Goal: Information Seeking & Learning: Learn about a topic

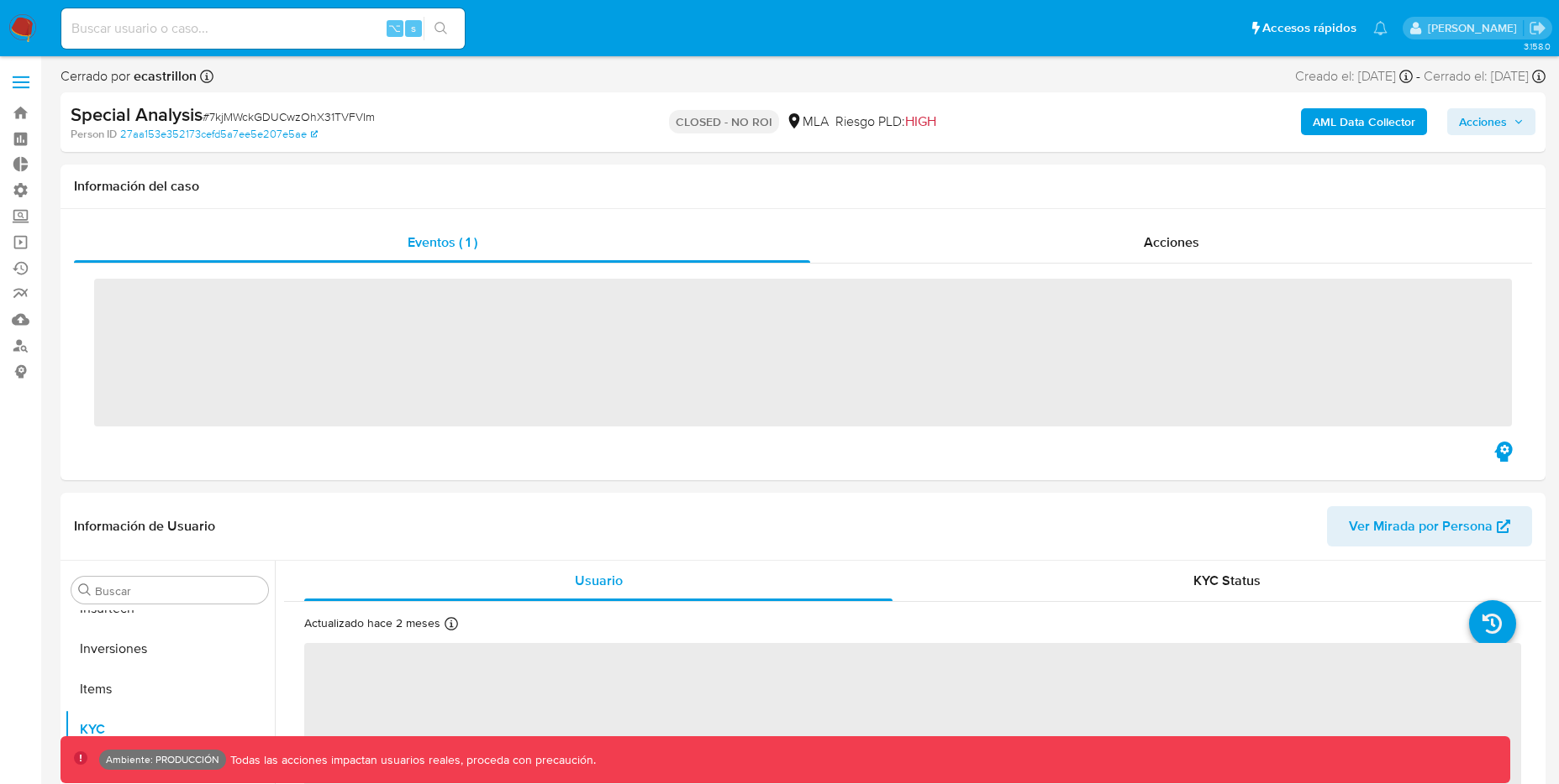
scroll to position [790, 0]
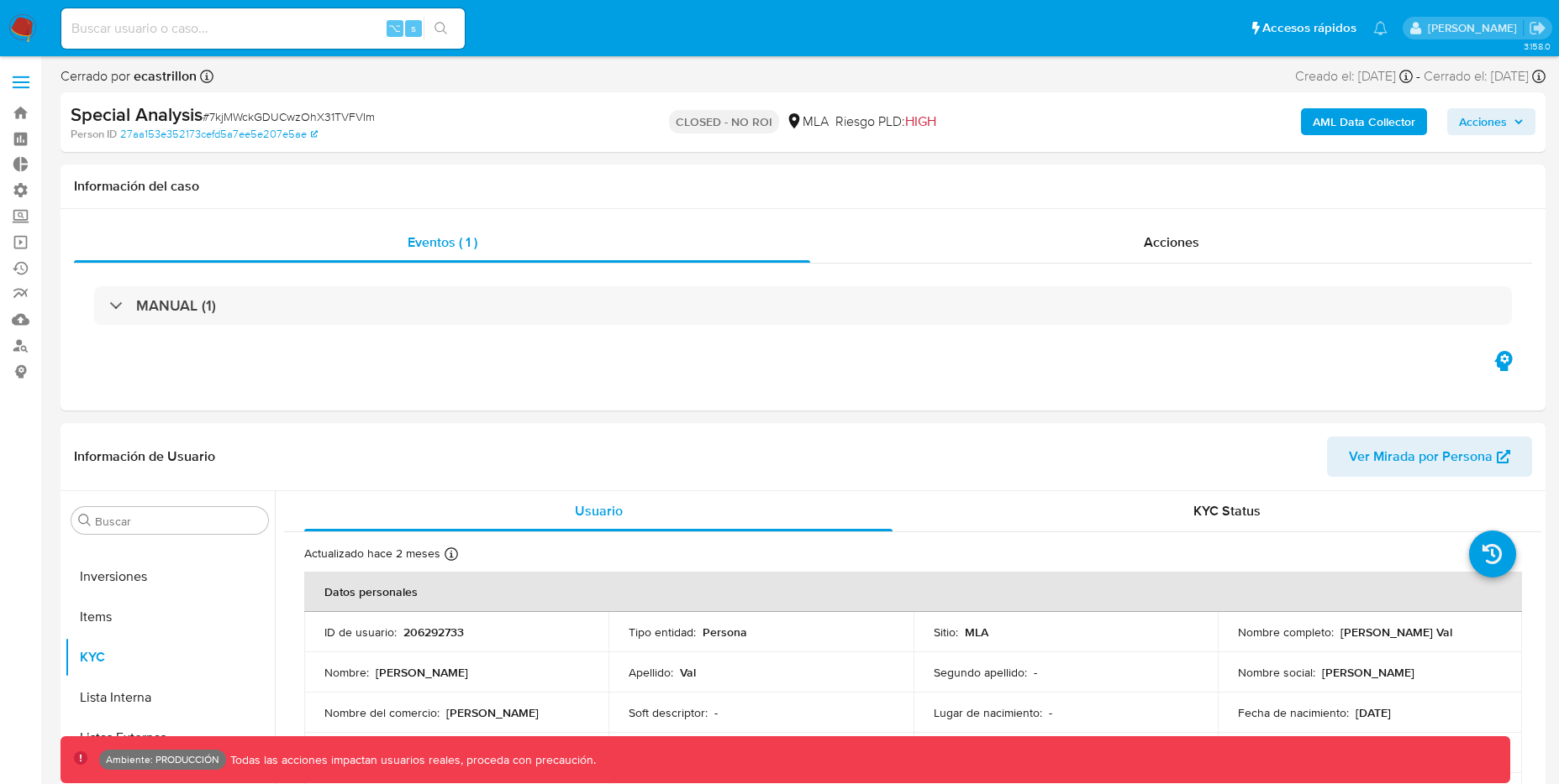
select select "10"
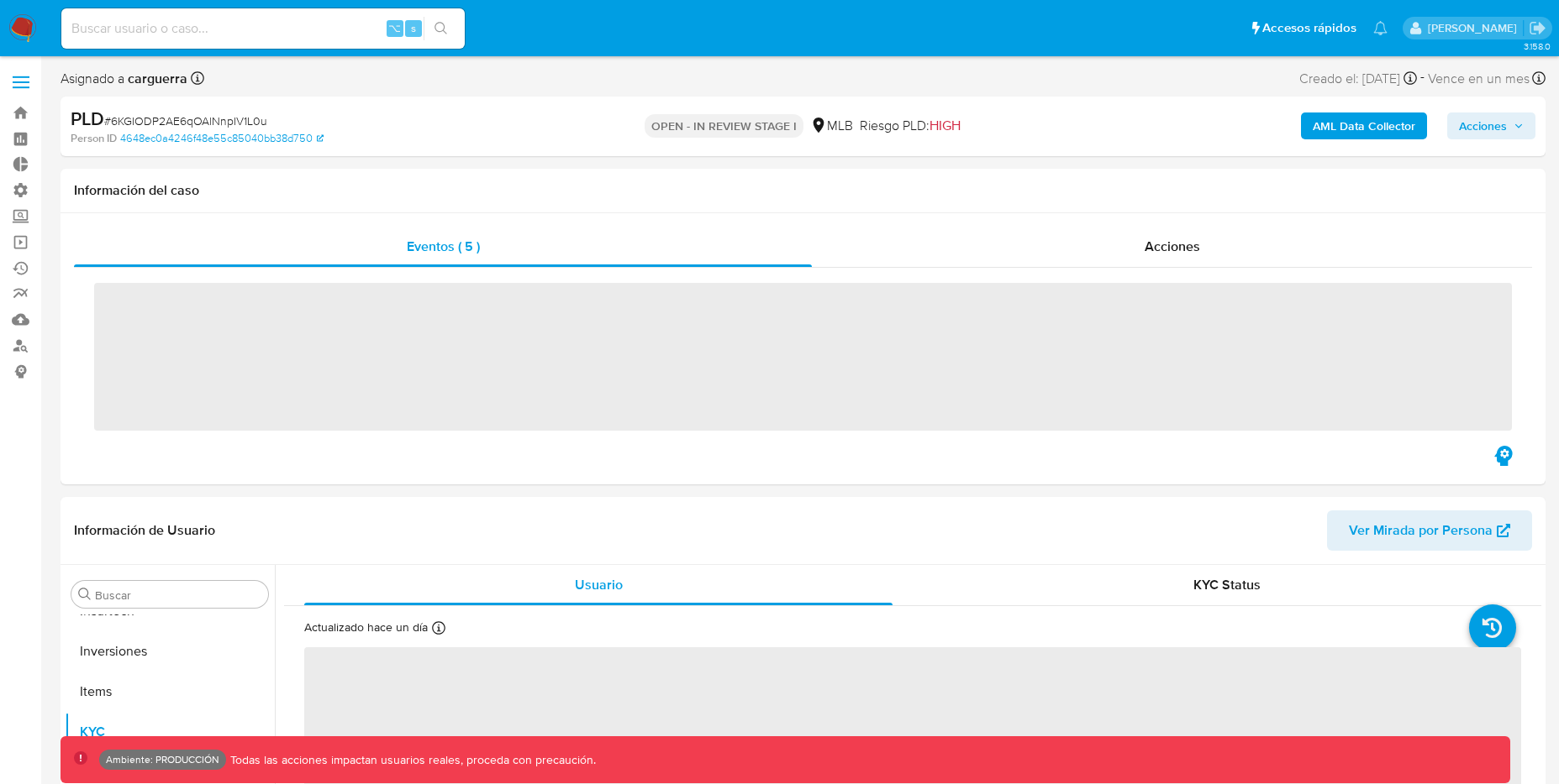
scroll to position [790, 0]
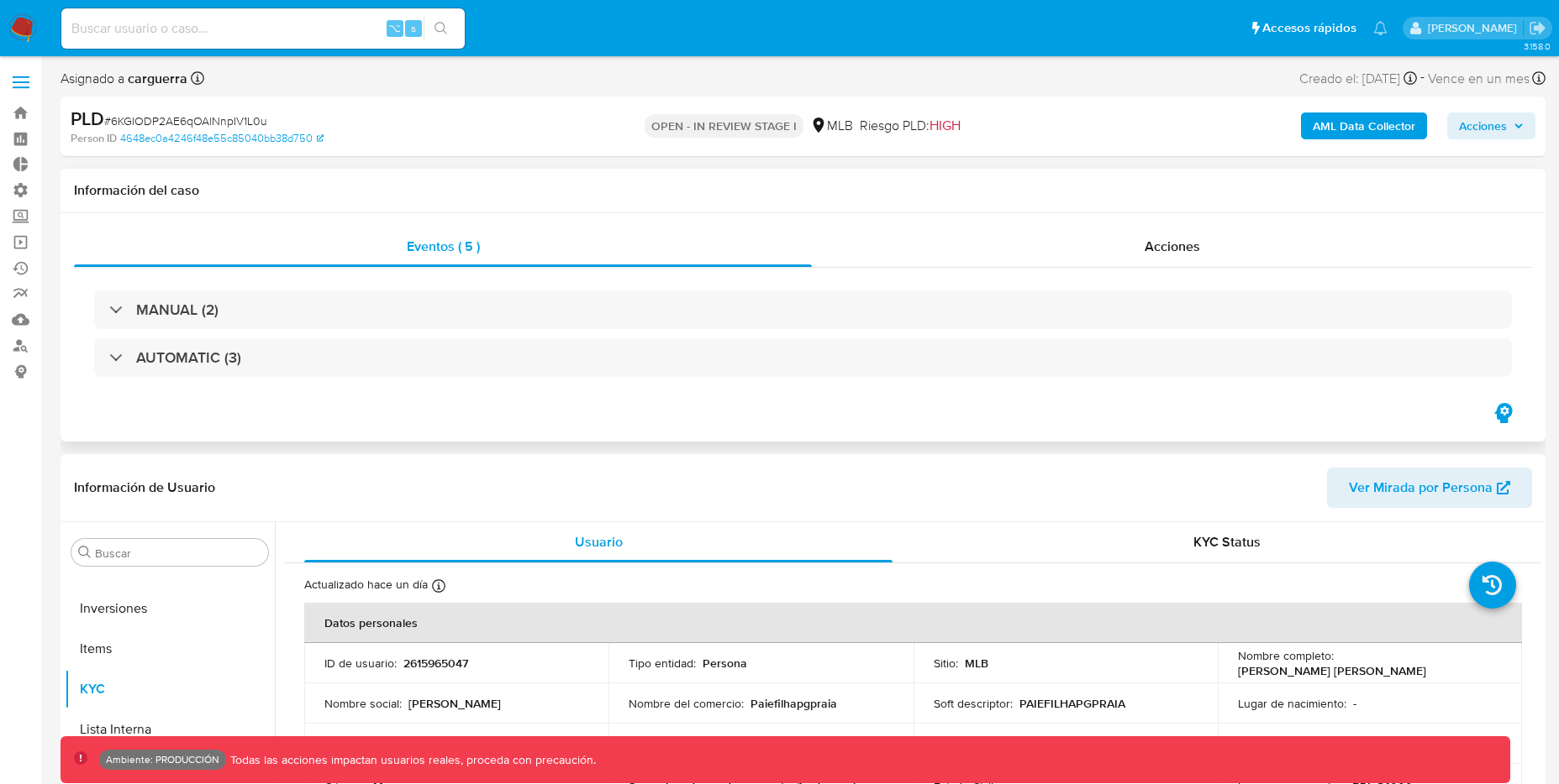
select select "10"
click at [1389, 134] on b "AML Data Collector" at bounding box center [1364, 126] width 103 height 27
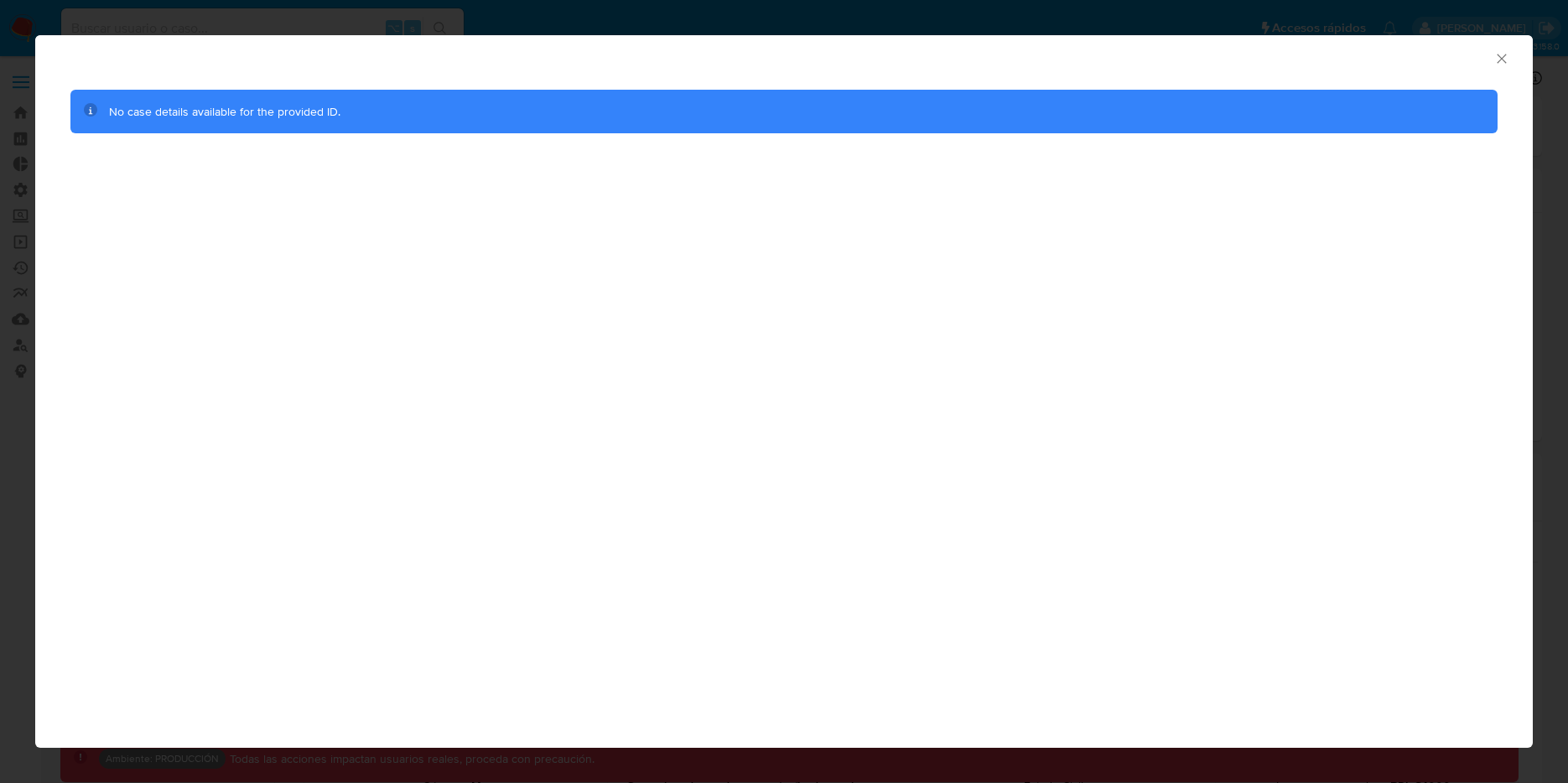
click at [1501, 63] on icon "Cerrar ventana" at bounding box center [1501, 58] width 17 height 17
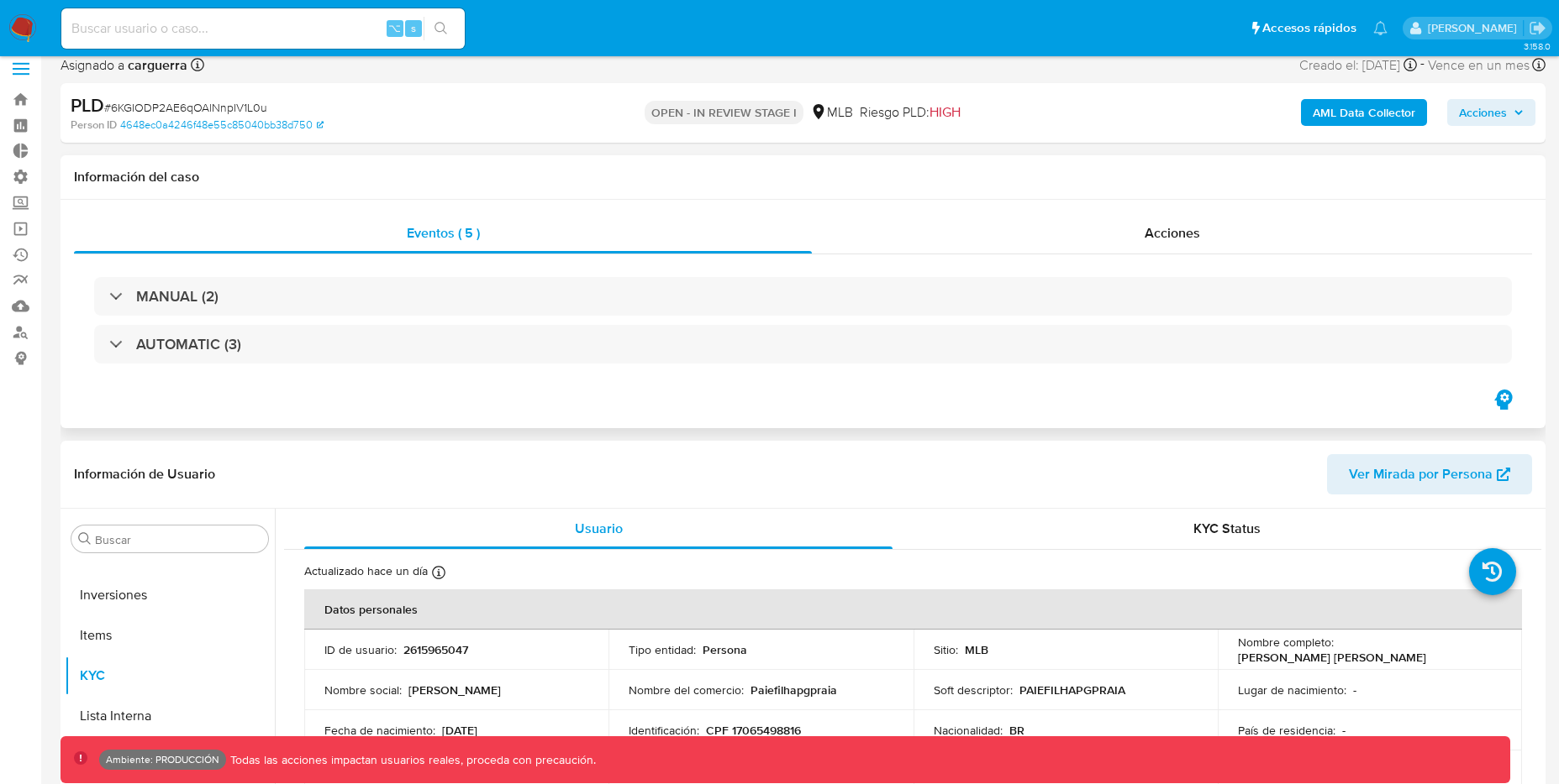
scroll to position [10, 0]
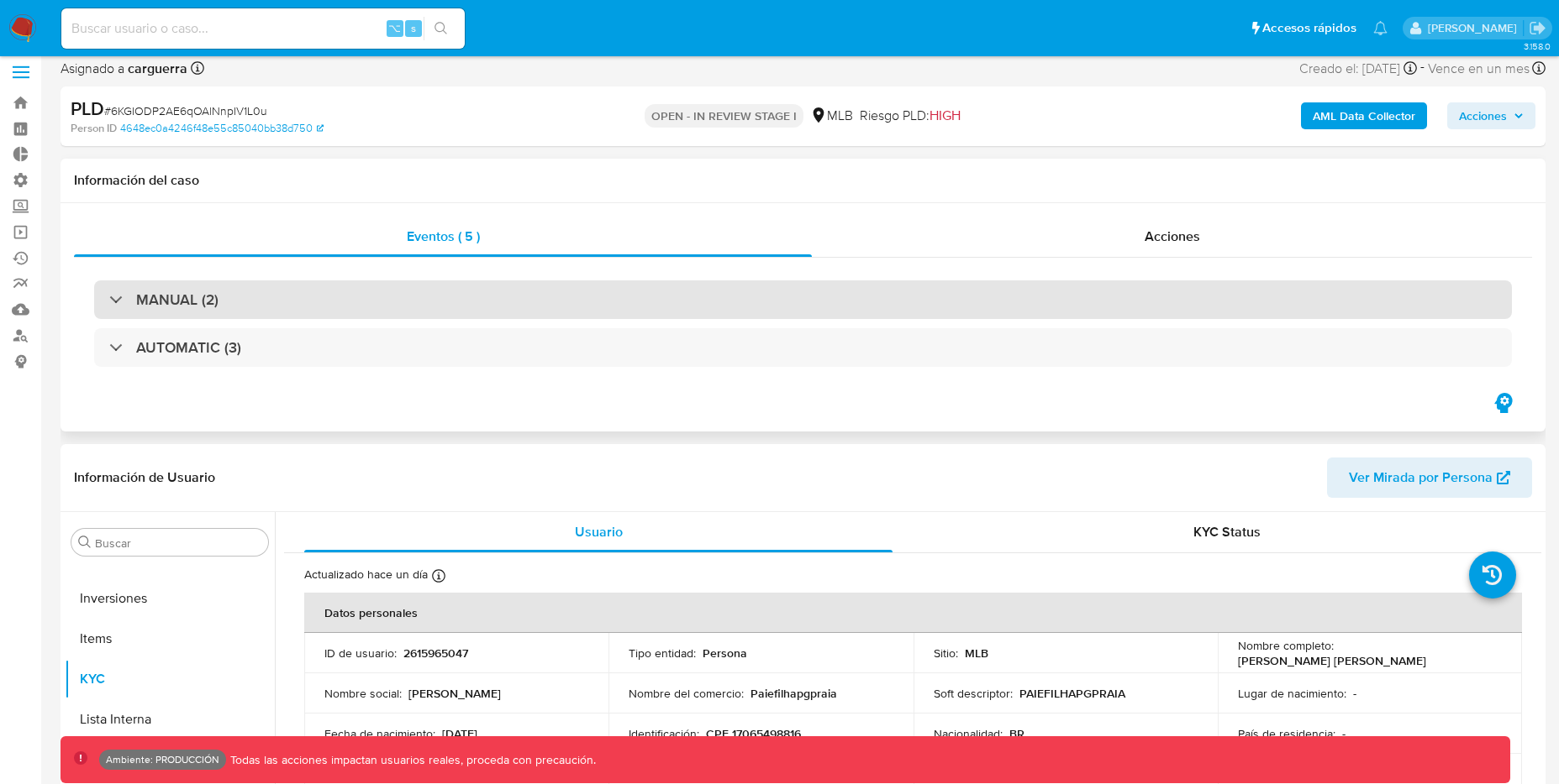
click at [219, 306] on div "MANUAL (2)" at bounding box center [802, 299] width 1417 height 39
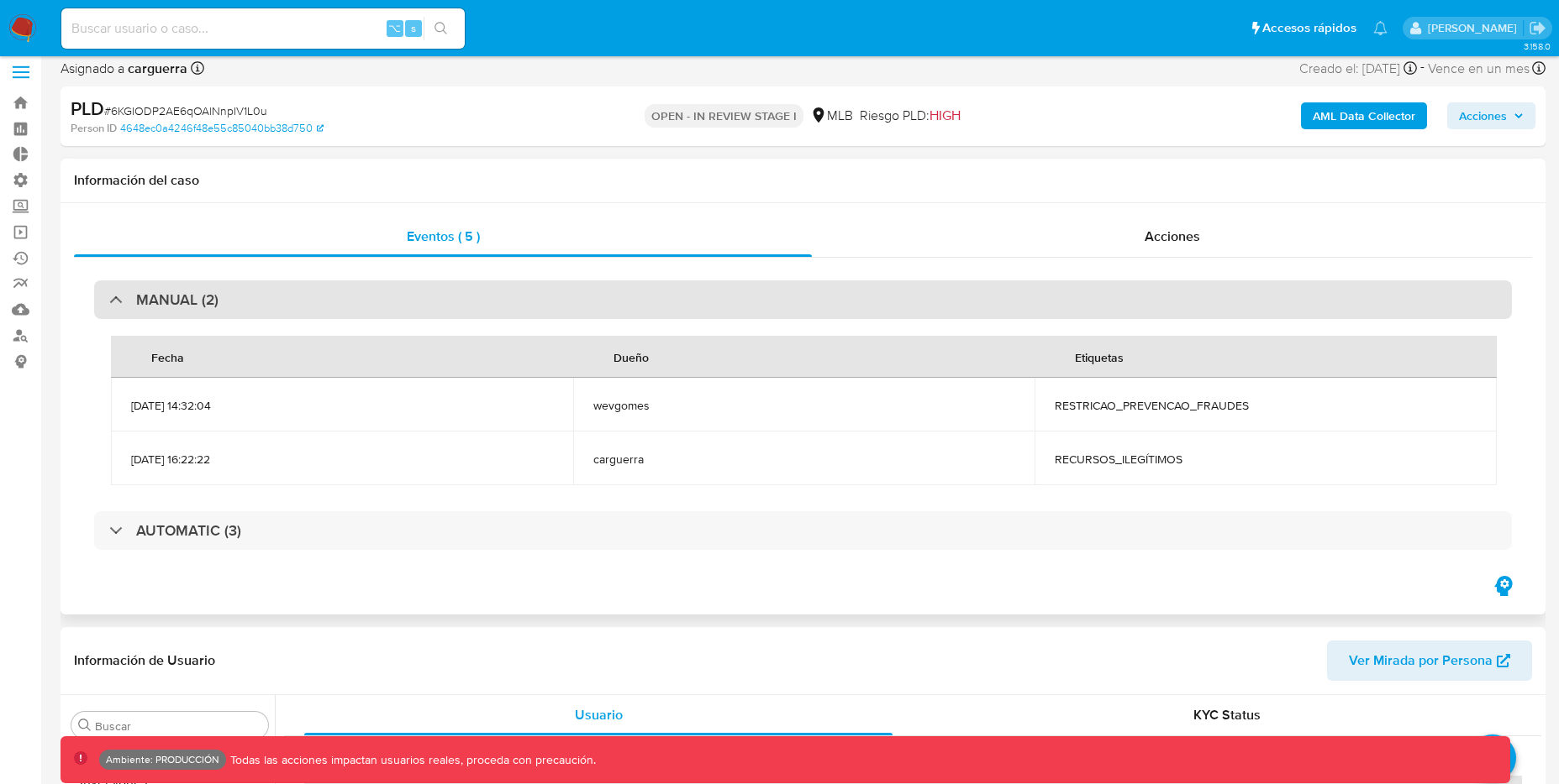
click at [219, 306] on div "MANUAL (2)" at bounding box center [802, 299] width 1417 height 39
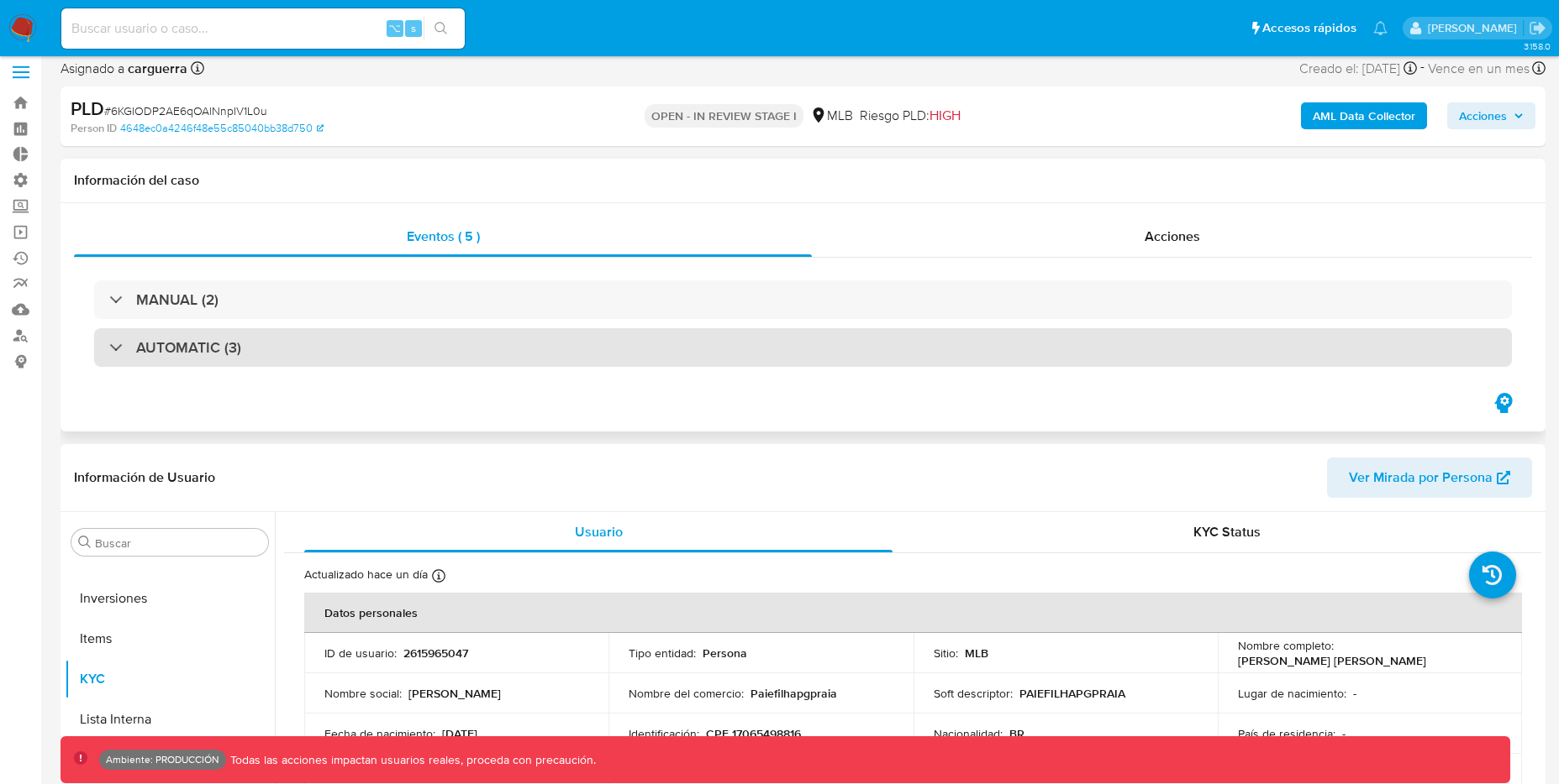
click at [201, 352] on h3 "AUTOMATIC (3)" at bounding box center [188, 347] width 105 height 19
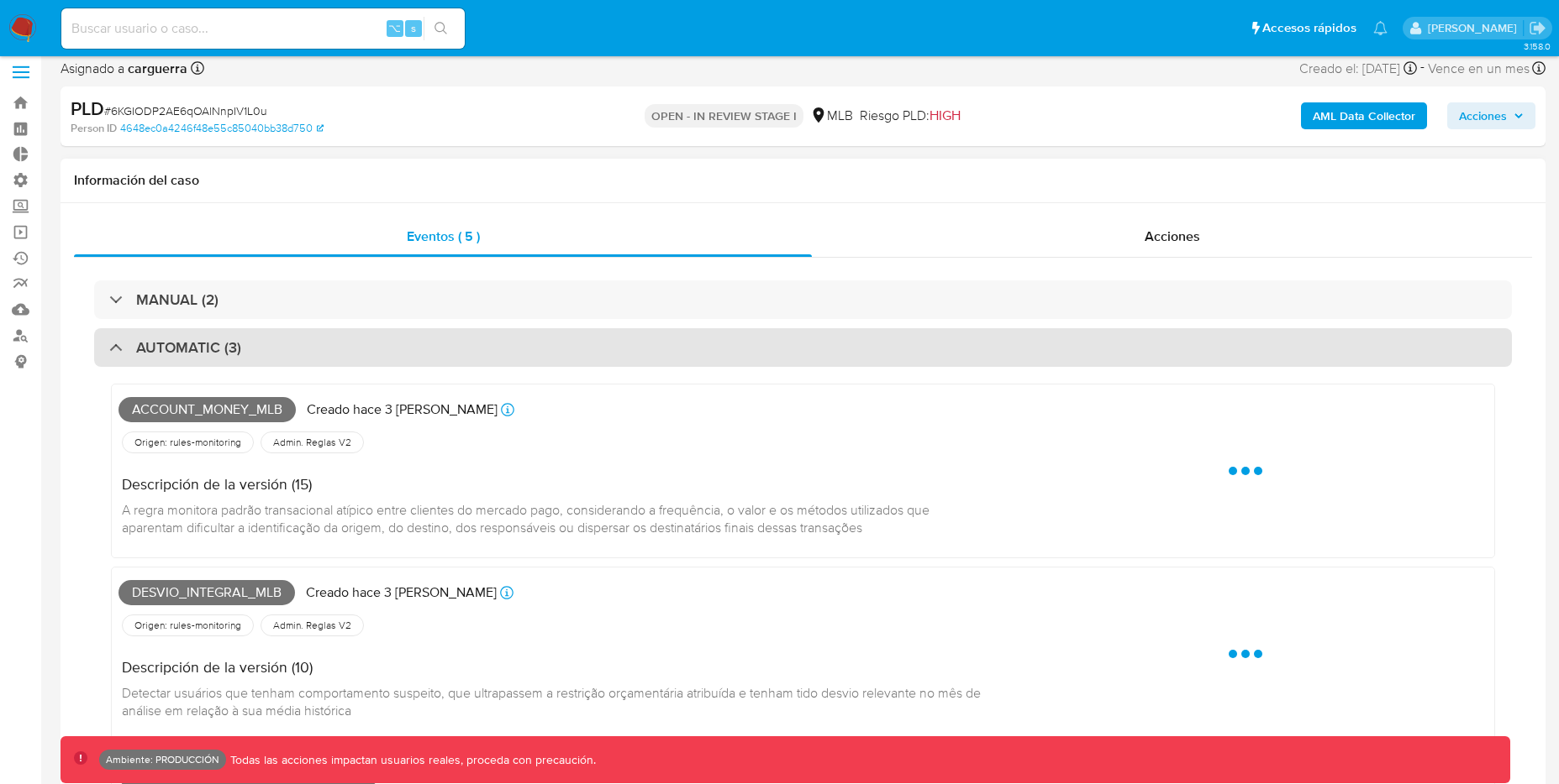
click at [201, 352] on h3 "AUTOMATIC (3)" at bounding box center [188, 347] width 105 height 19
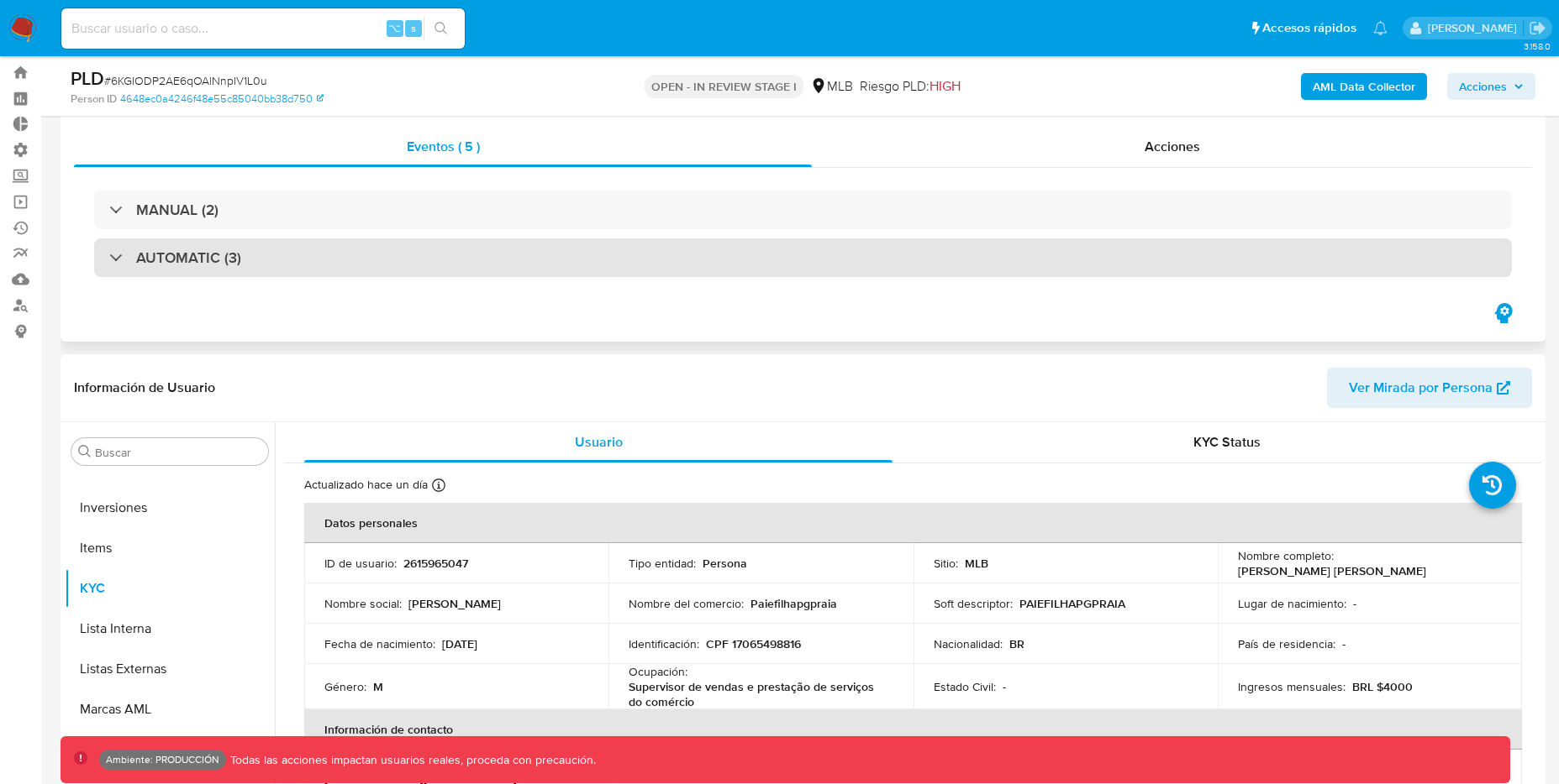
scroll to position [0, 0]
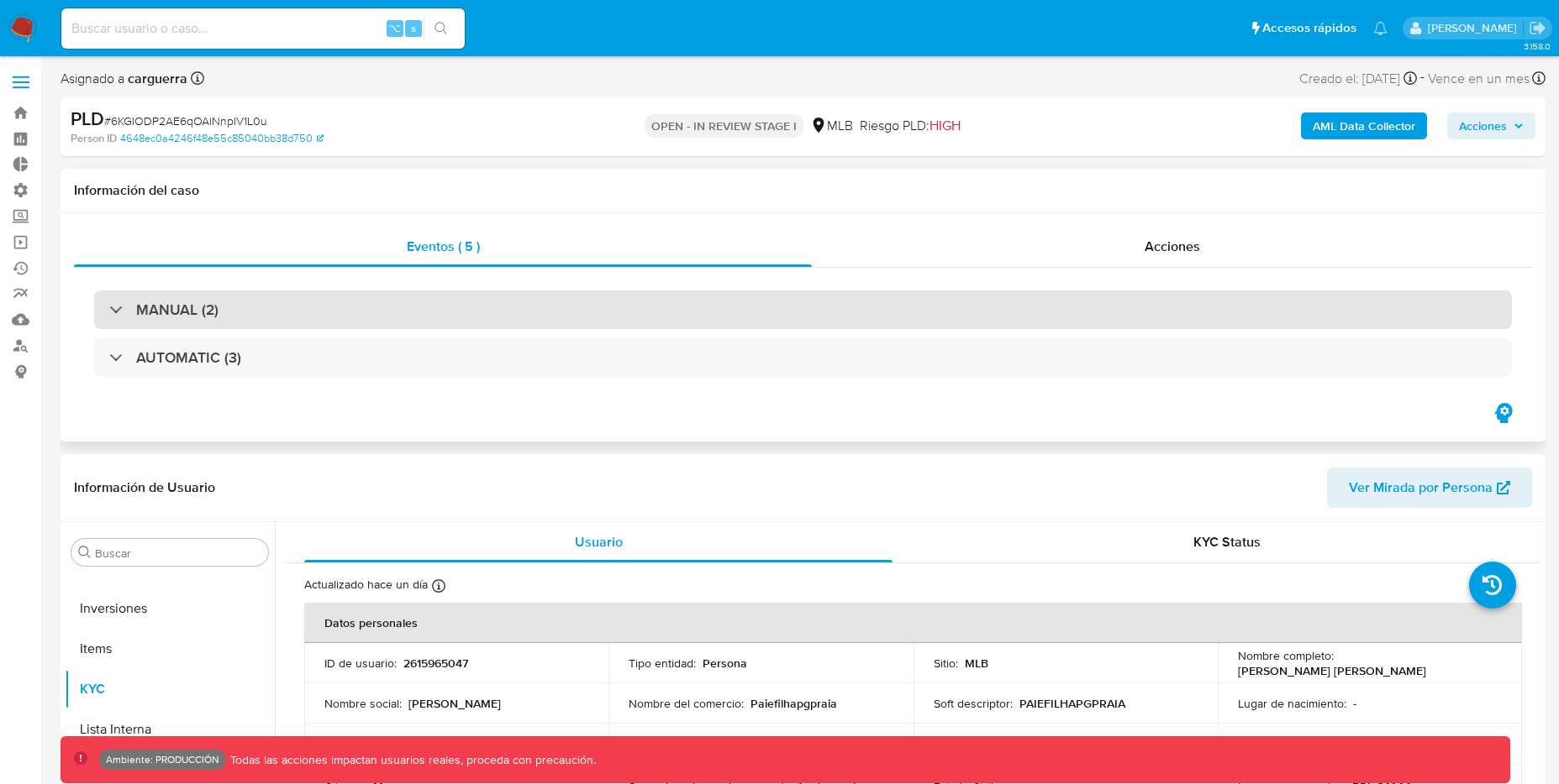
click at [109, 309] on div at bounding box center [109, 309] width 0 height 0
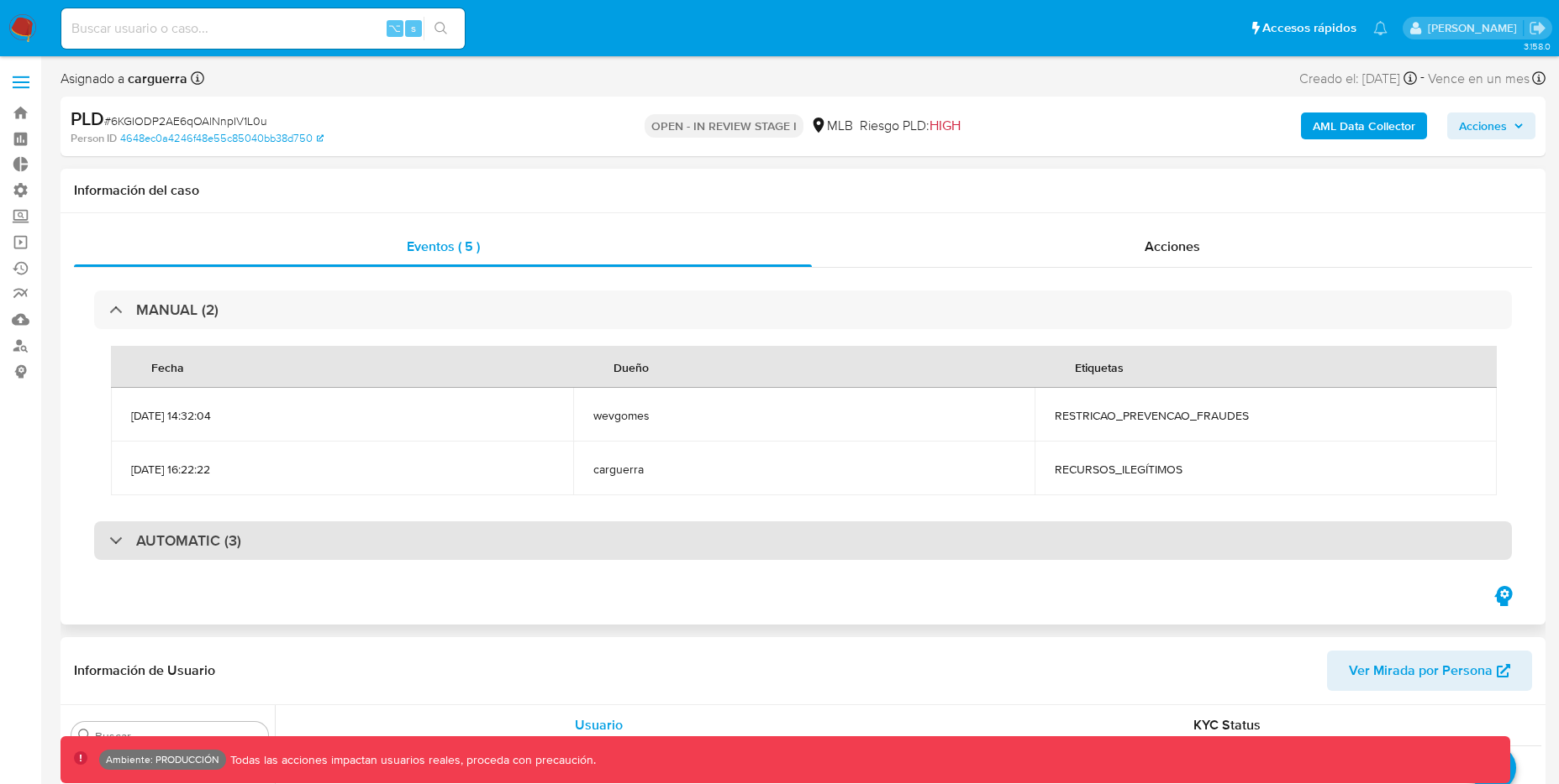
click at [109, 540] on div at bounding box center [109, 540] width 0 height 0
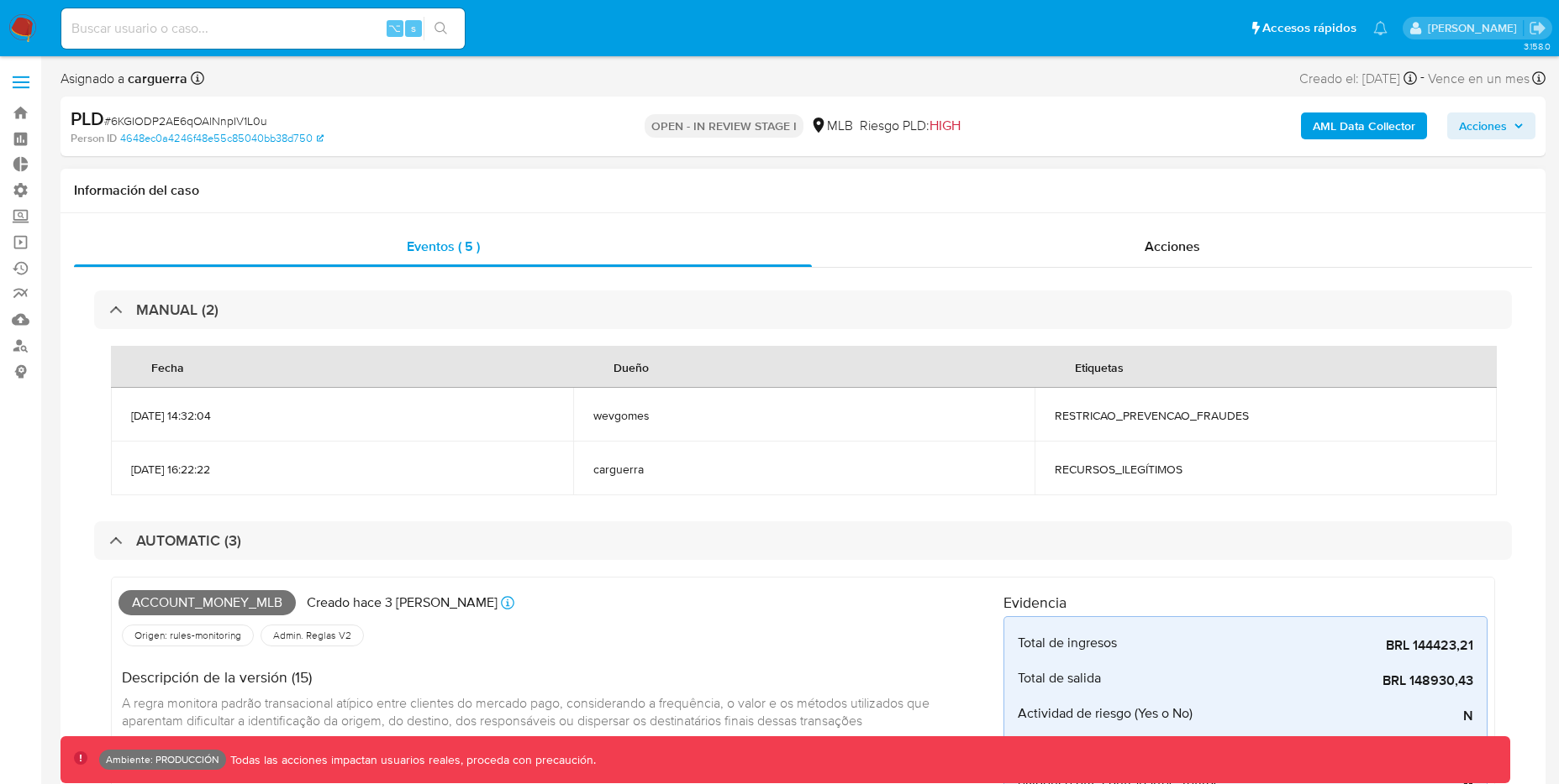
scroll to position [3, 0]
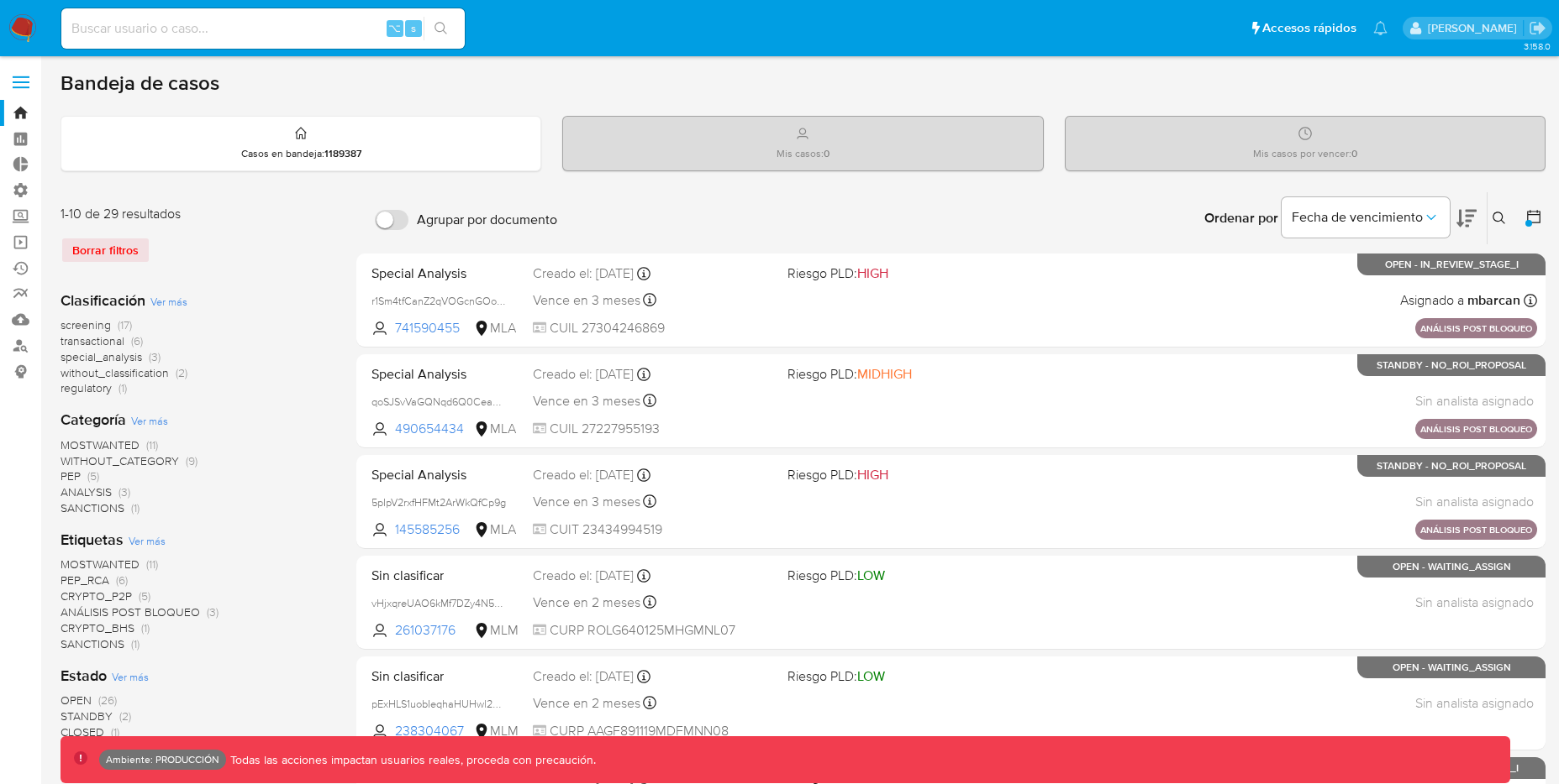
click at [106, 248] on div "Borrar filtros" at bounding box center [194, 249] width 268 height 27
click at [1540, 211] on icon at bounding box center [1533, 216] width 17 height 17
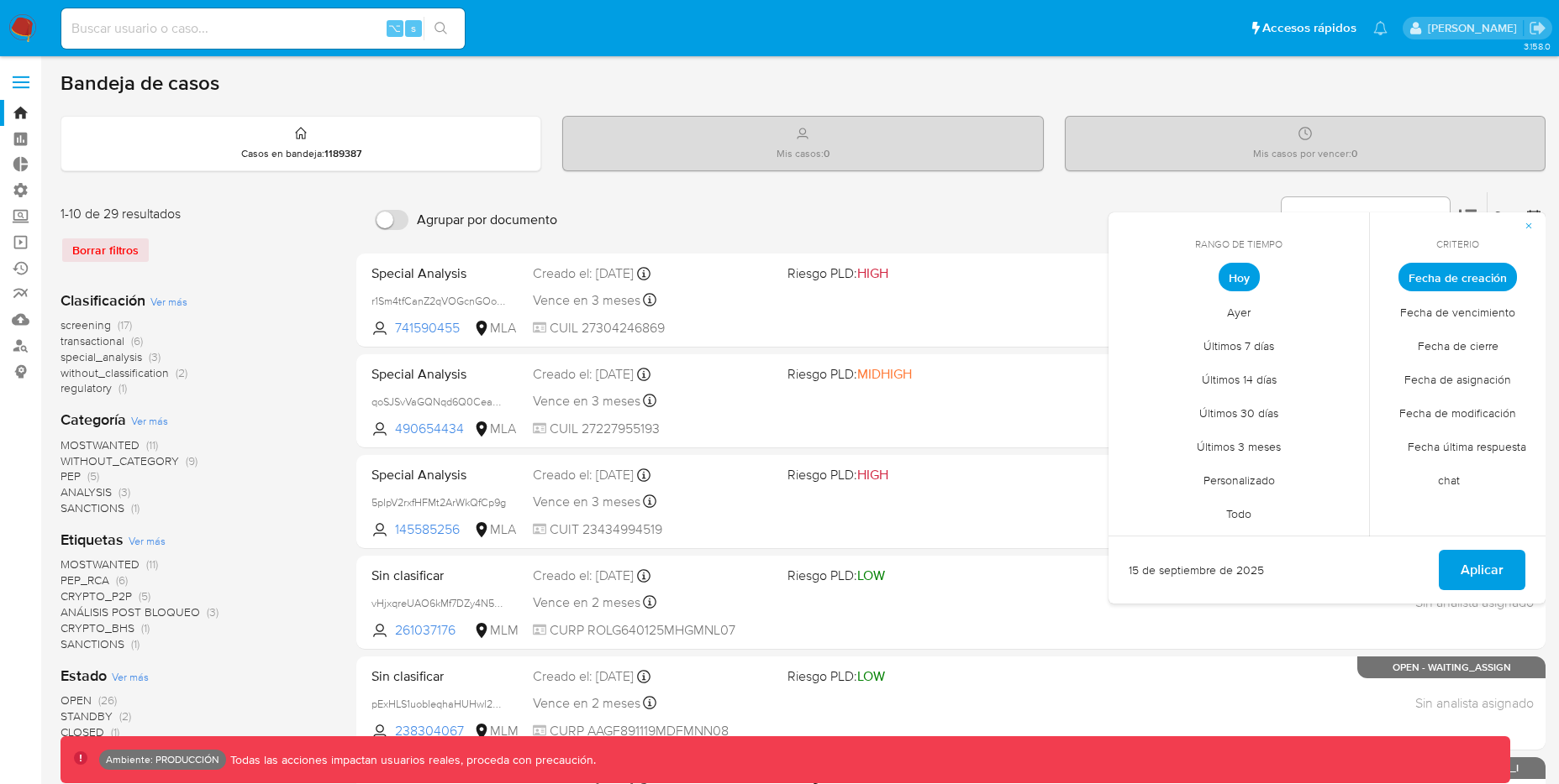
click at [1244, 487] on span "Personalizado" at bounding box center [1239, 479] width 107 height 35
click at [1272, 398] on button "12" at bounding box center [1272, 404] width 27 height 27
click at [1272, 402] on button "12" at bounding box center [1272, 404] width 27 height 27
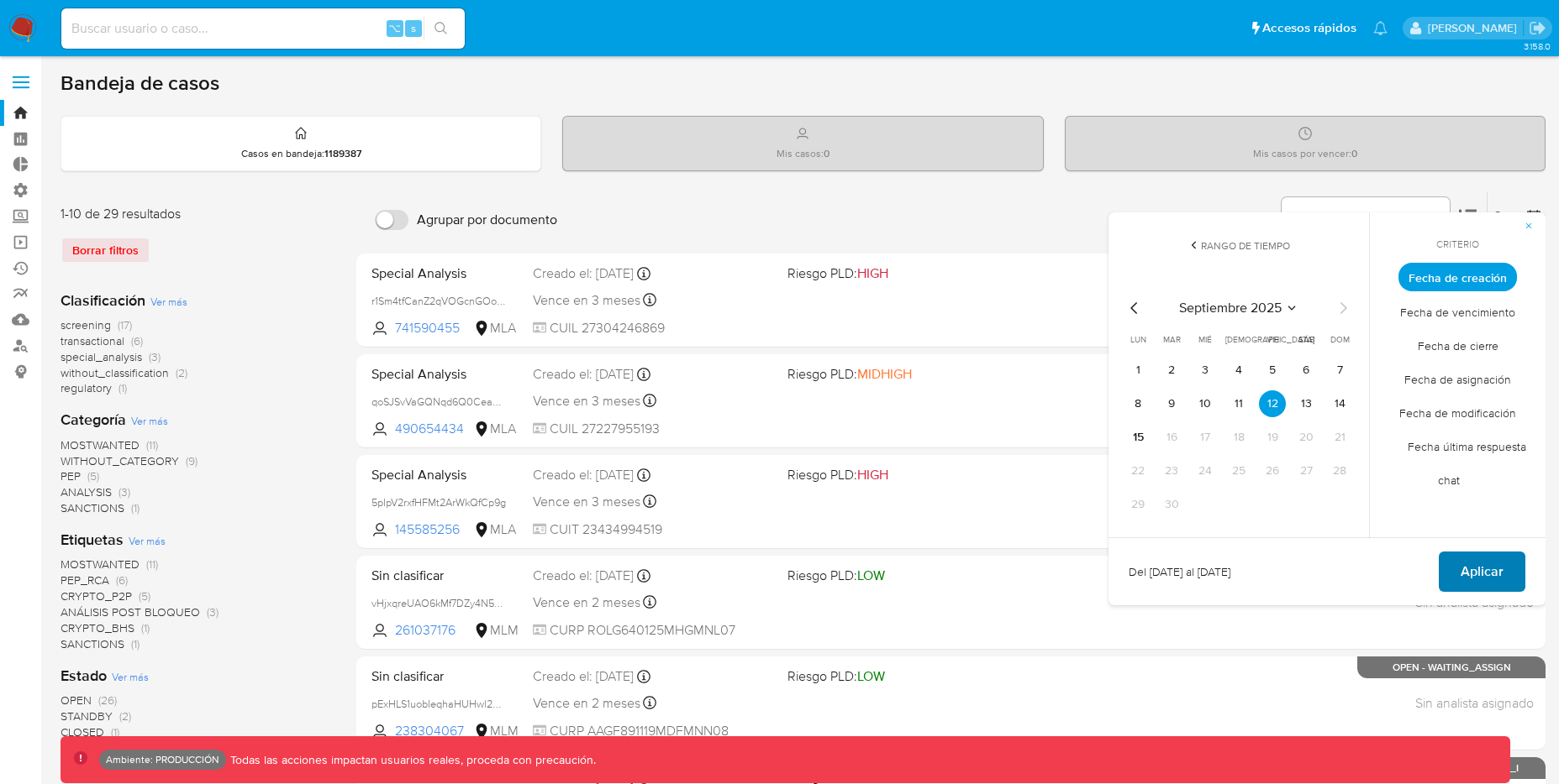
click at [1465, 568] on span "Aplicar" at bounding box center [1482, 571] width 43 height 37
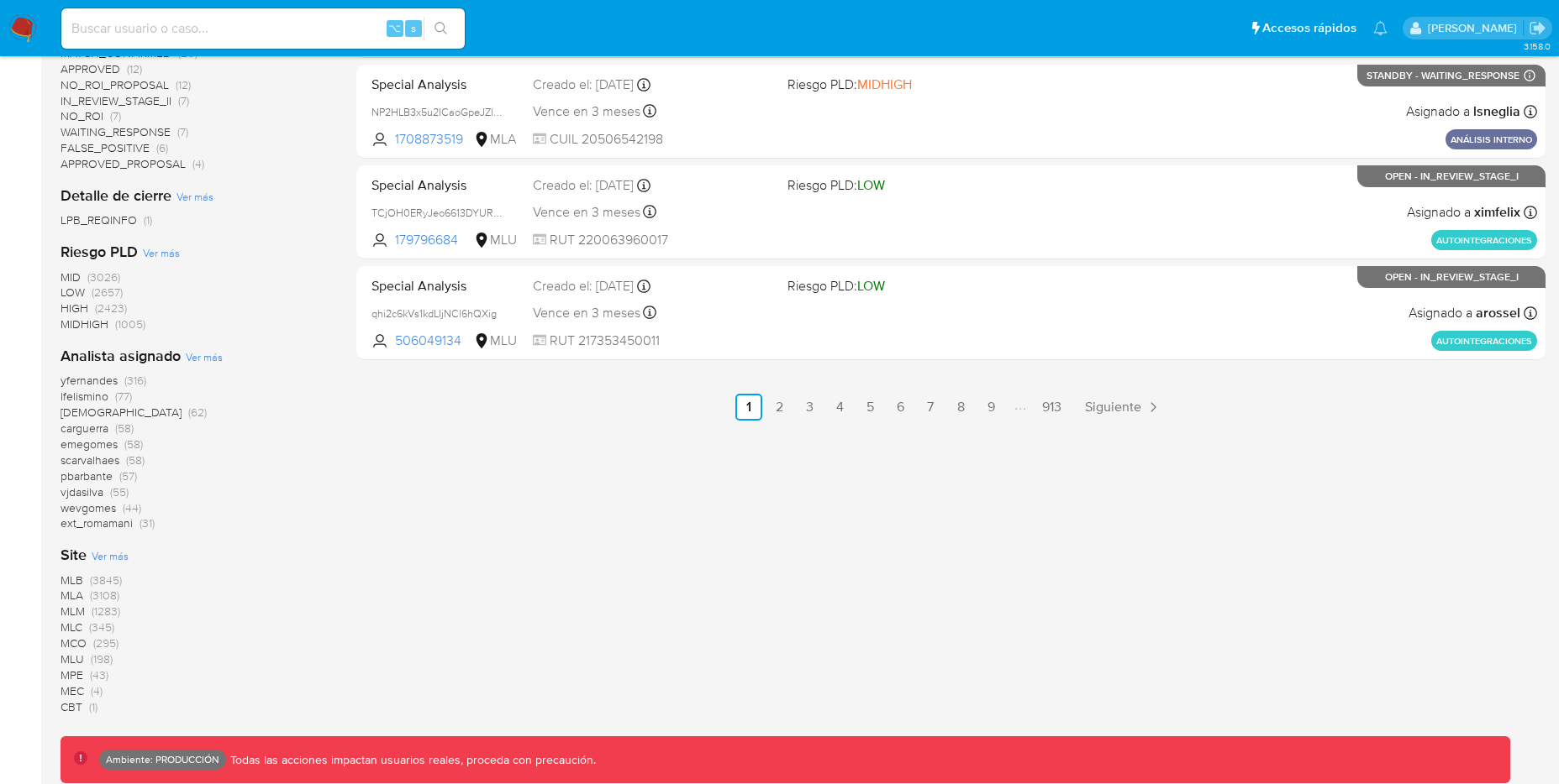
scroll to position [977, 0]
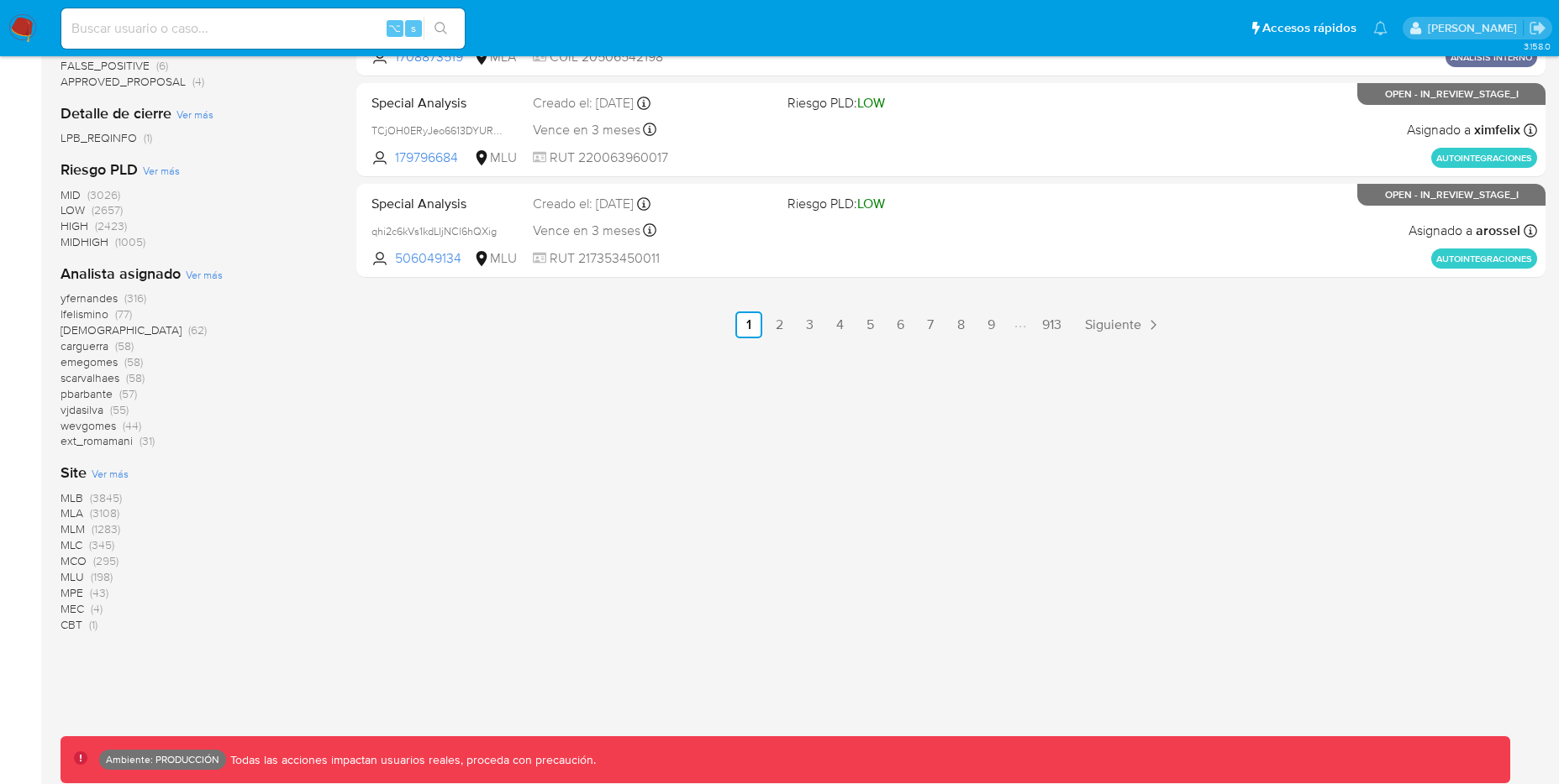
click at [73, 497] on span "MLB" at bounding box center [71, 498] width 23 height 17
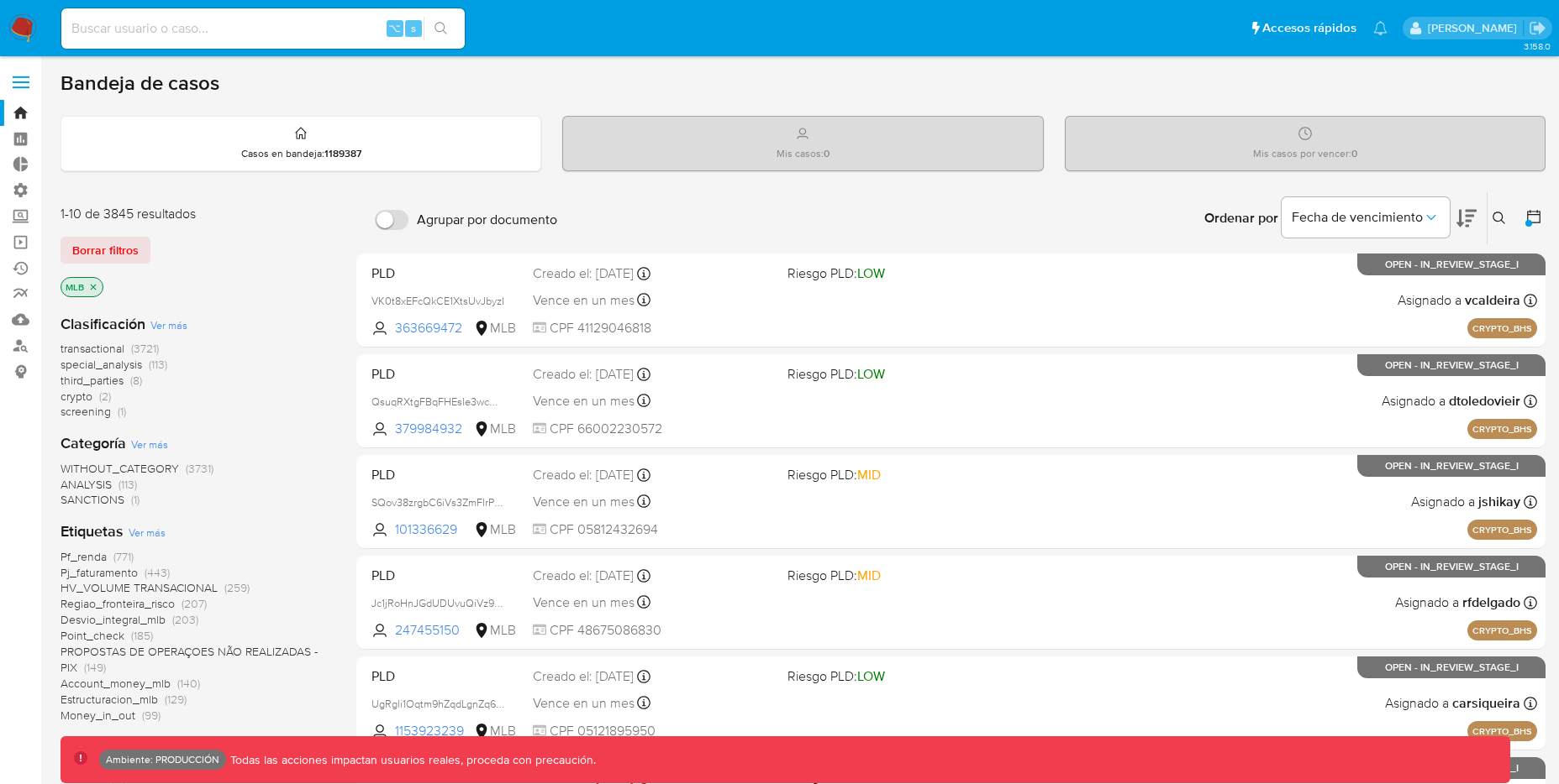
click at [758, 209] on div "Ordenar por Fecha de vencimiento No es posible ordenar los resultados mientras …" at bounding box center [1055, 218] width 980 height 52
click at [607, 214] on div "Ordenar por Fecha de vencimiento No es posible ordenar los resultados mientras …" at bounding box center [1055, 218] width 980 height 52
click at [639, 197] on div "Ordenar por Fecha de vencimiento No es posible ordenar los resultados mientras …" at bounding box center [1055, 218] width 980 height 52
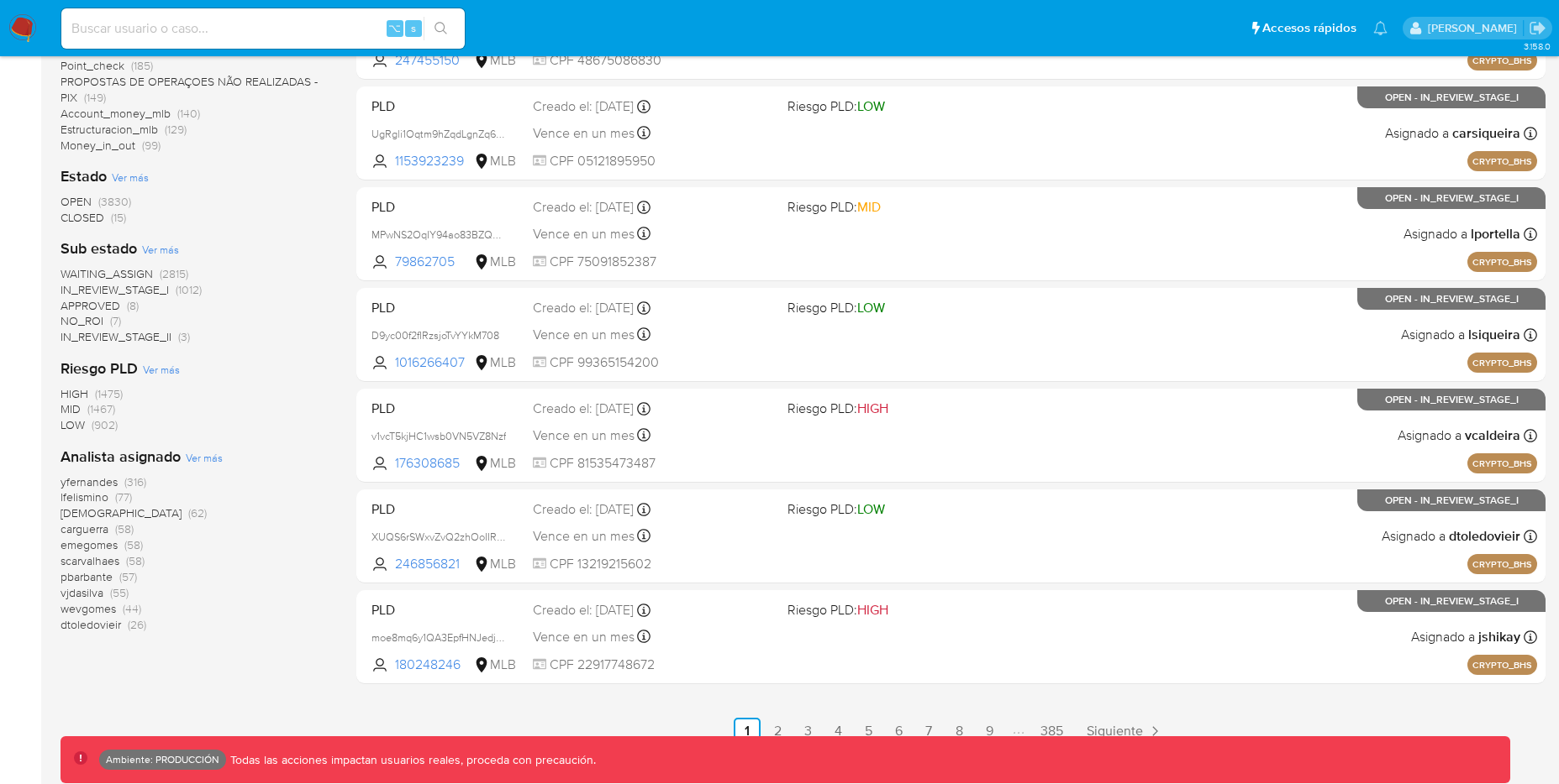
scroll to position [602, 0]
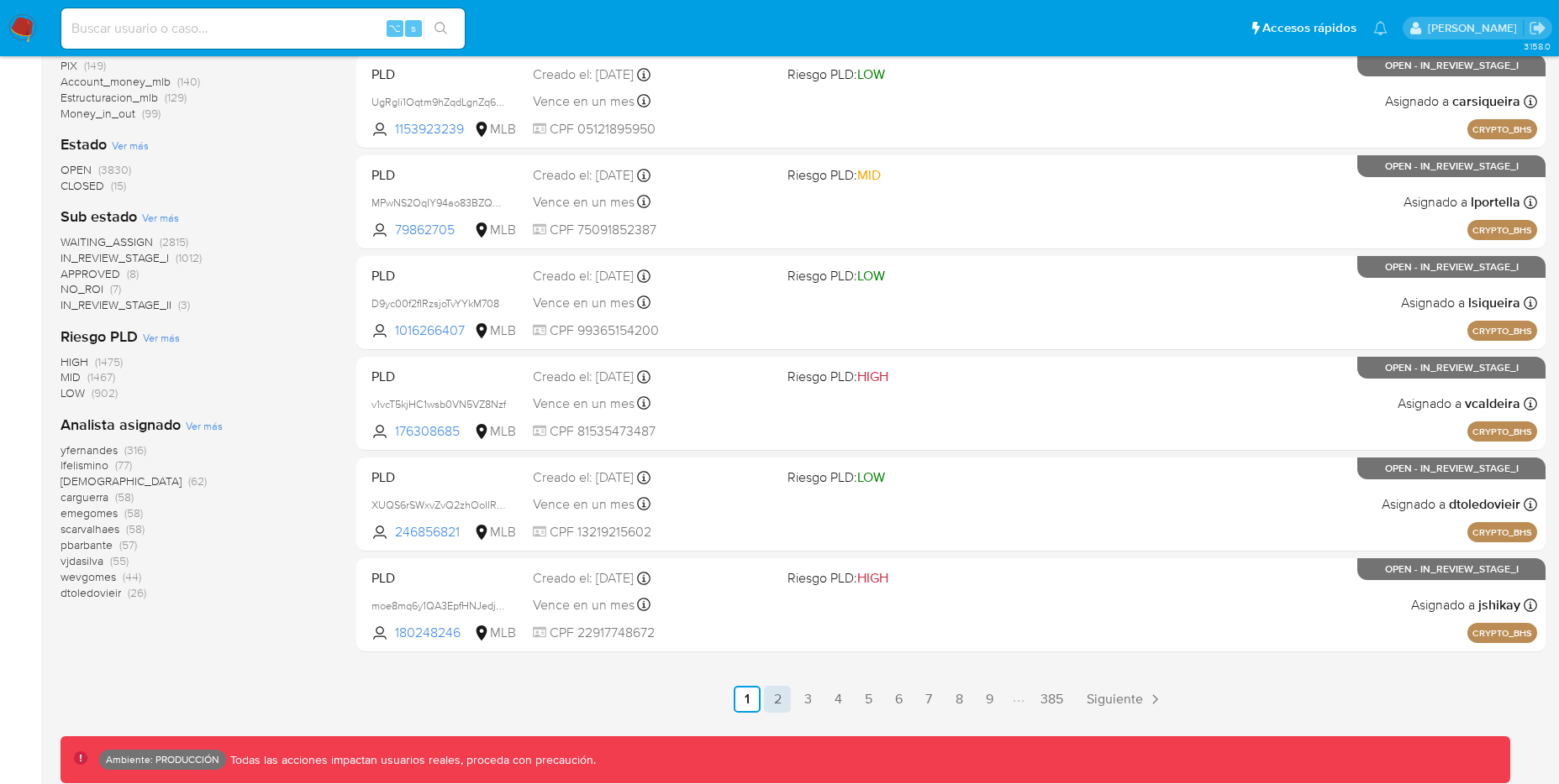
click at [775, 707] on link "2" at bounding box center [777, 699] width 27 height 27
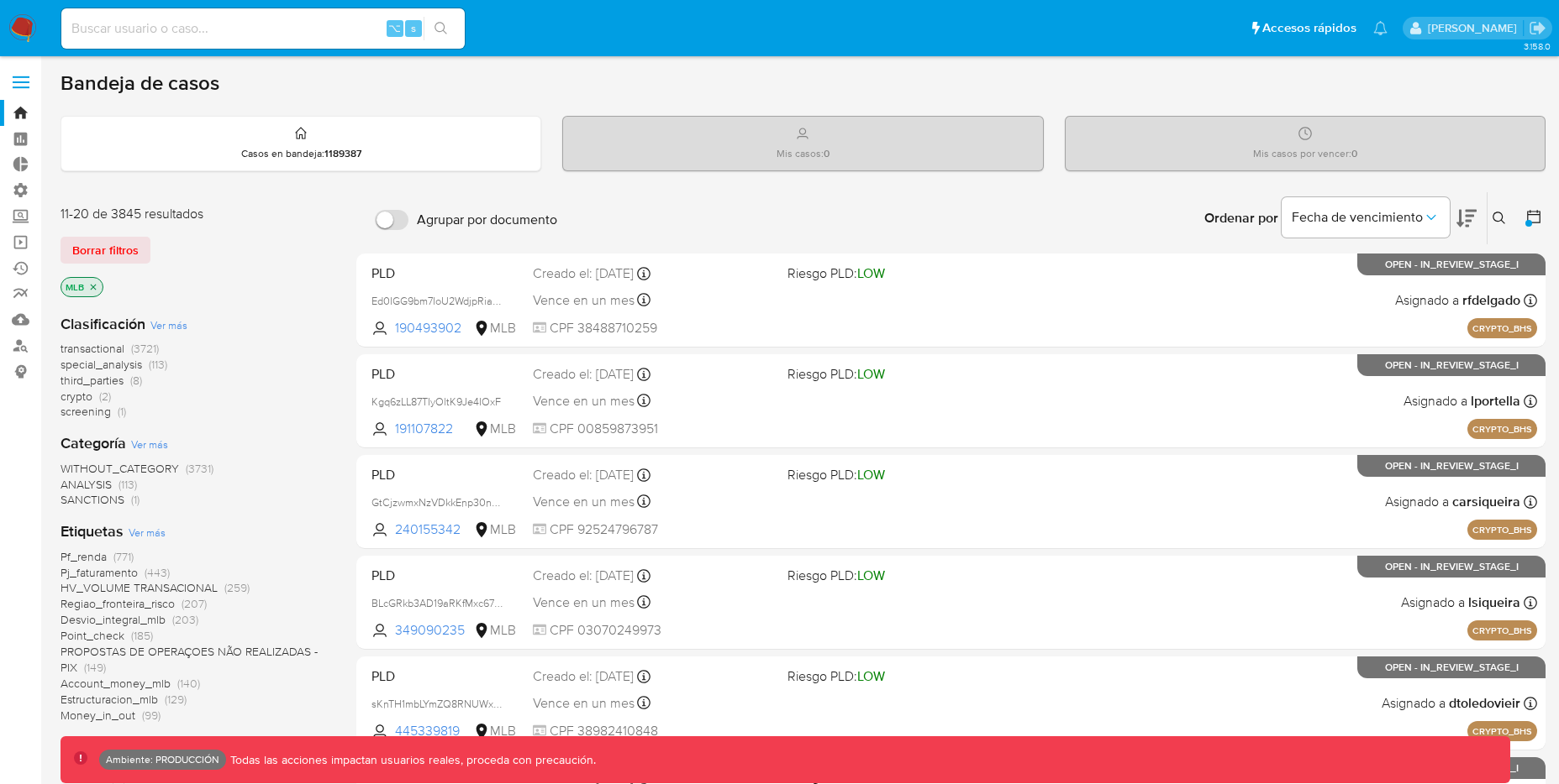
click at [1495, 219] on icon at bounding box center [1500, 219] width 14 height 14
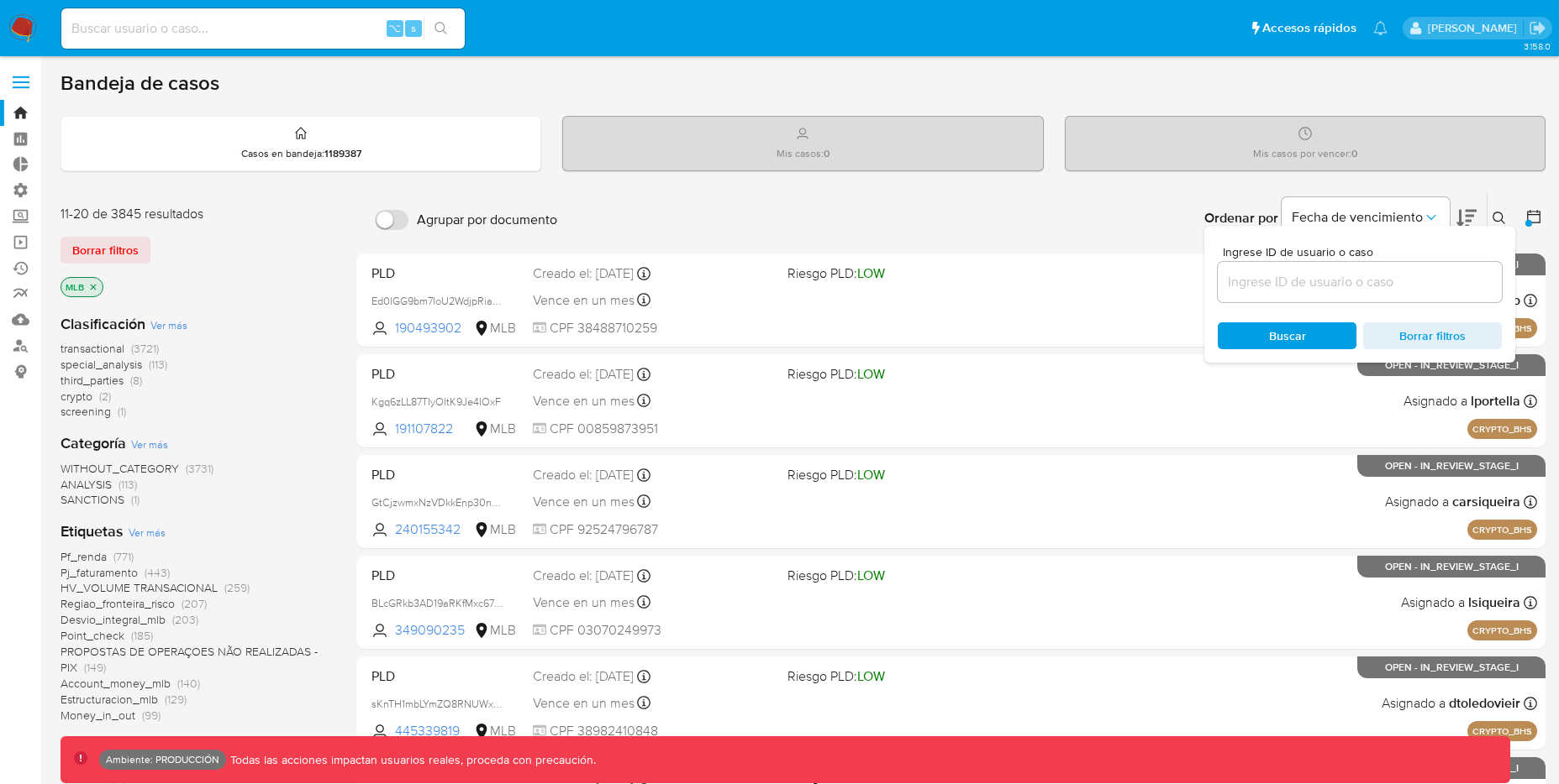
click at [1056, 219] on div "Ordenar por Fecha de vencimiento No es posible ordenar los resultados mientras …" at bounding box center [1055, 218] width 980 height 52
click at [1509, 168] on div "Mis casos por vencer : 0" at bounding box center [1305, 144] width 479 height 53
click at [1495, 214] on icon at bounding box center [1499, 218] width 13 height 13
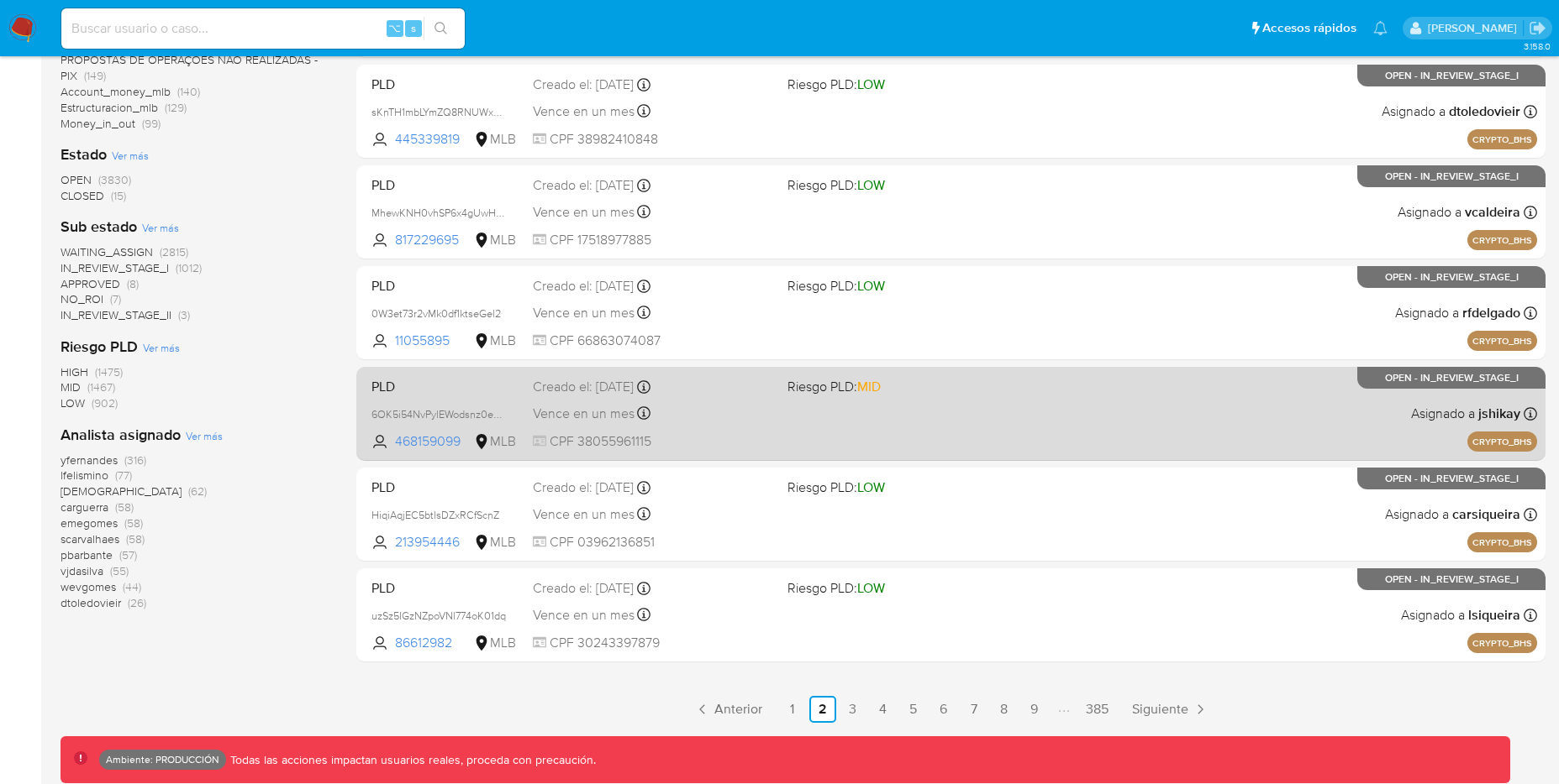
scroll to position [602, 0]
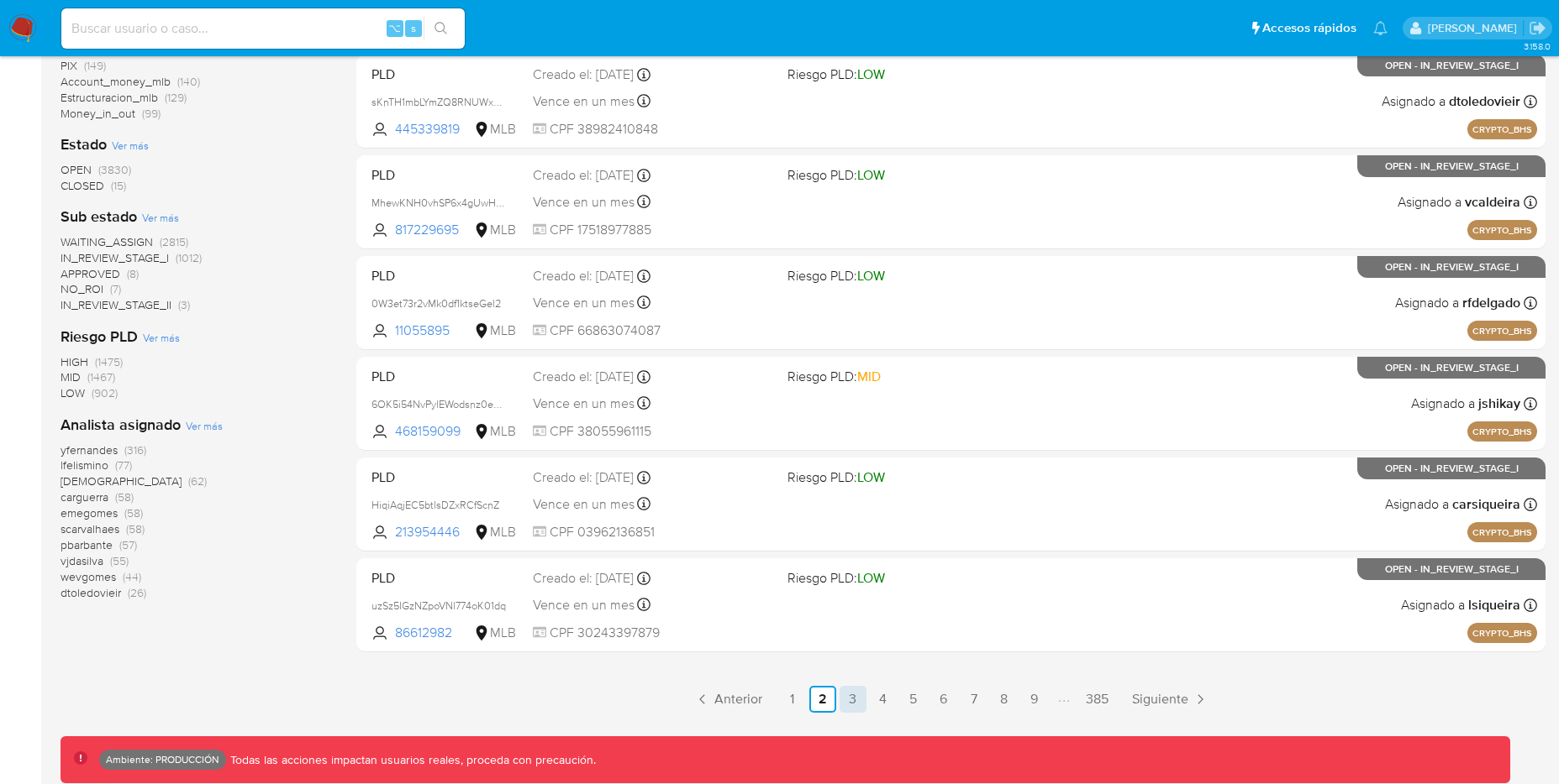
click at [857, 701] on link "3" at bounding box center [853, 699] width 27 height 27
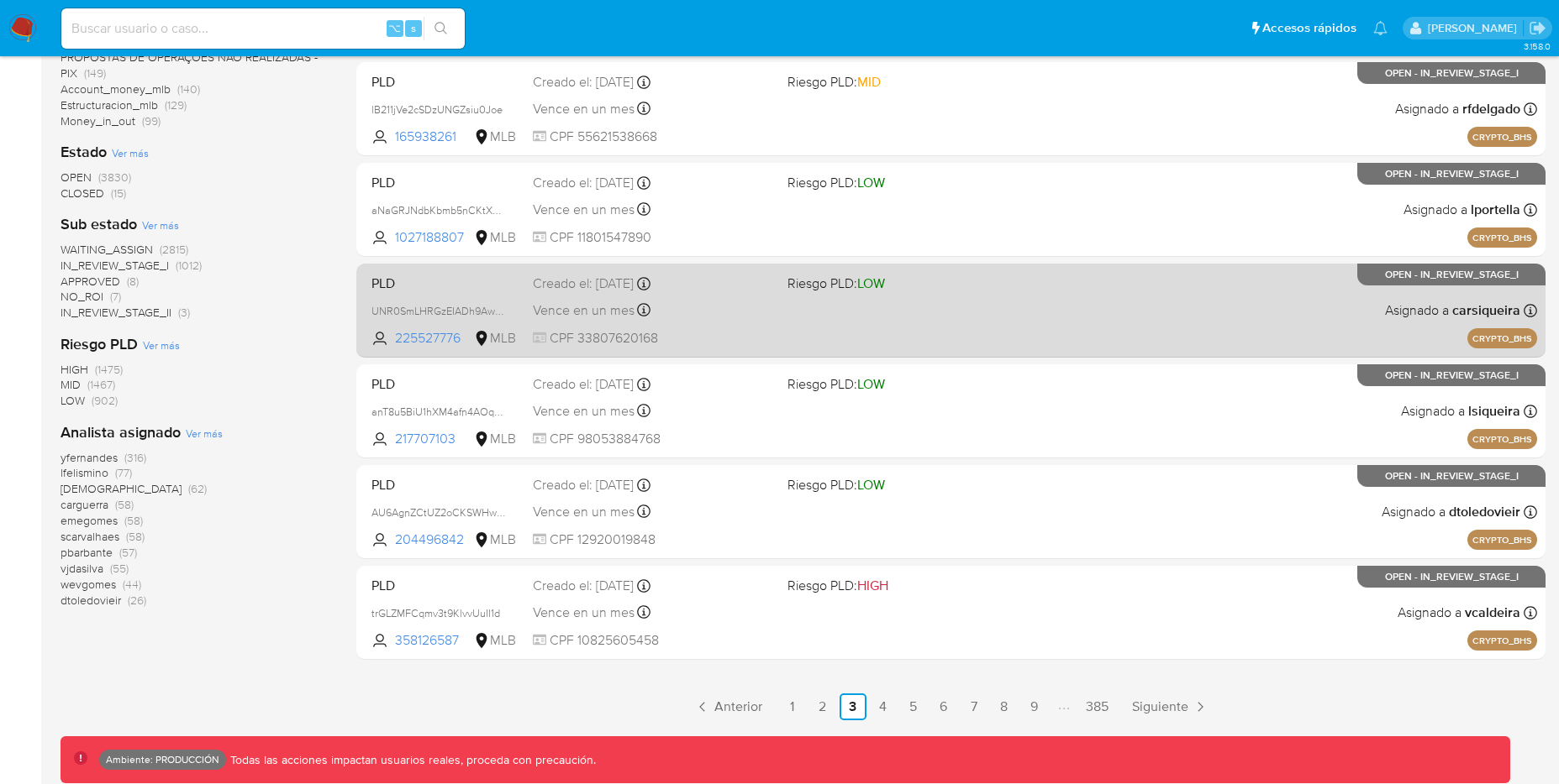
scroll to position [602, 0]
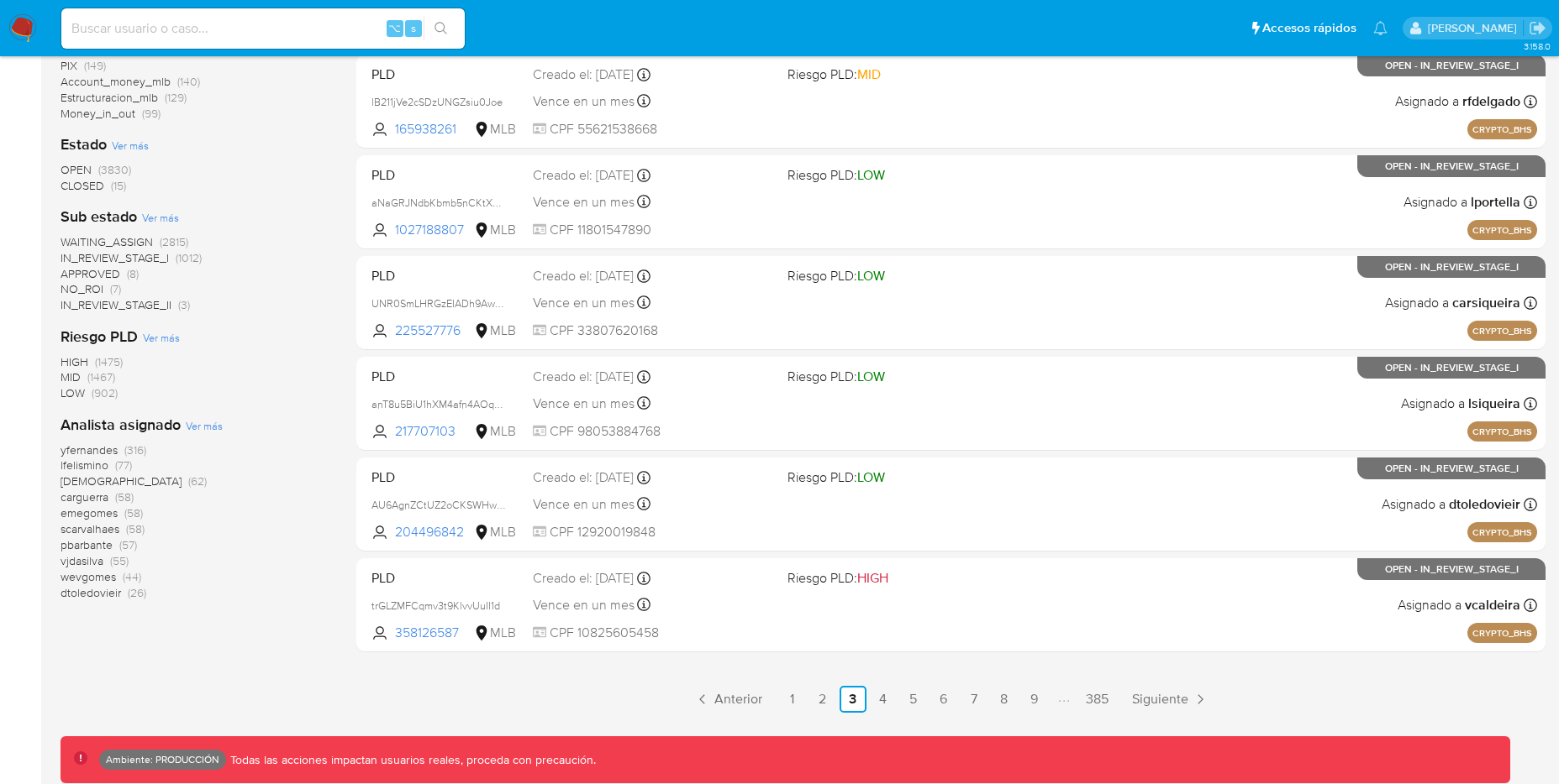
click at [119, 360] on span "(1475)" at bounding box center [109, 361] width 28 height 17
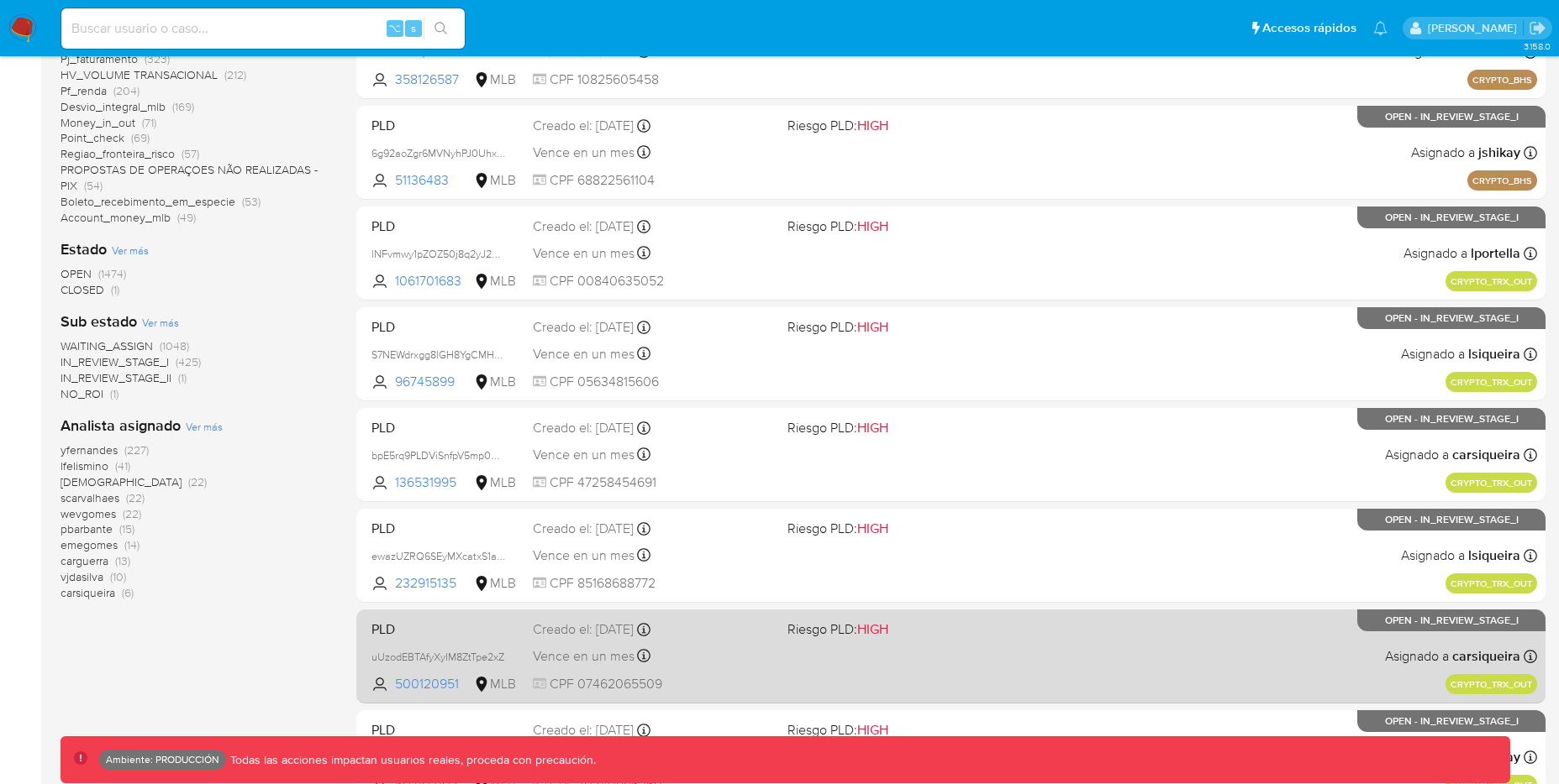
scroll to position [602, 0]
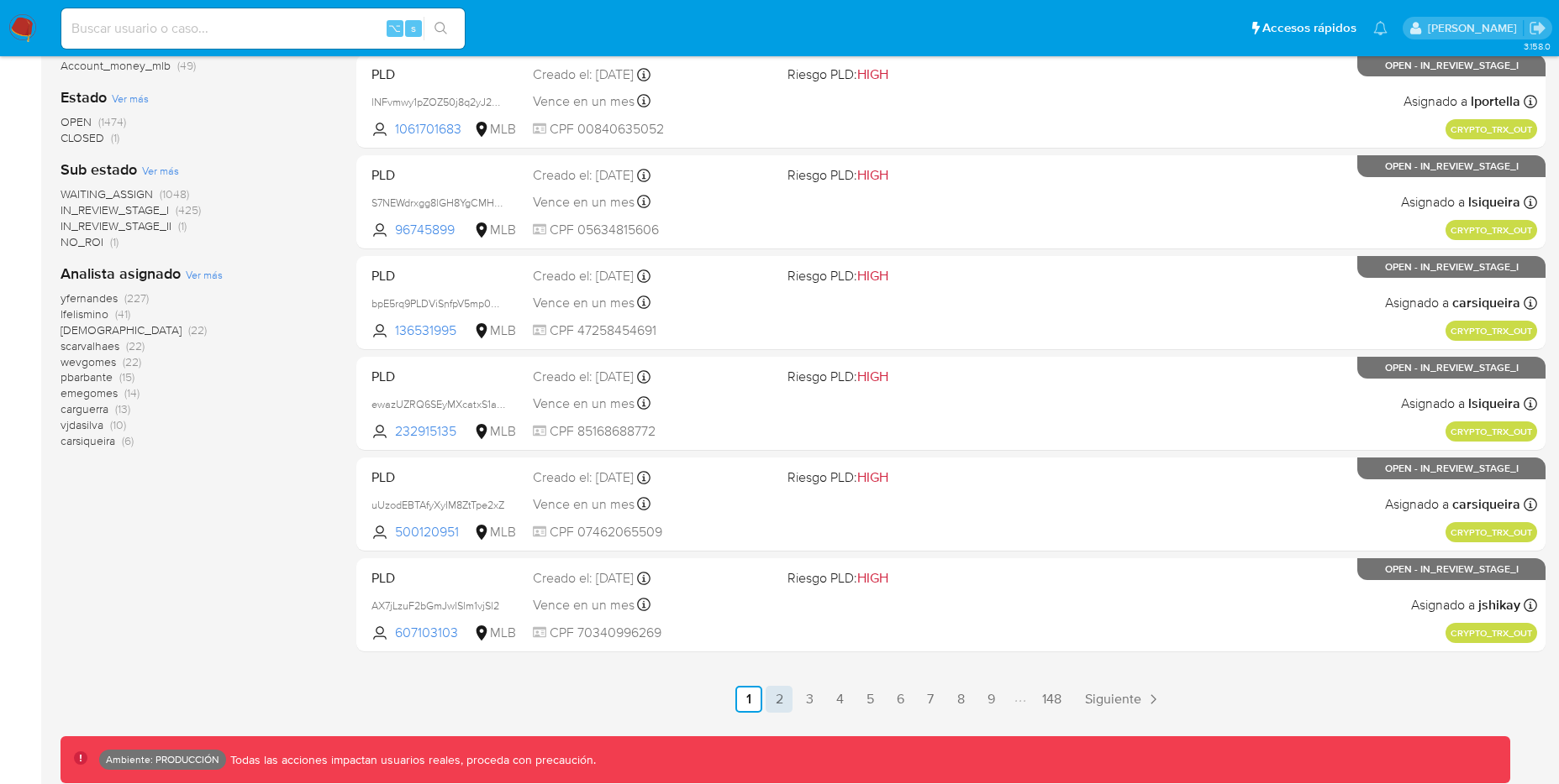
click at [783, 699] on link "2" at bounding box center [779, 699] width 27 height 27
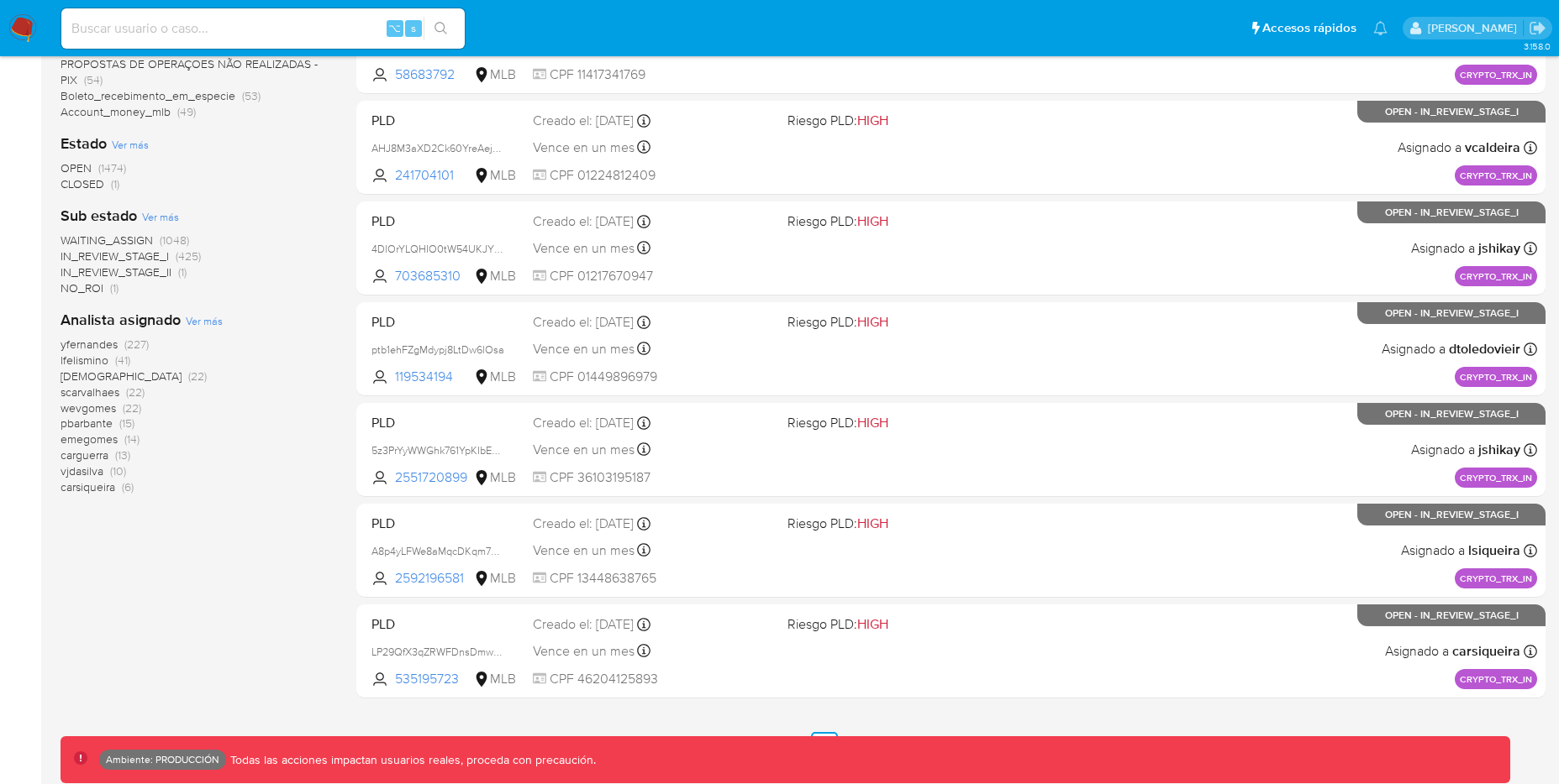
scroll to position [602, 0]
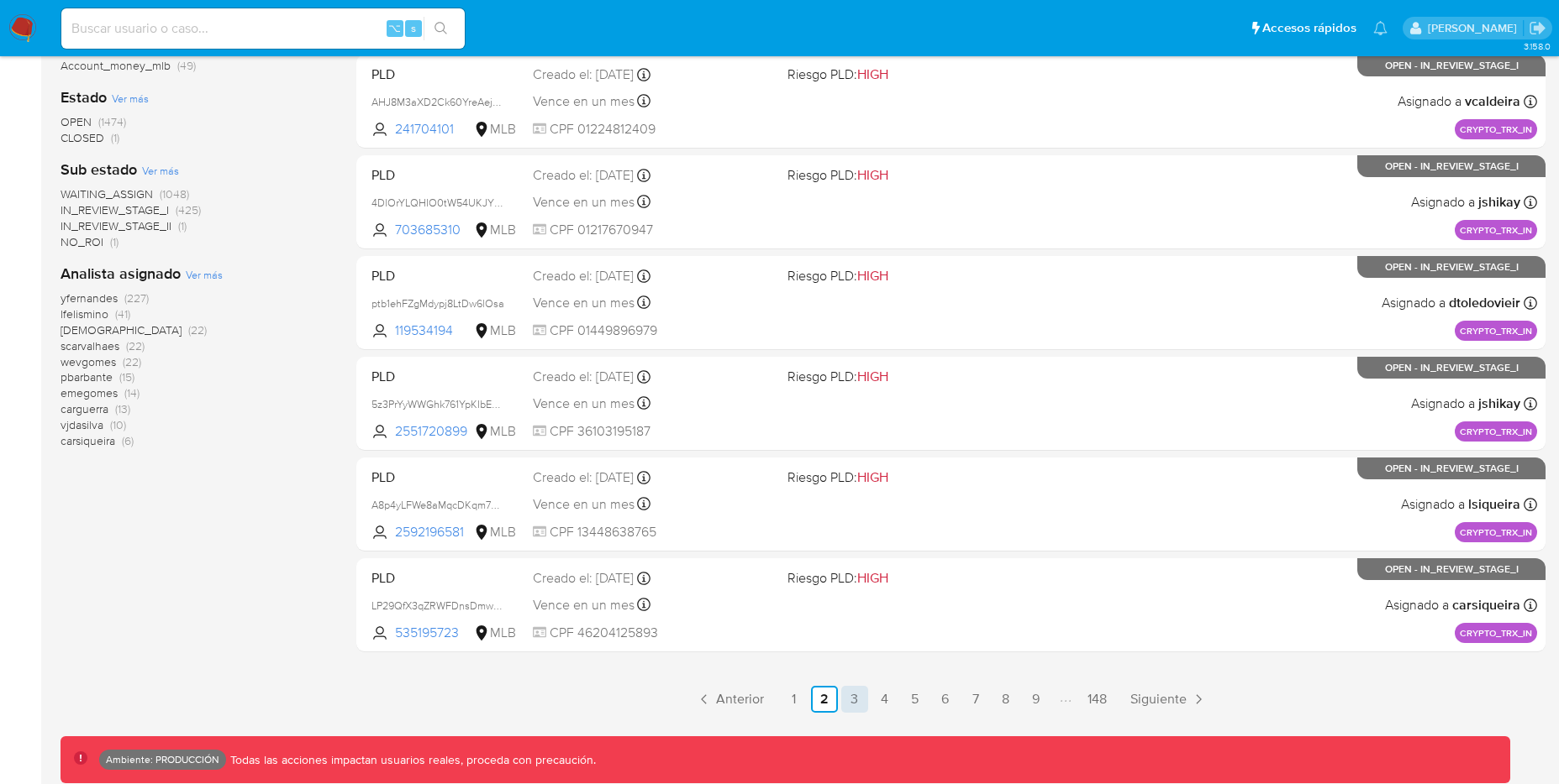
click at [859, 706] on link "3" at bounding box center [854, 699] width 27 height 27
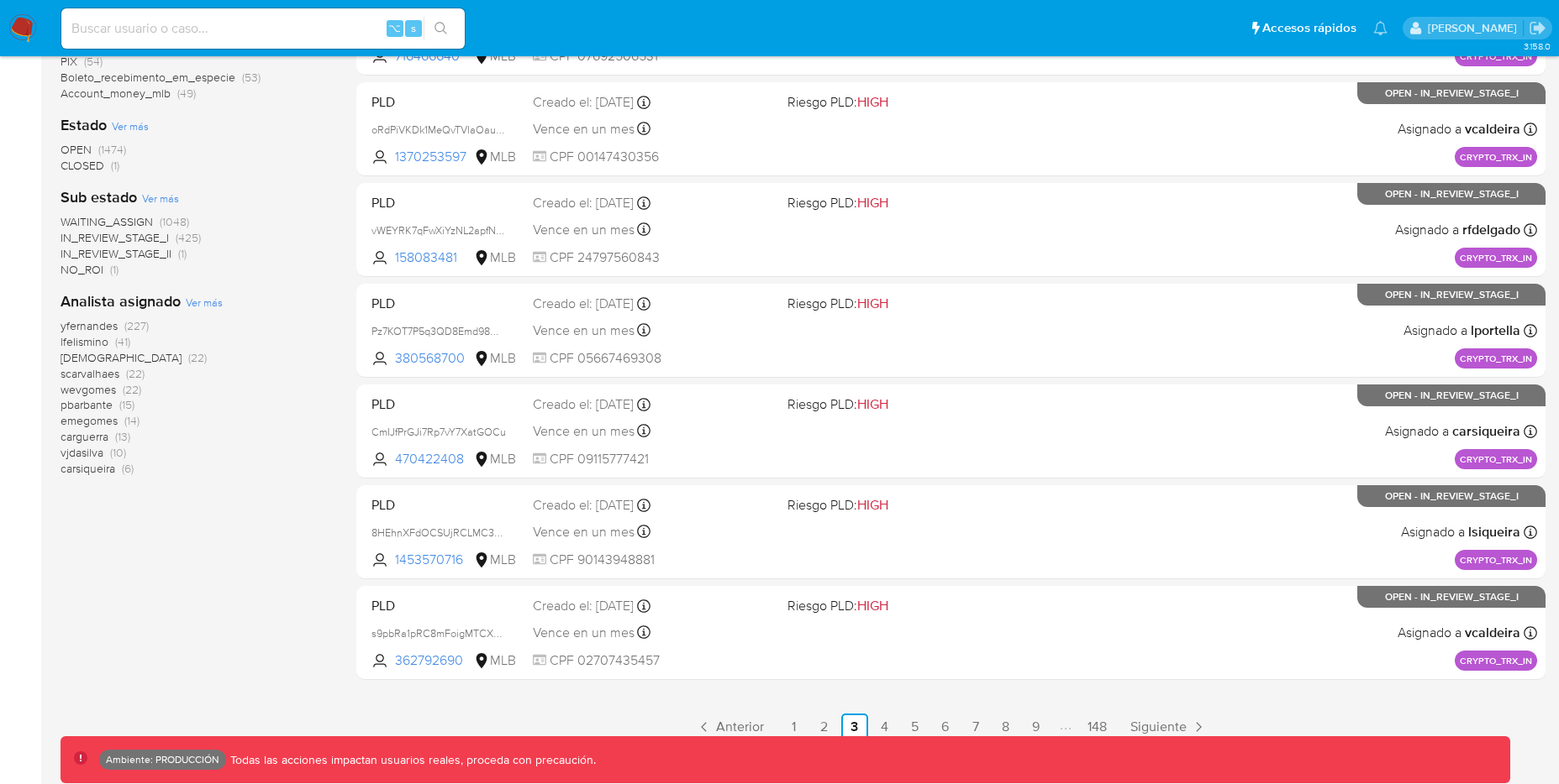
scroll to position [602, 0]
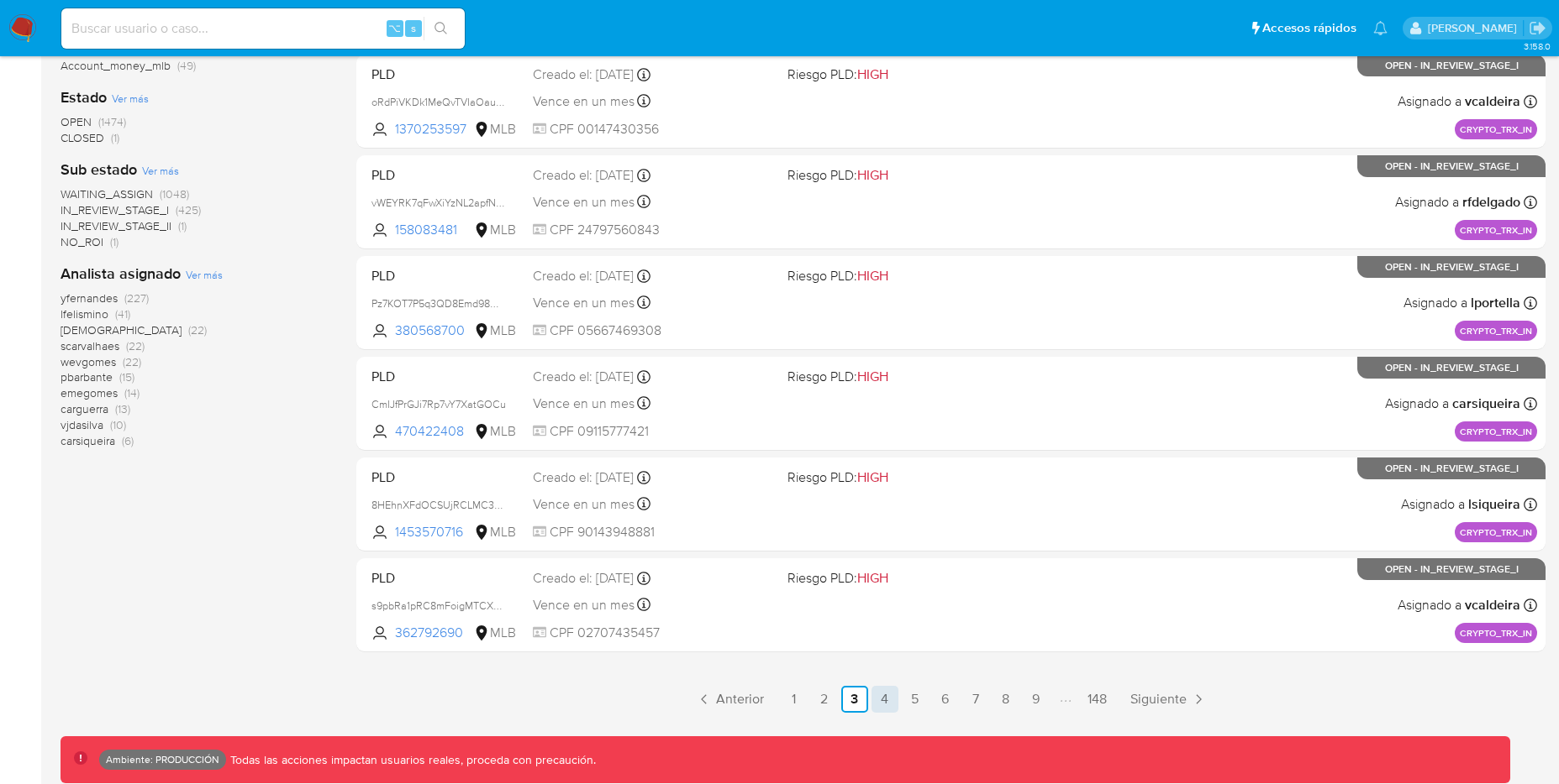
click at [891, 702] on link "4" at bounding box center [884, 699] width 27 height 27
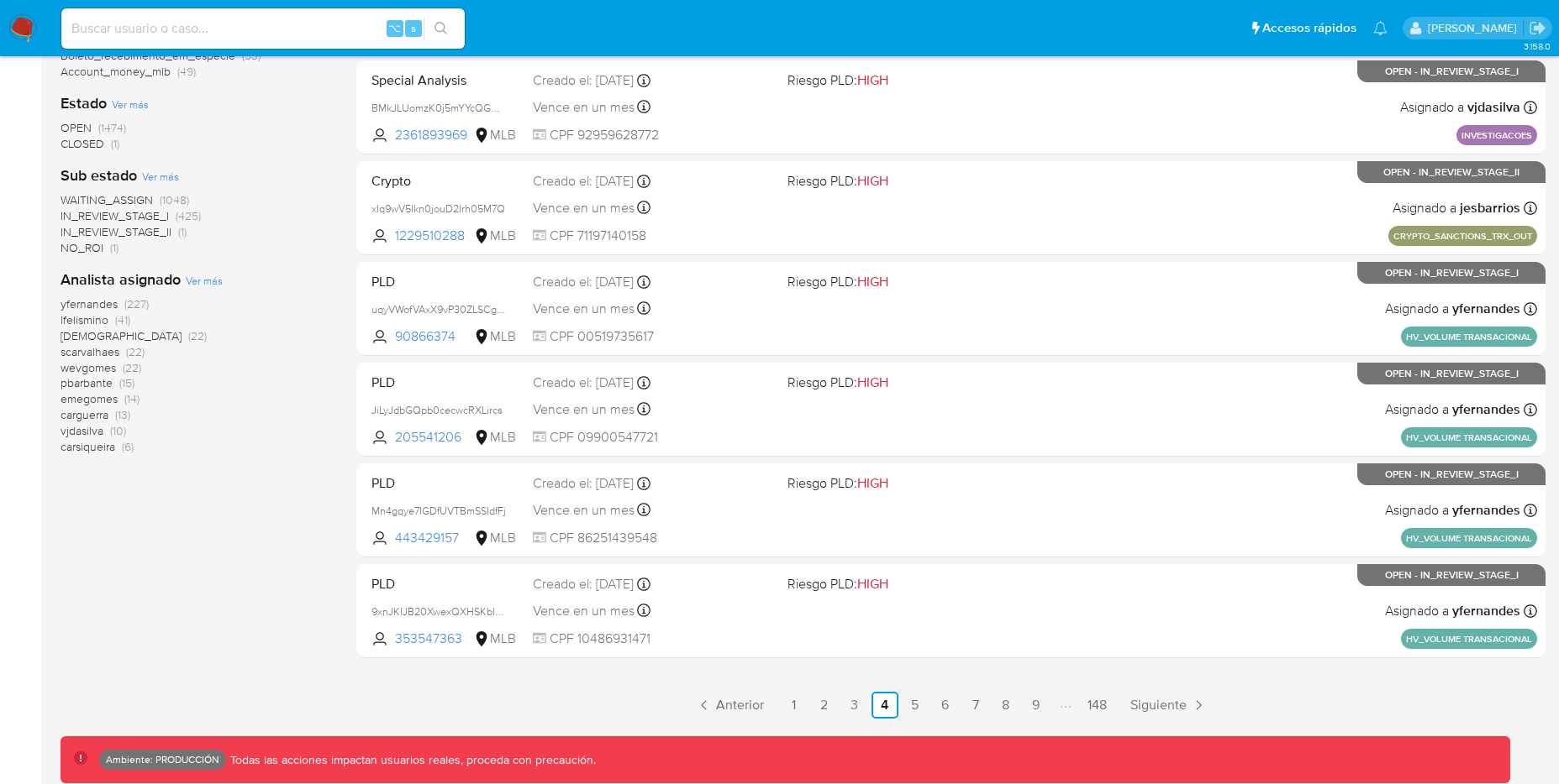
scroll to position [602, 0]
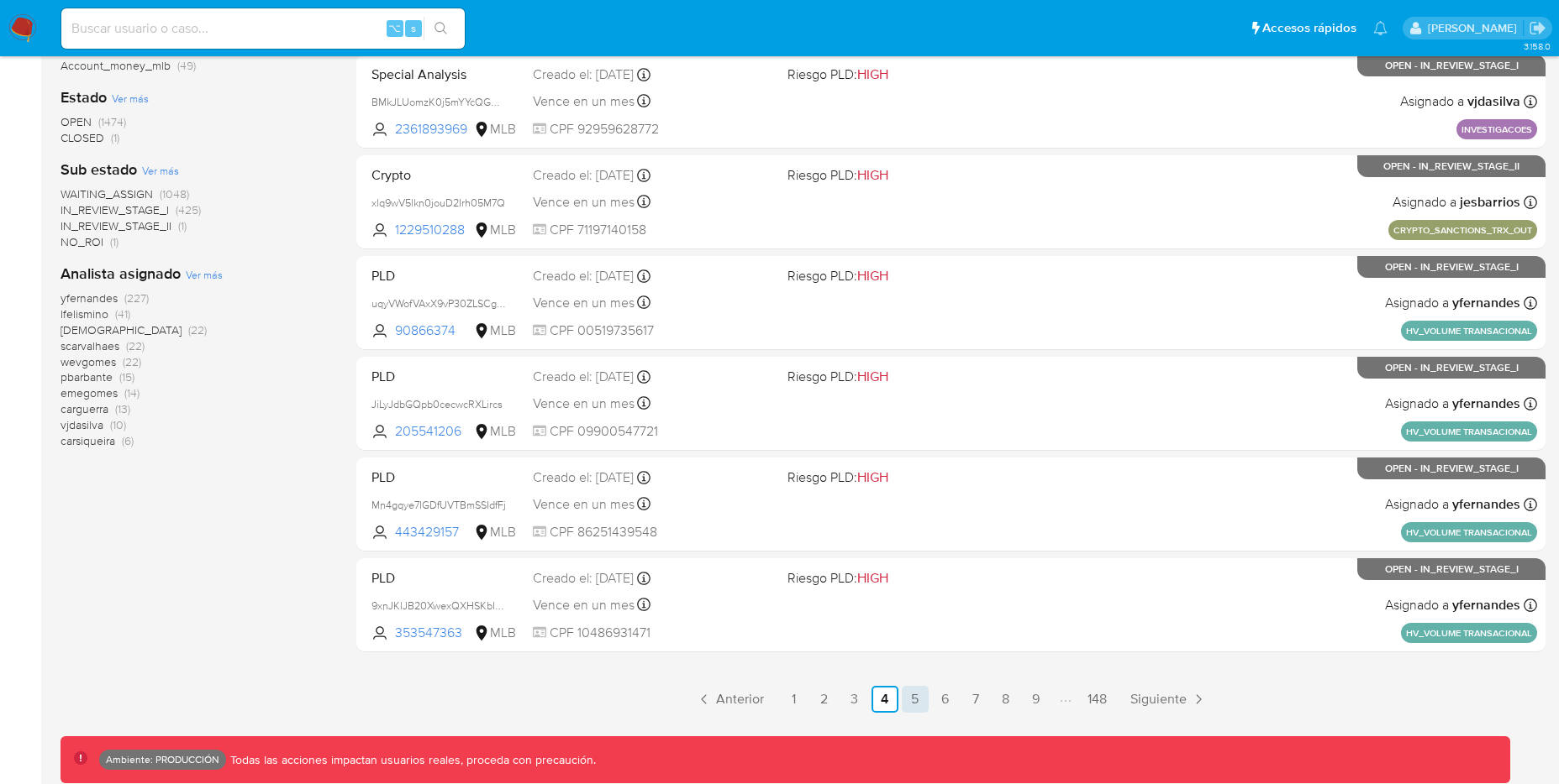
click at [915, 701] on link "5" at bounding box center [914, 699] width 27 height 27
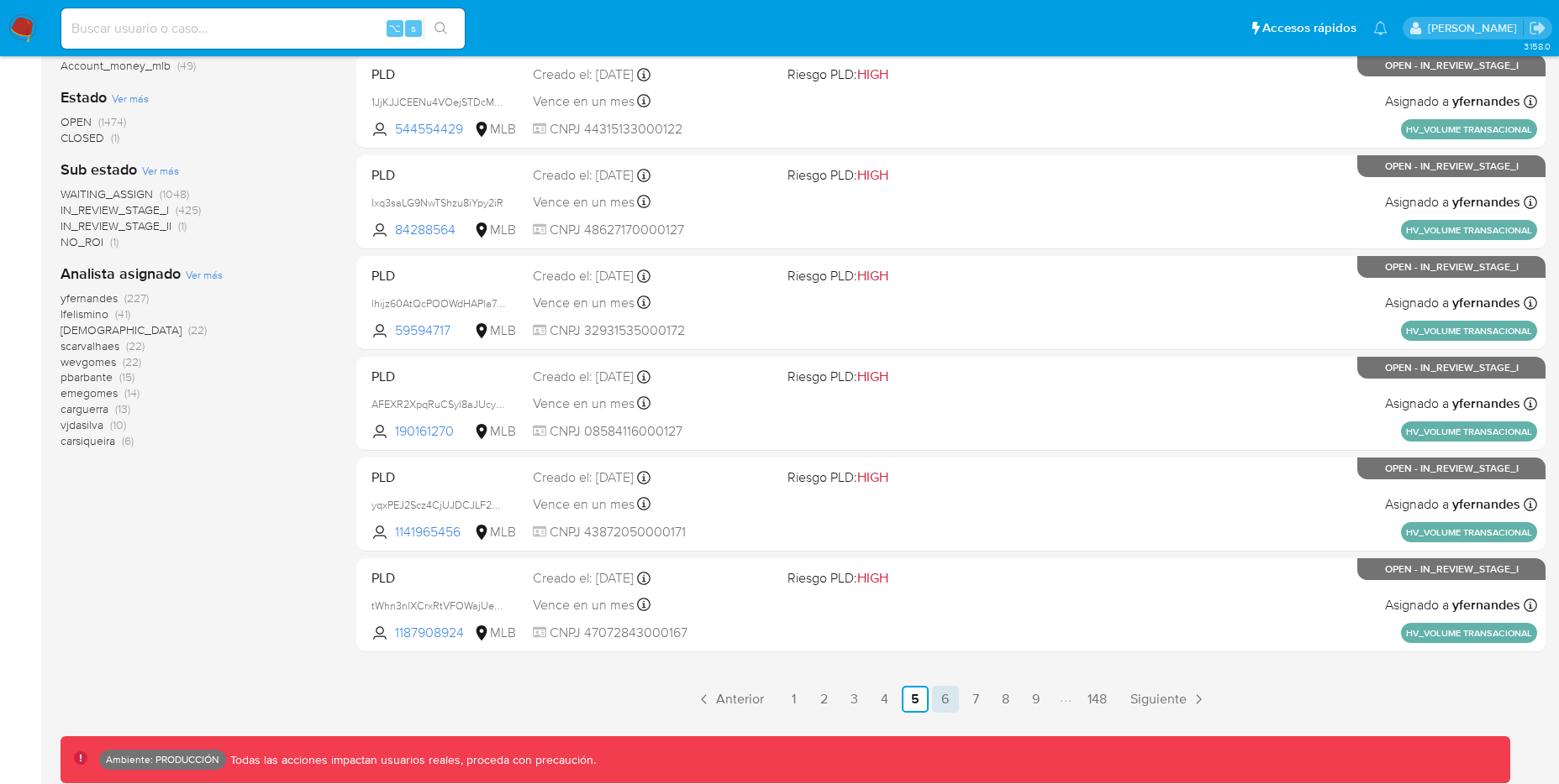
click at [945, 706] on link "6" at bounding box center [945, 699] width 27 height 27
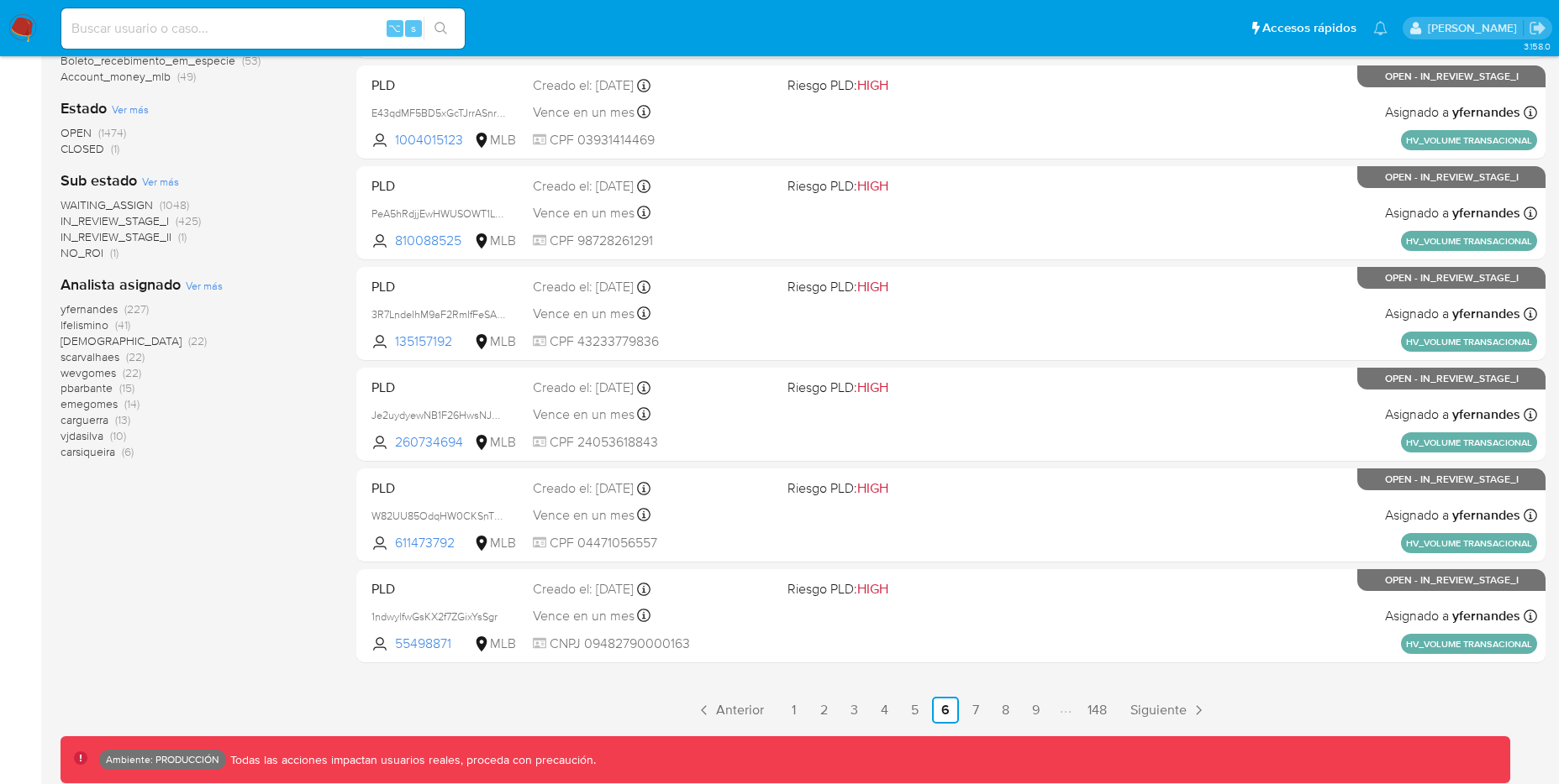
scroll to position [602, 0]
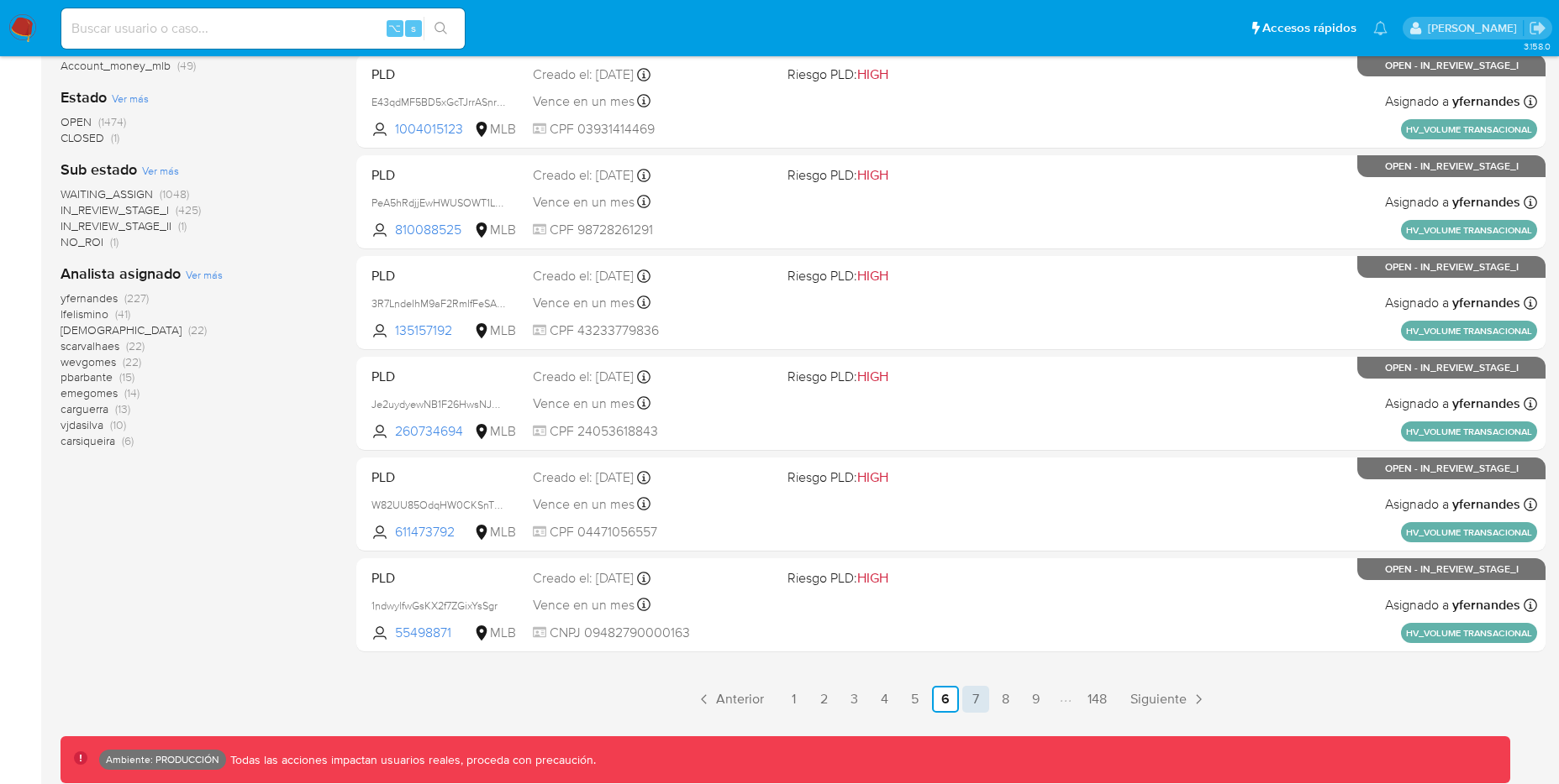
click at [977, 696] on link "7" at bounding box center [975, 699] width 27 height 27
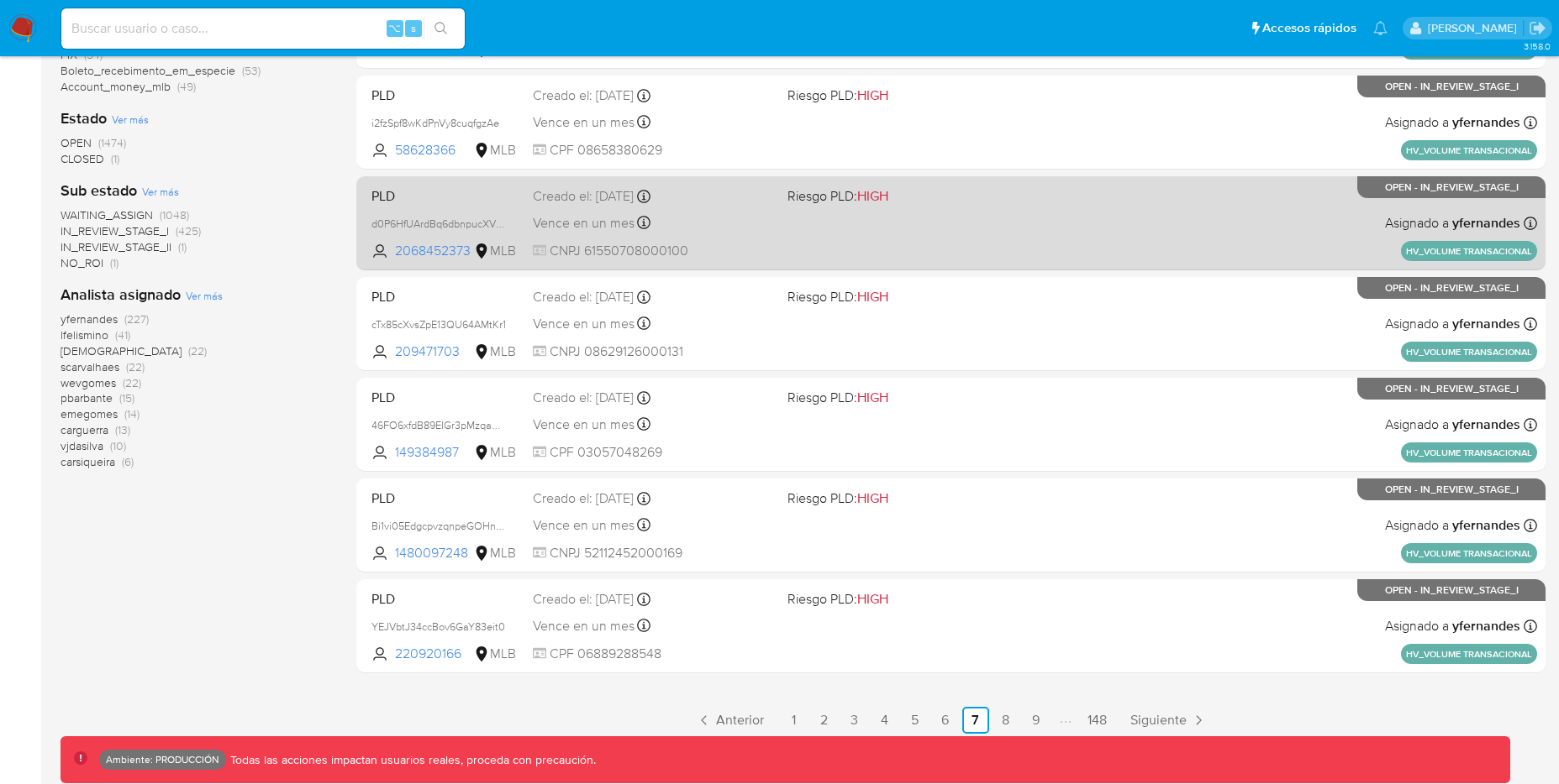
scroll to position [602, 0]
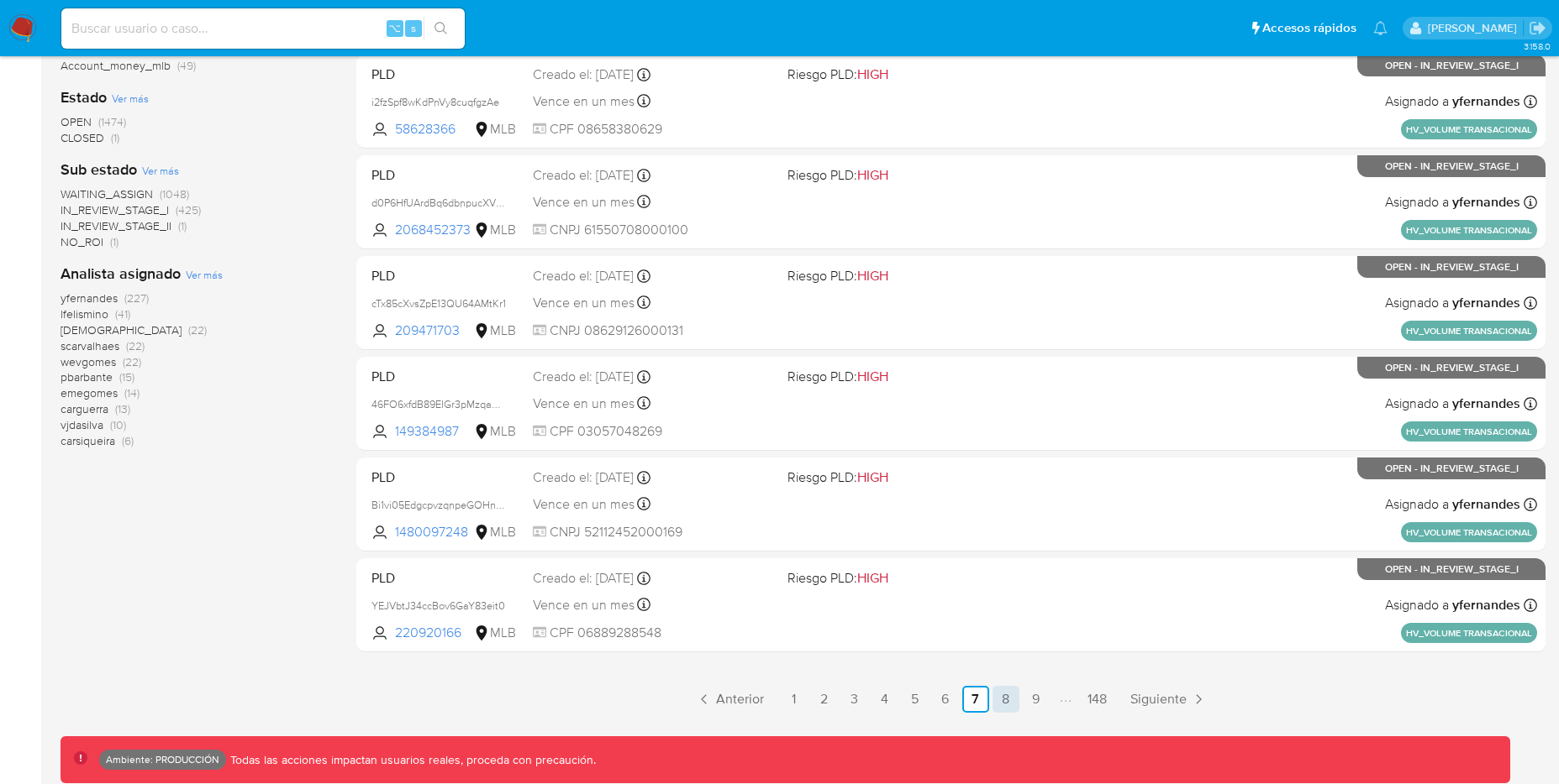
click at [1012, 710] on link "8" at bounding box center [1005, 699] width 27 height 27
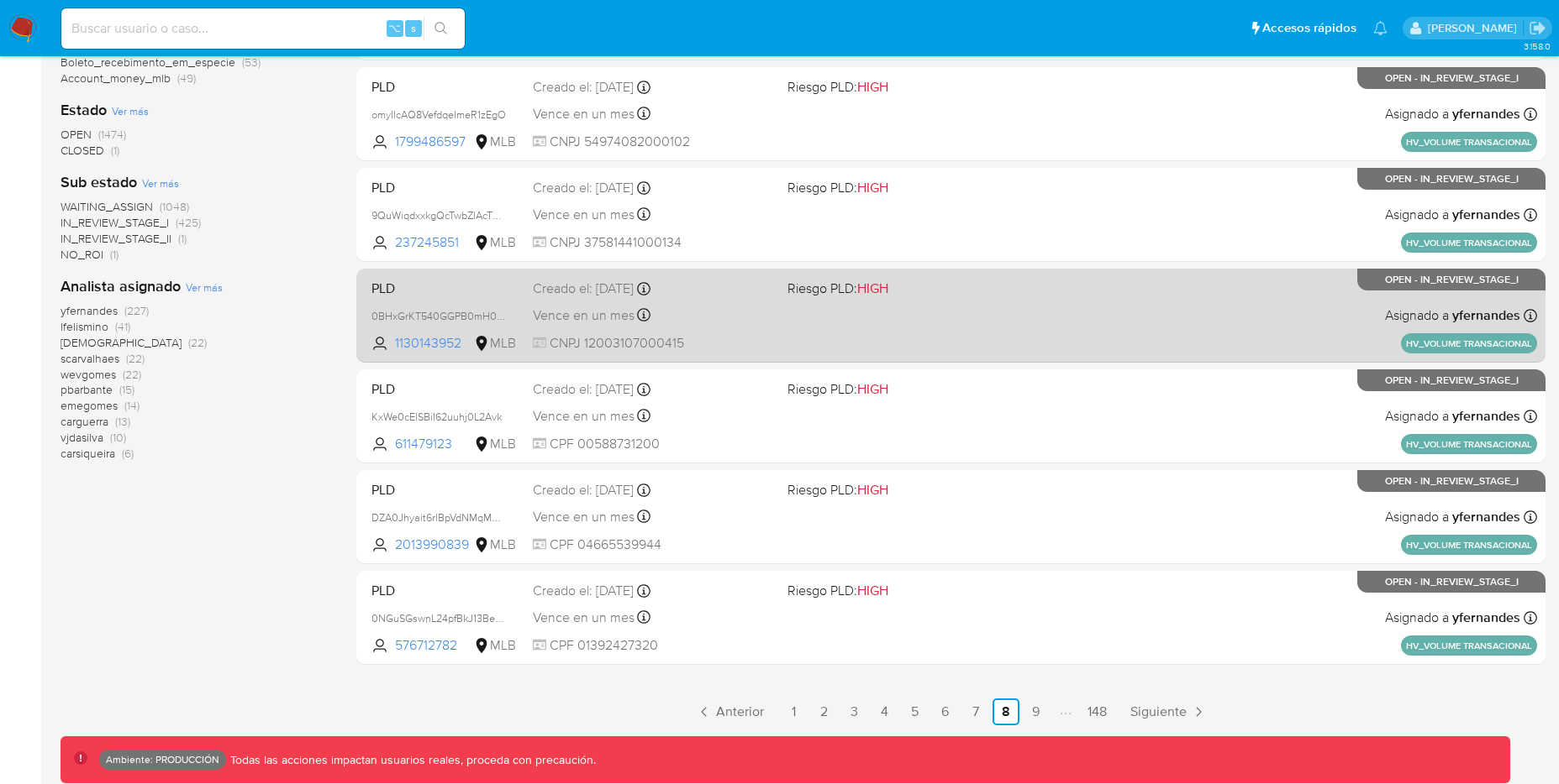
scroll to position [602, 0]
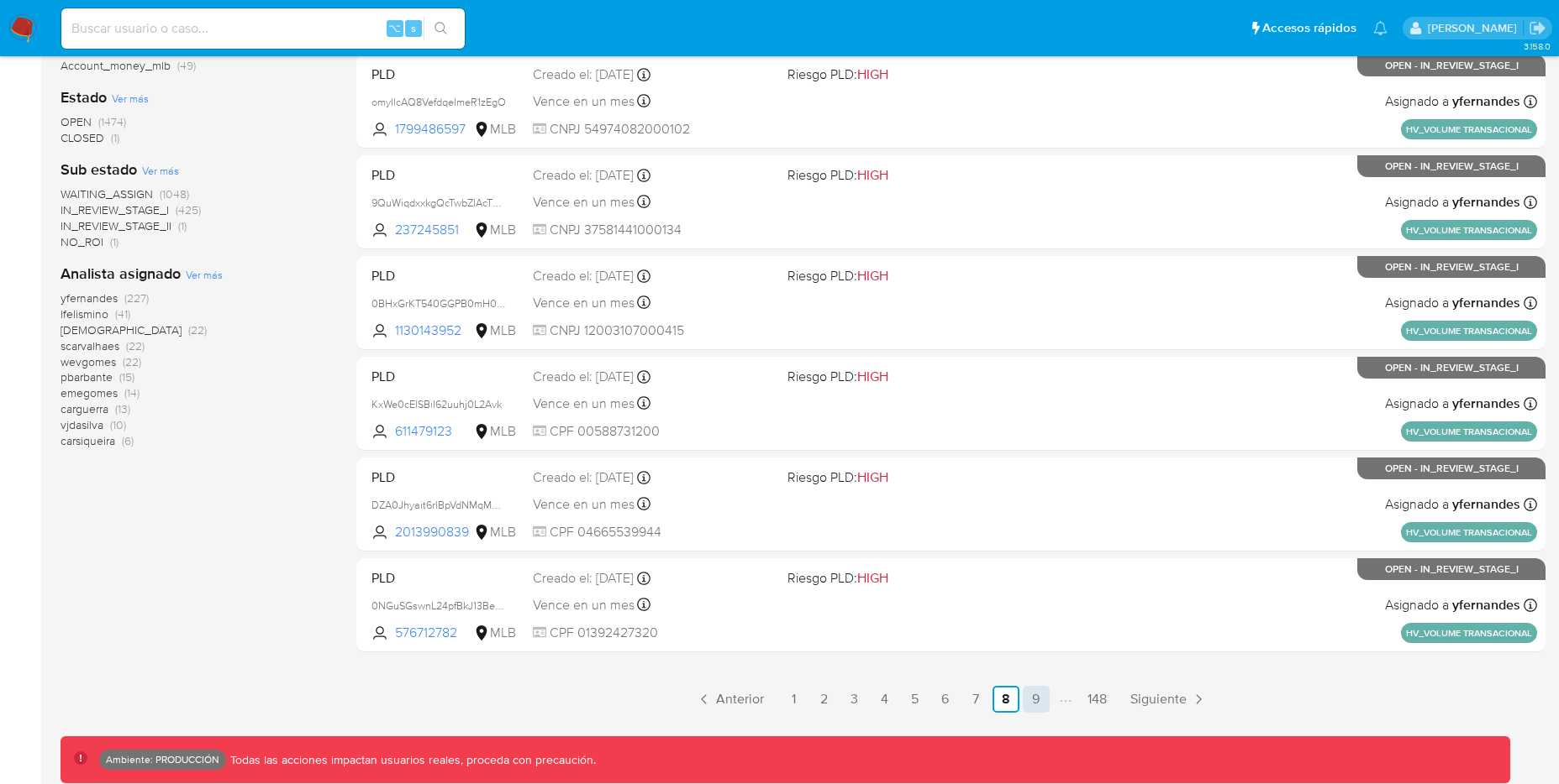
click at [1043, 707] on link "9" at bounding box center [1036, 699] width 27 height 27
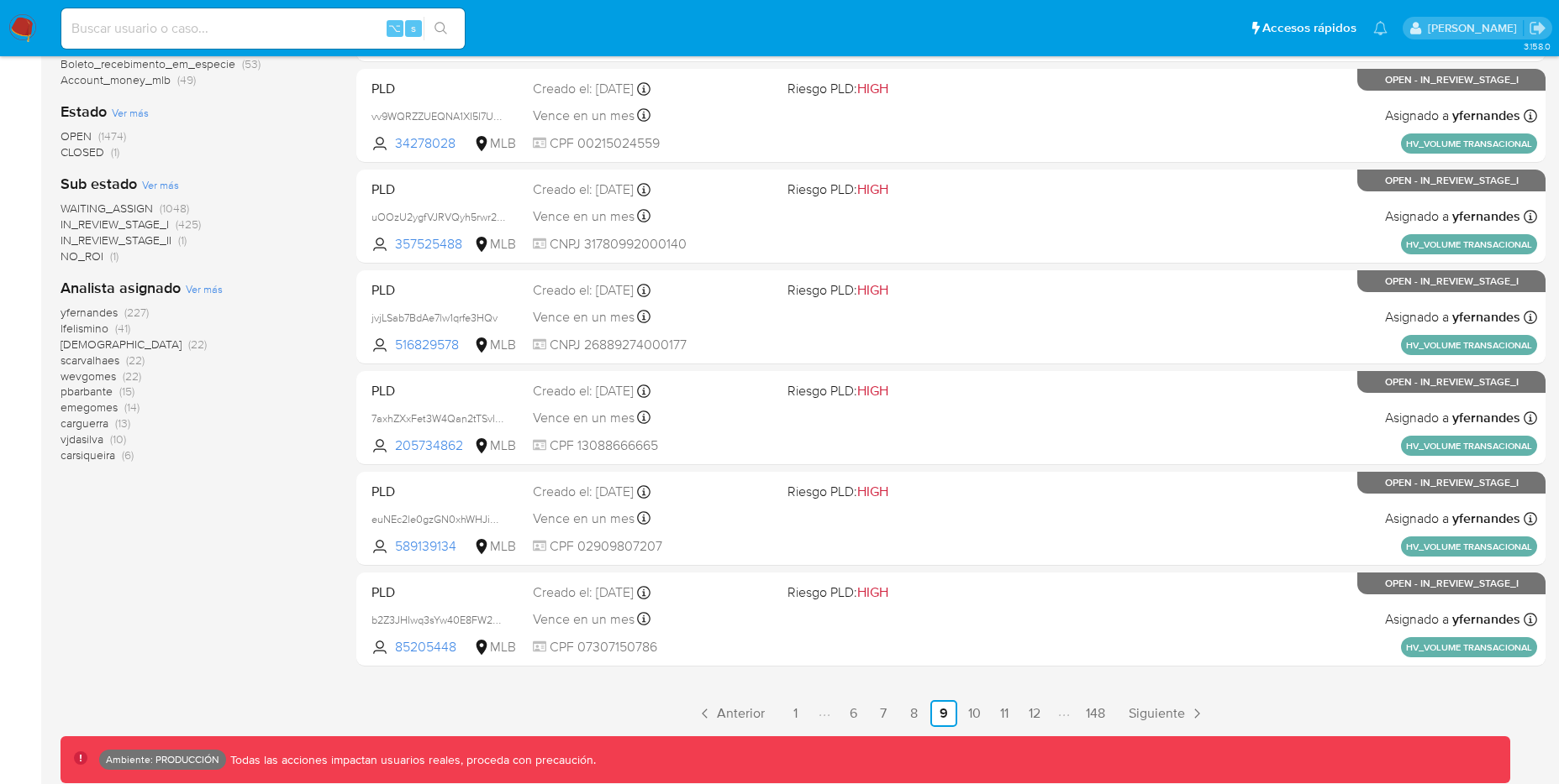
scroll to position [602, 0]
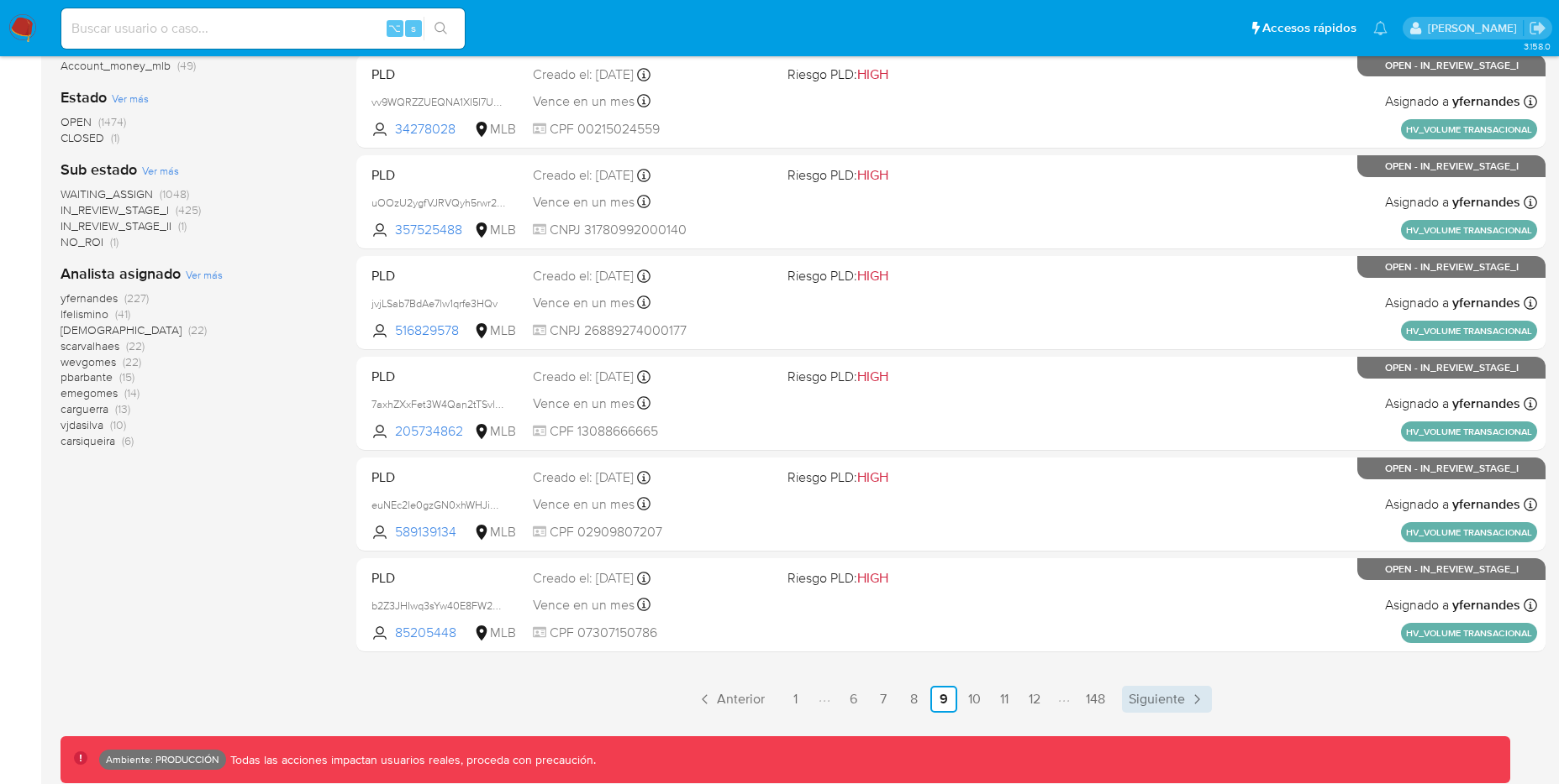
click at [1175, 706] on span "Siguiente" at bounding box center [1156, 700] width 56 height 14
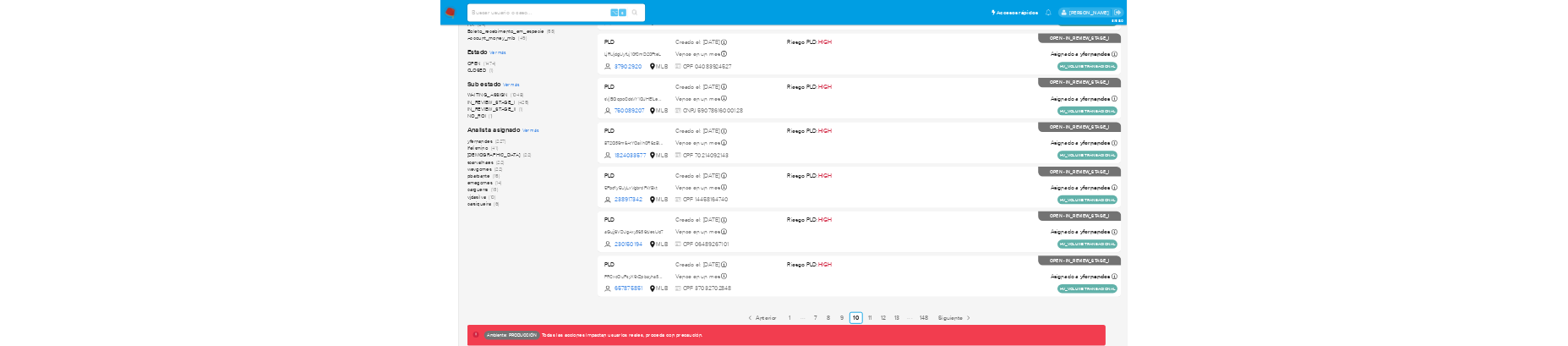
scroll to position [606, 0]
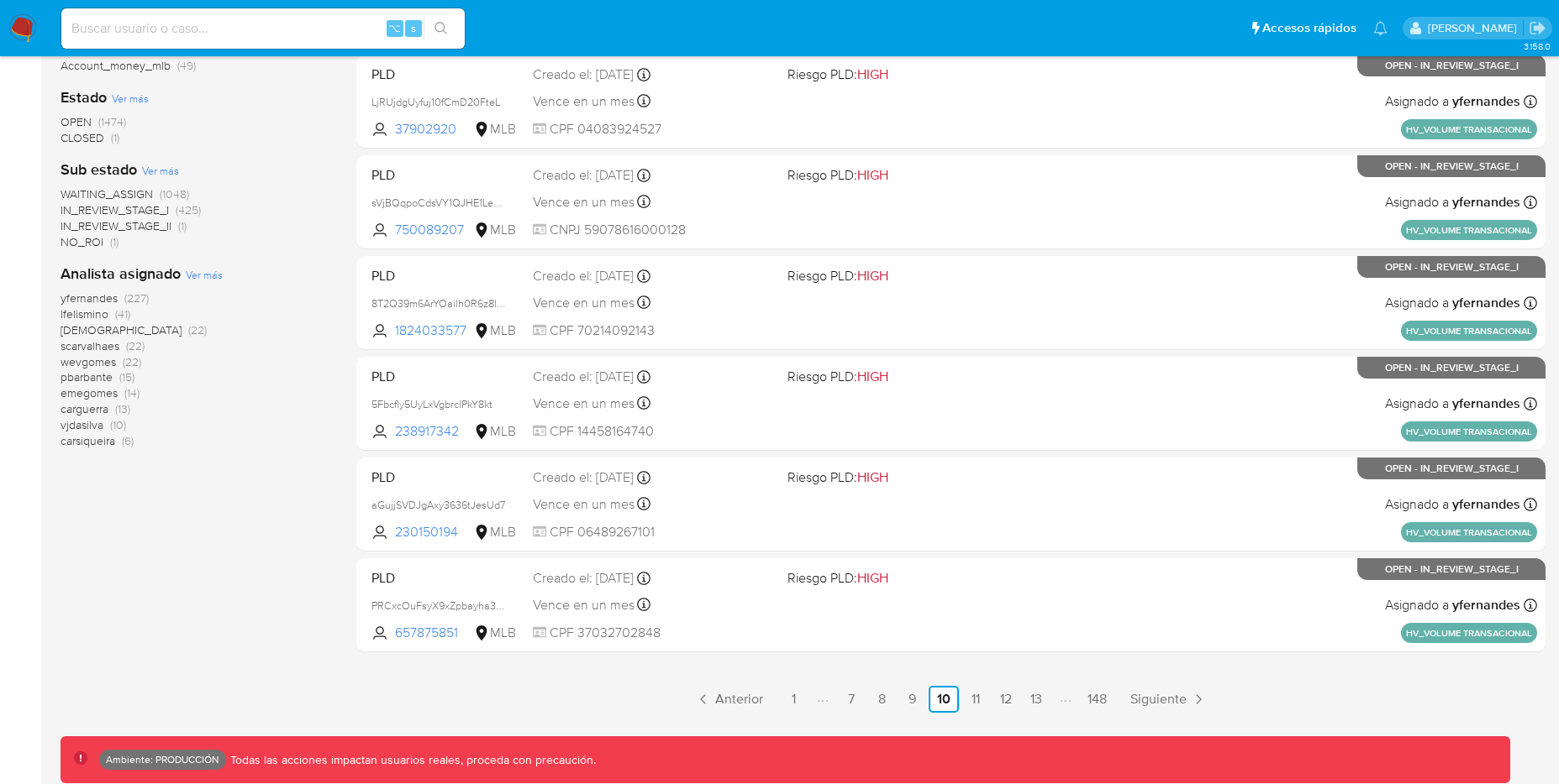
click at [259, 637] on div "91-100 de 1475 resultados Borrar filtros MLB HIGH Clasificación Ver más transac…" at bounding box center [194, 150] width 268 height 1124
click at [261, 635] on div "91-100 de 1475 resultados Borrar filtros MLB HIGH Clasificación Ver más transac…" at bounding box center [194, 150] width 268 height 1124
click at [229, 573] on div "91-100 de 1475 resultados Borrar filtros MLB HIGH Clasificación Ver más transac…" at bounding box center [194, 150] width 268 height 1124
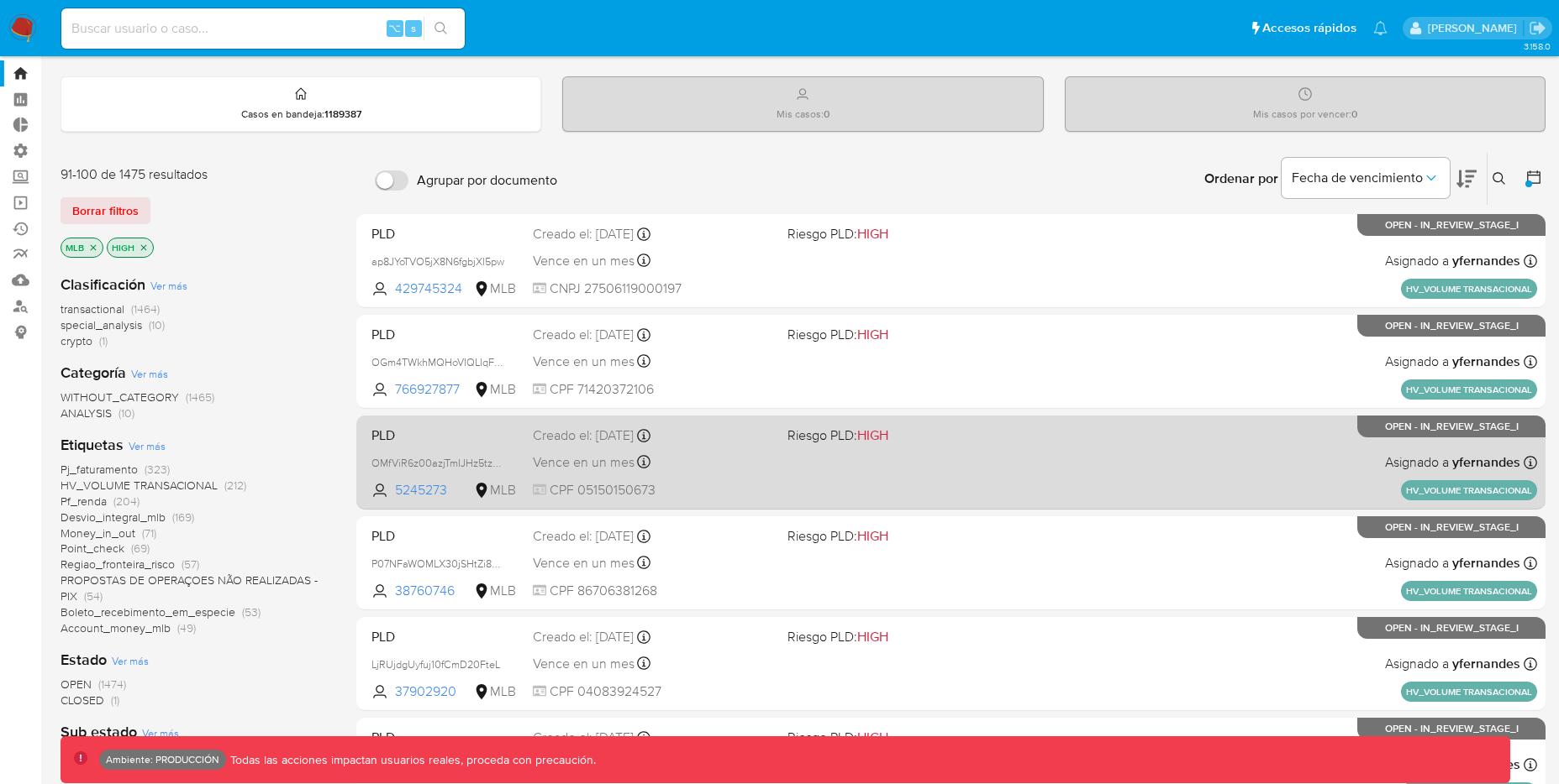
scroll to position [0, 0]
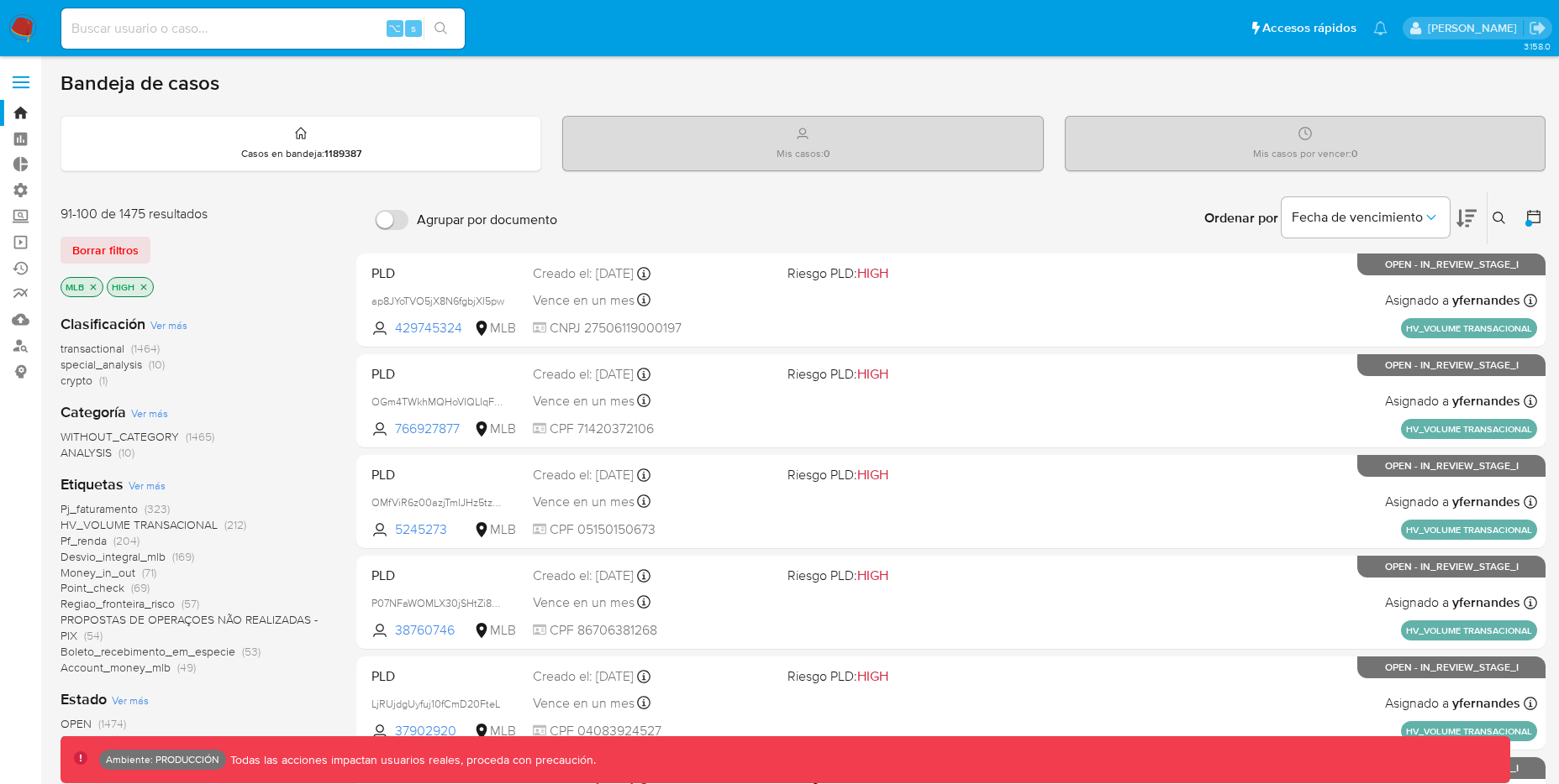
click at [118, 364] on span "special_analysis" at bounding box center [101, 364] width 81 height 17
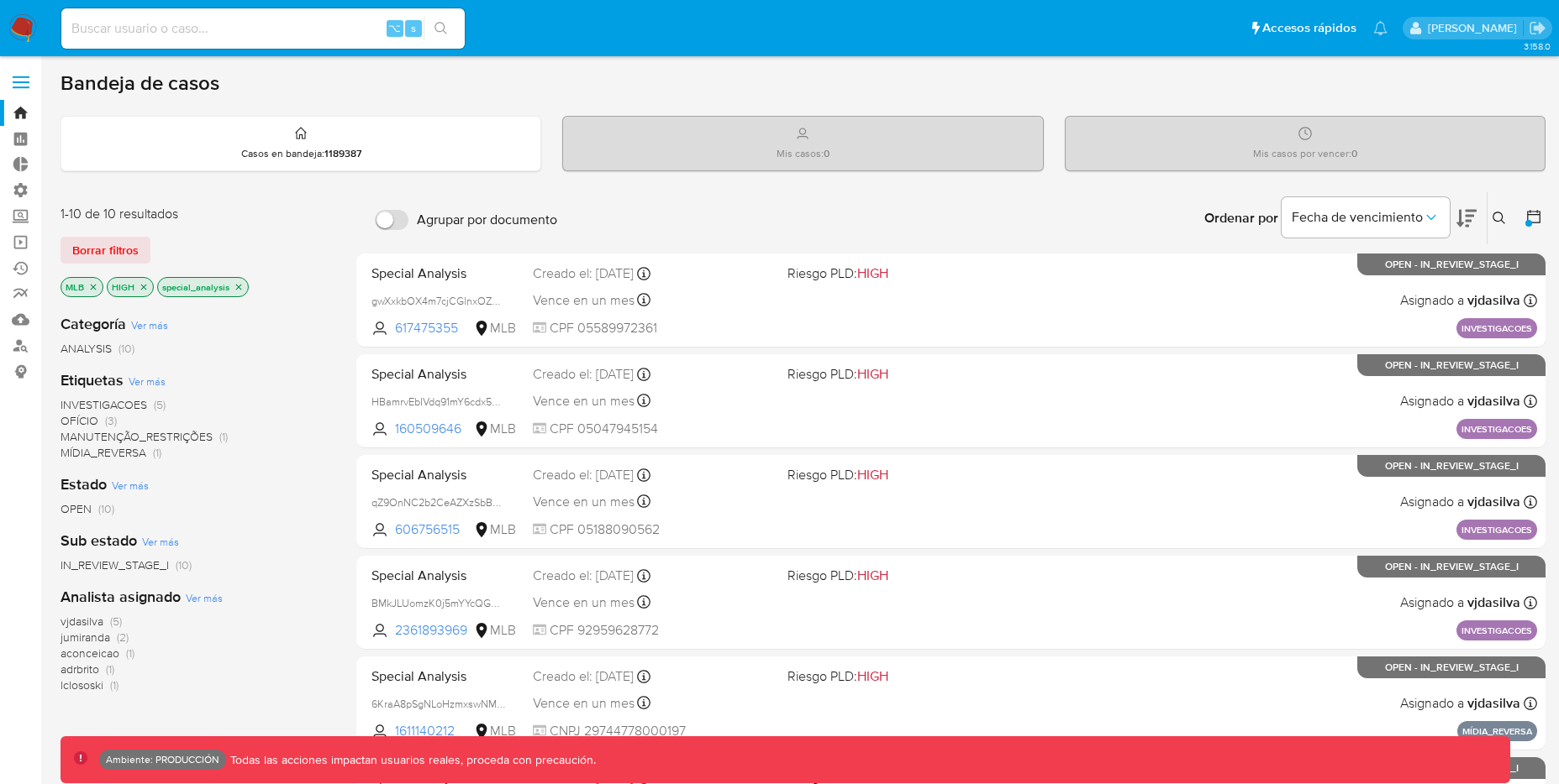
click at [231, 287] on p "special_analysis" at bounding box center [203, 287] width 90 height 19
click at [235, 285] on icon "close-filter" at bounding box center [239, 287] width 10 height 10
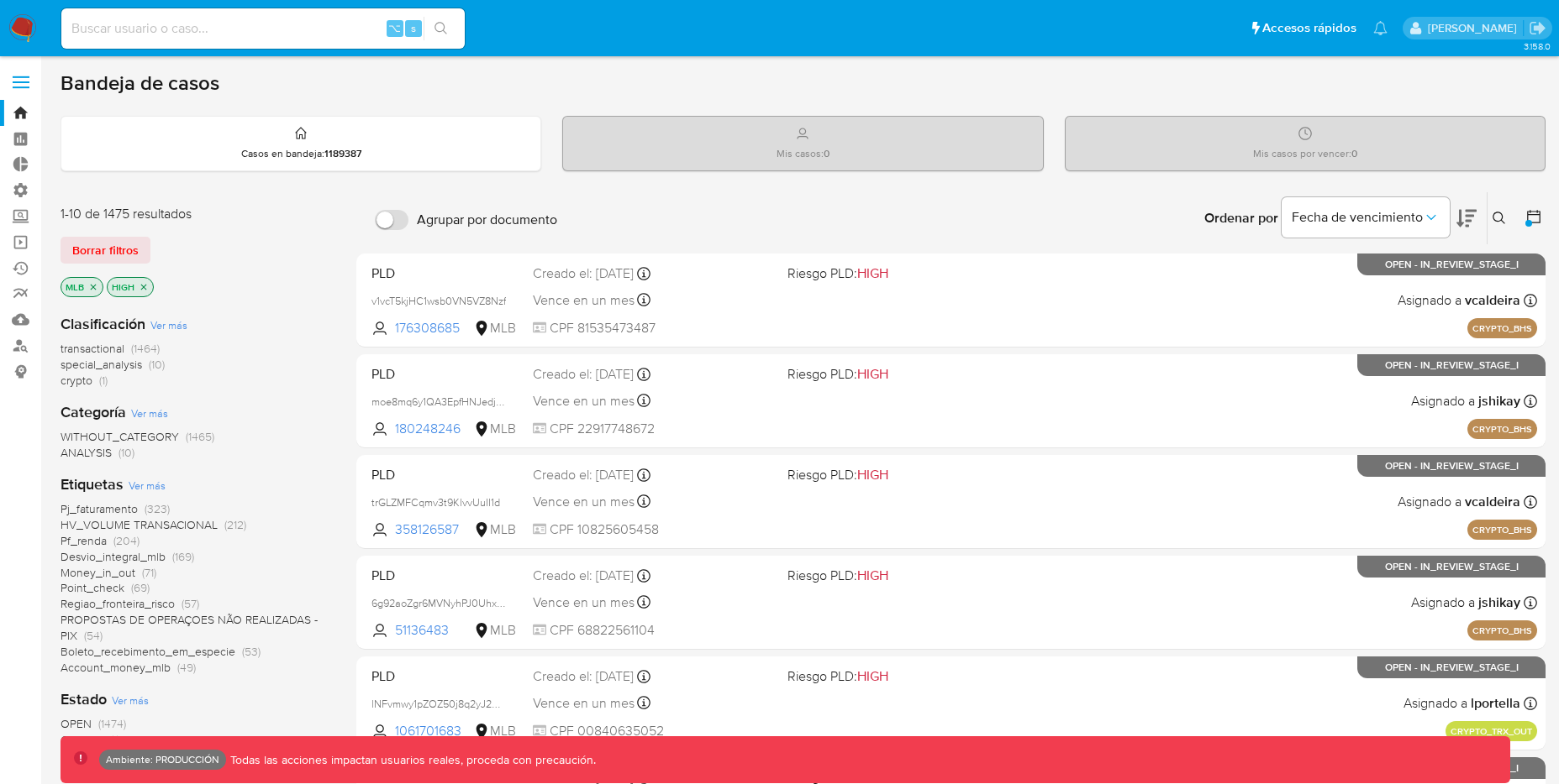
click at [80, 379] on span "crypto" at bounding box center [76, 380] width 32 height 17
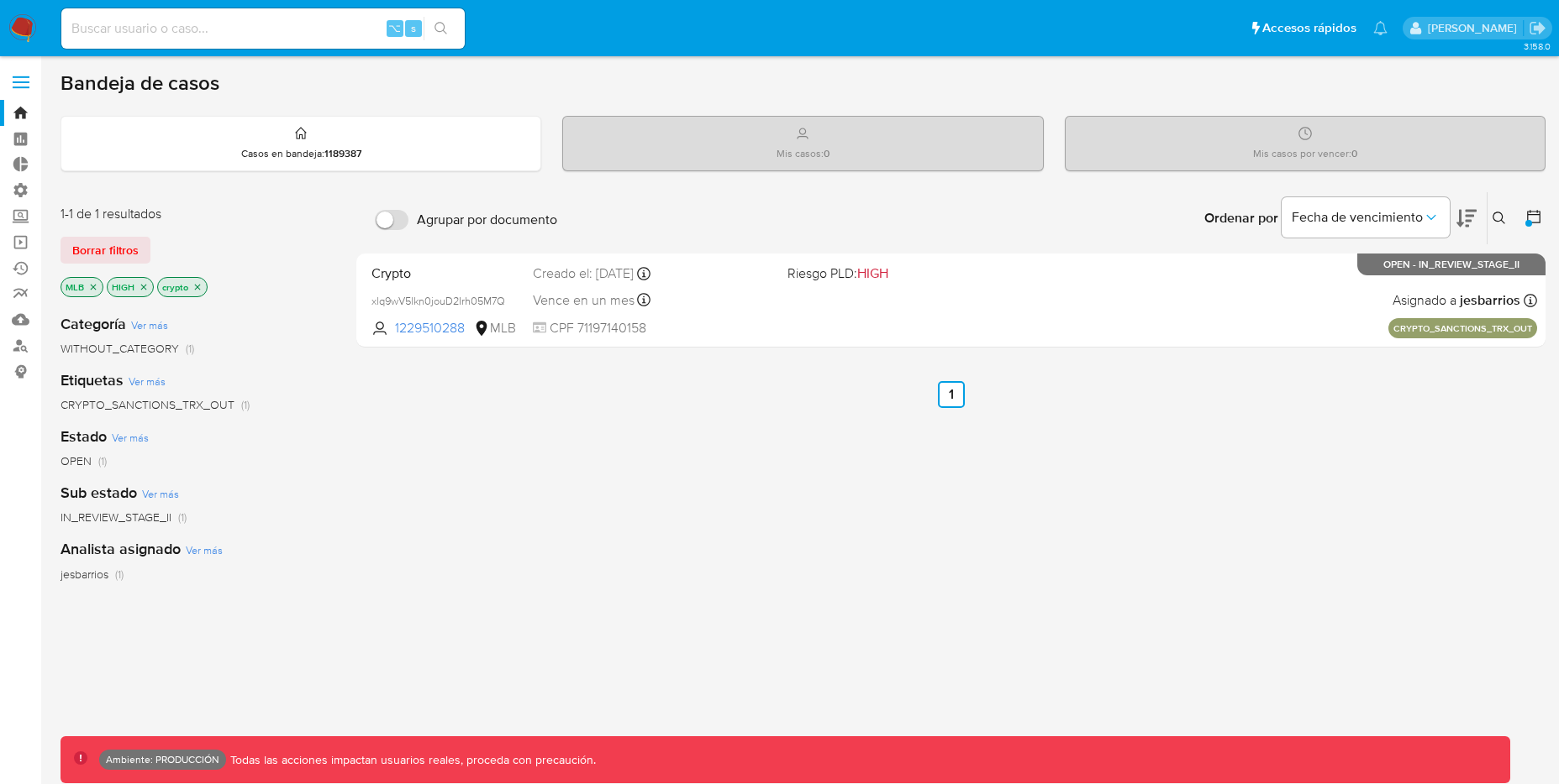
click at [199, 284] on icon "close-filter" at bounding box center [198, 287] width 6 height 6
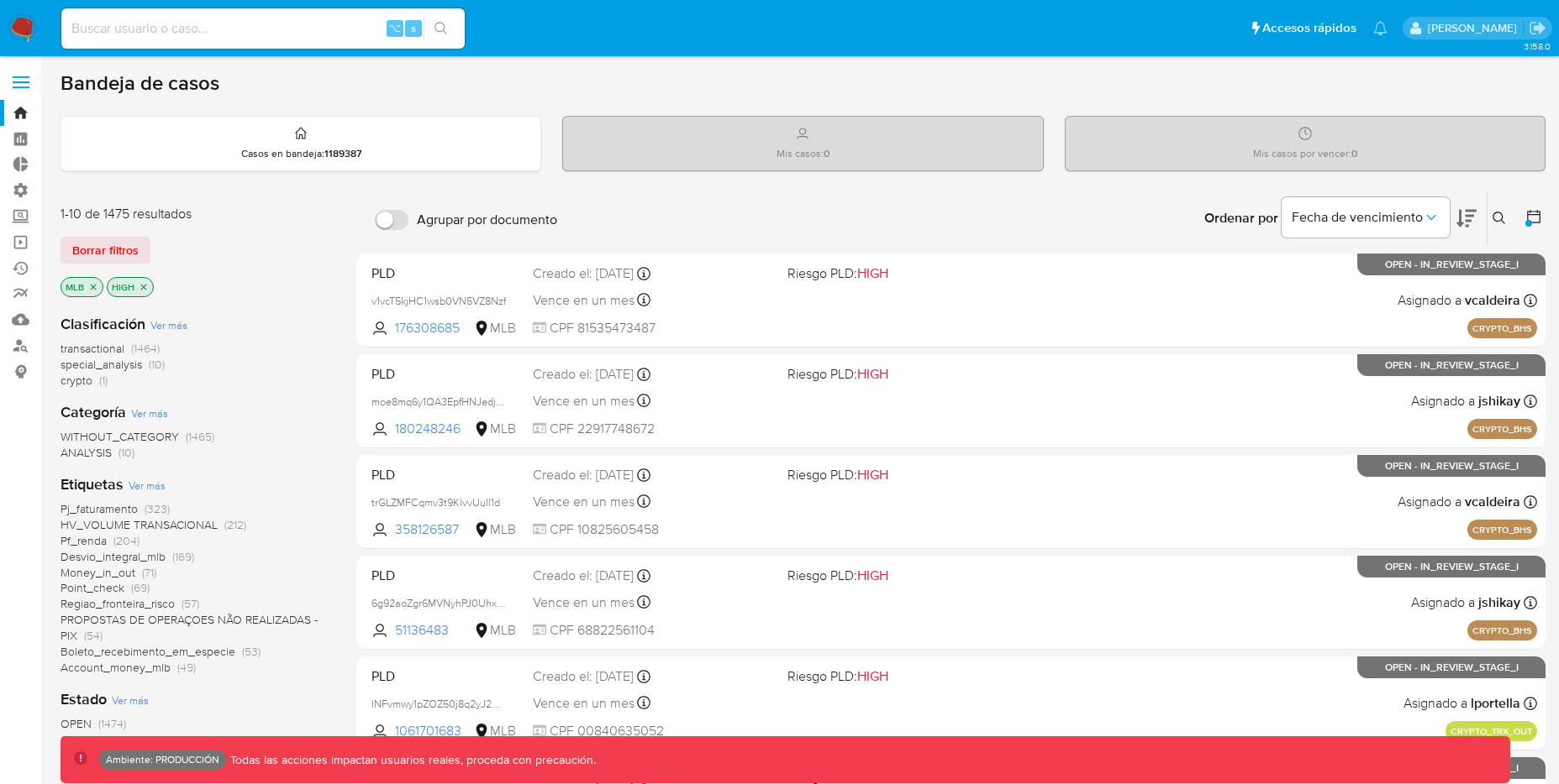
click at [121, 347] on span "transactional" at bounding box center [92, 348] width 63 height 17
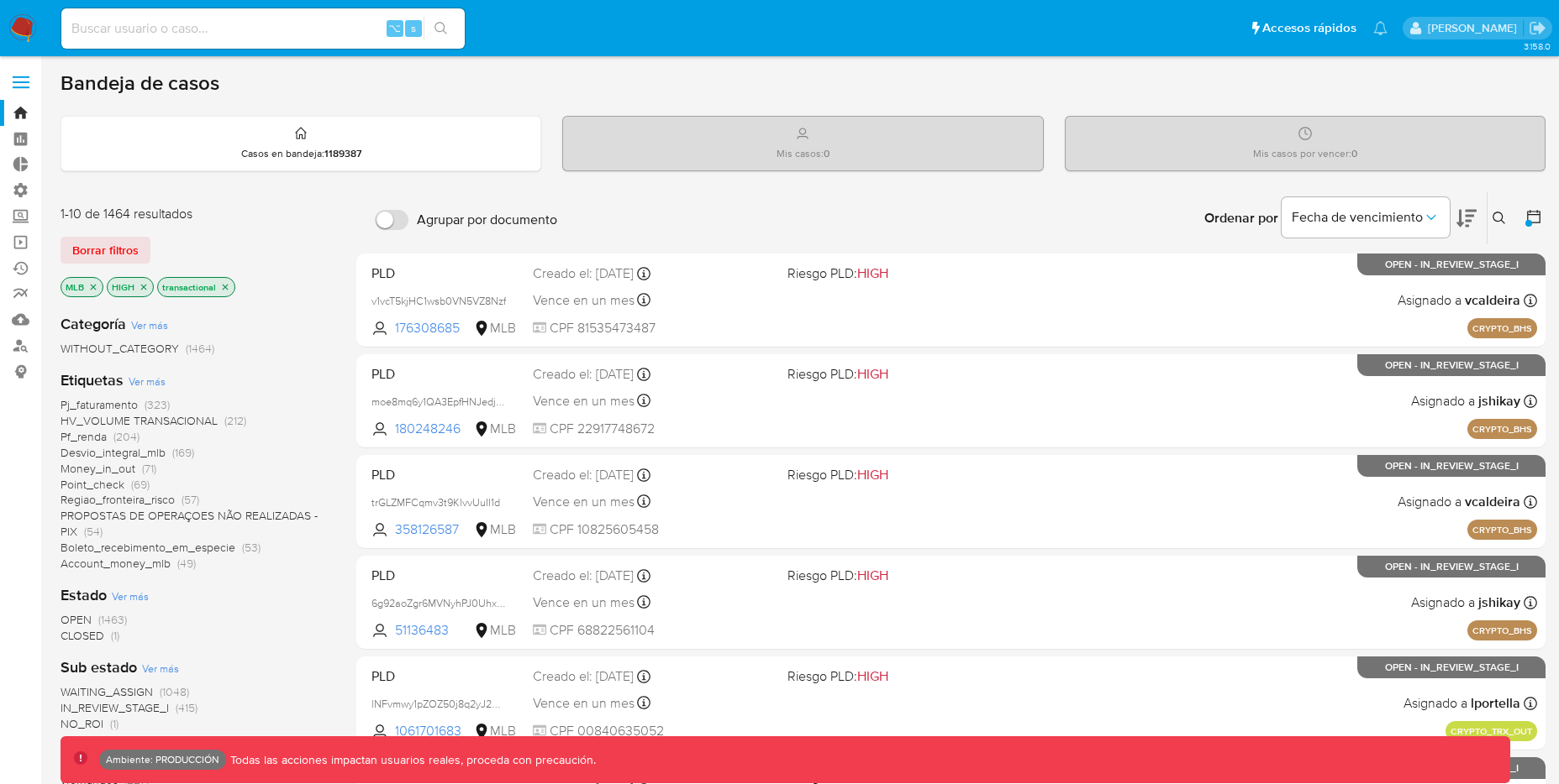
click at [1471, 216] on icon at bounding box center [1466, 219] width 20 height 18
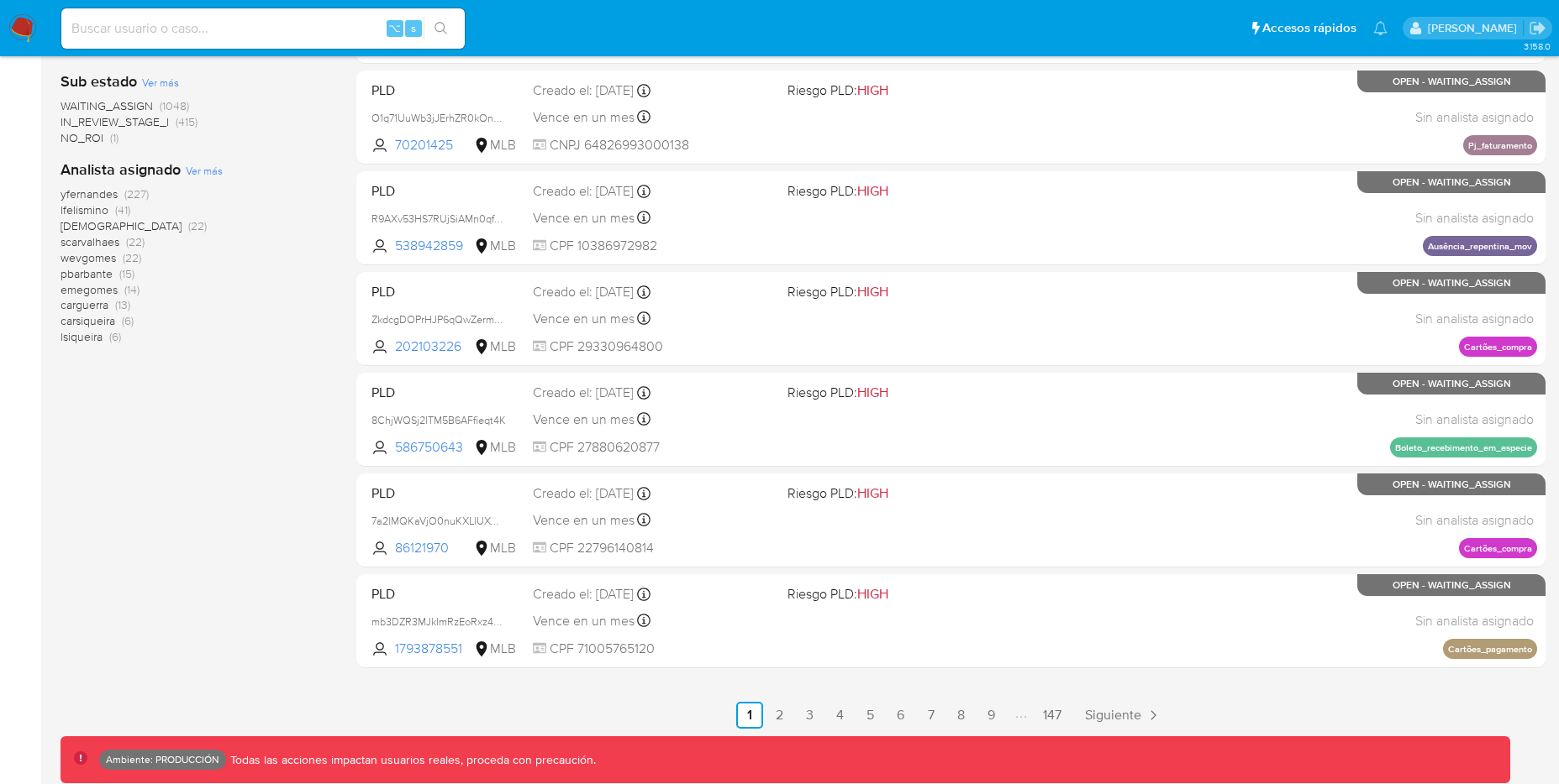
scroll to position [602, 0]
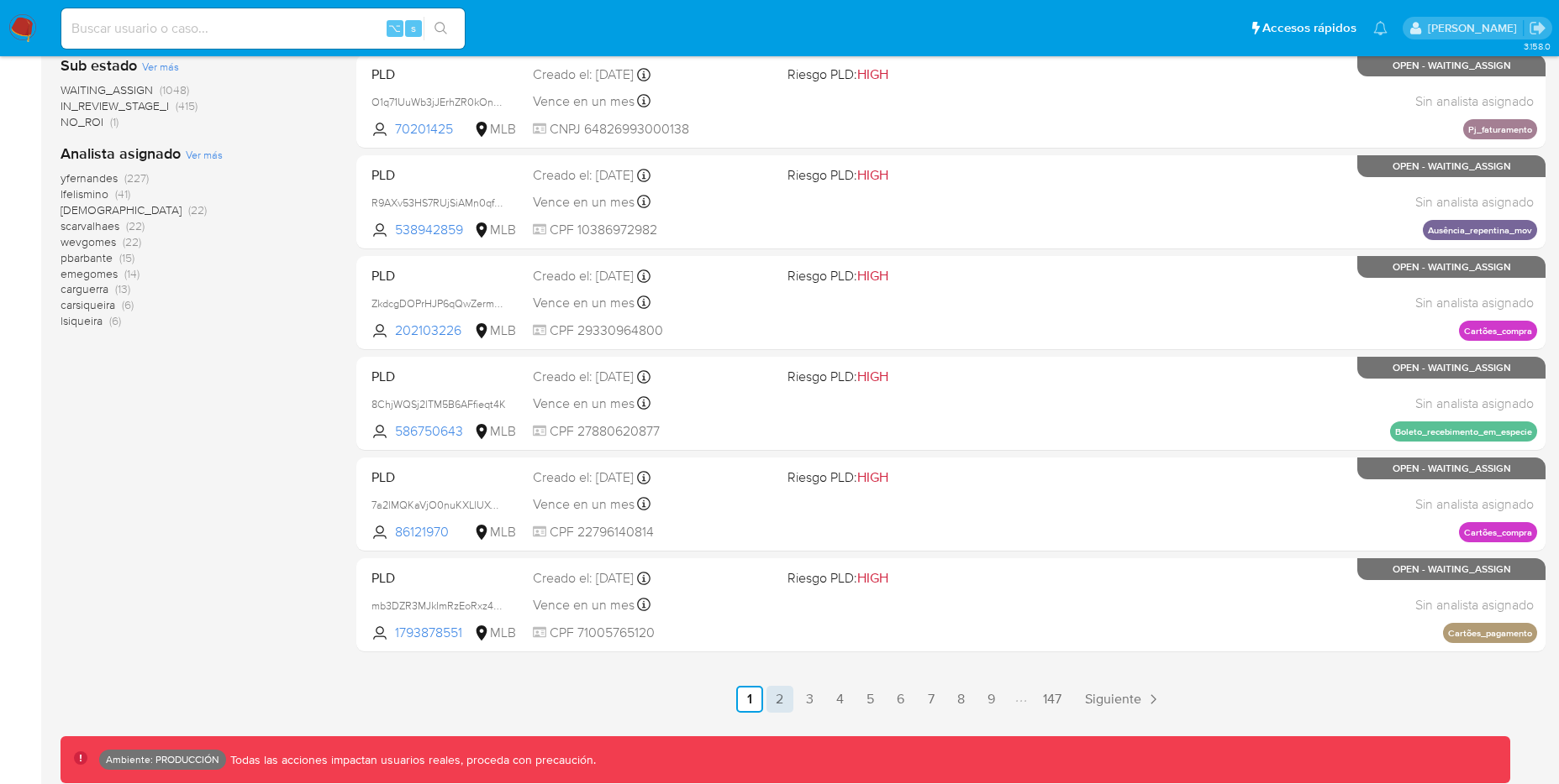
click at [791, 701] on link "2" at bounding box center [780, 699] width 27 height 27
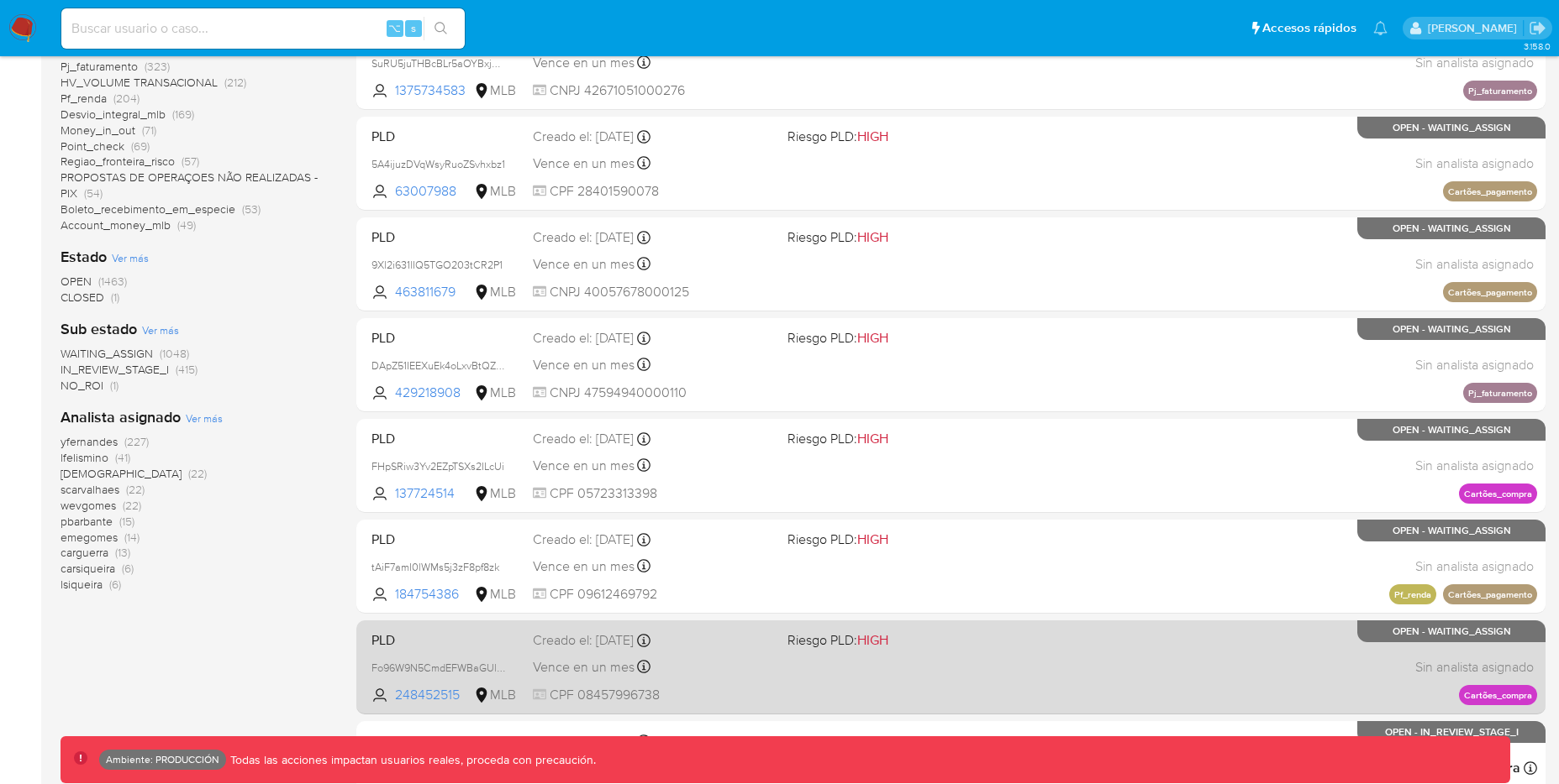
scroll to position [602, 0]
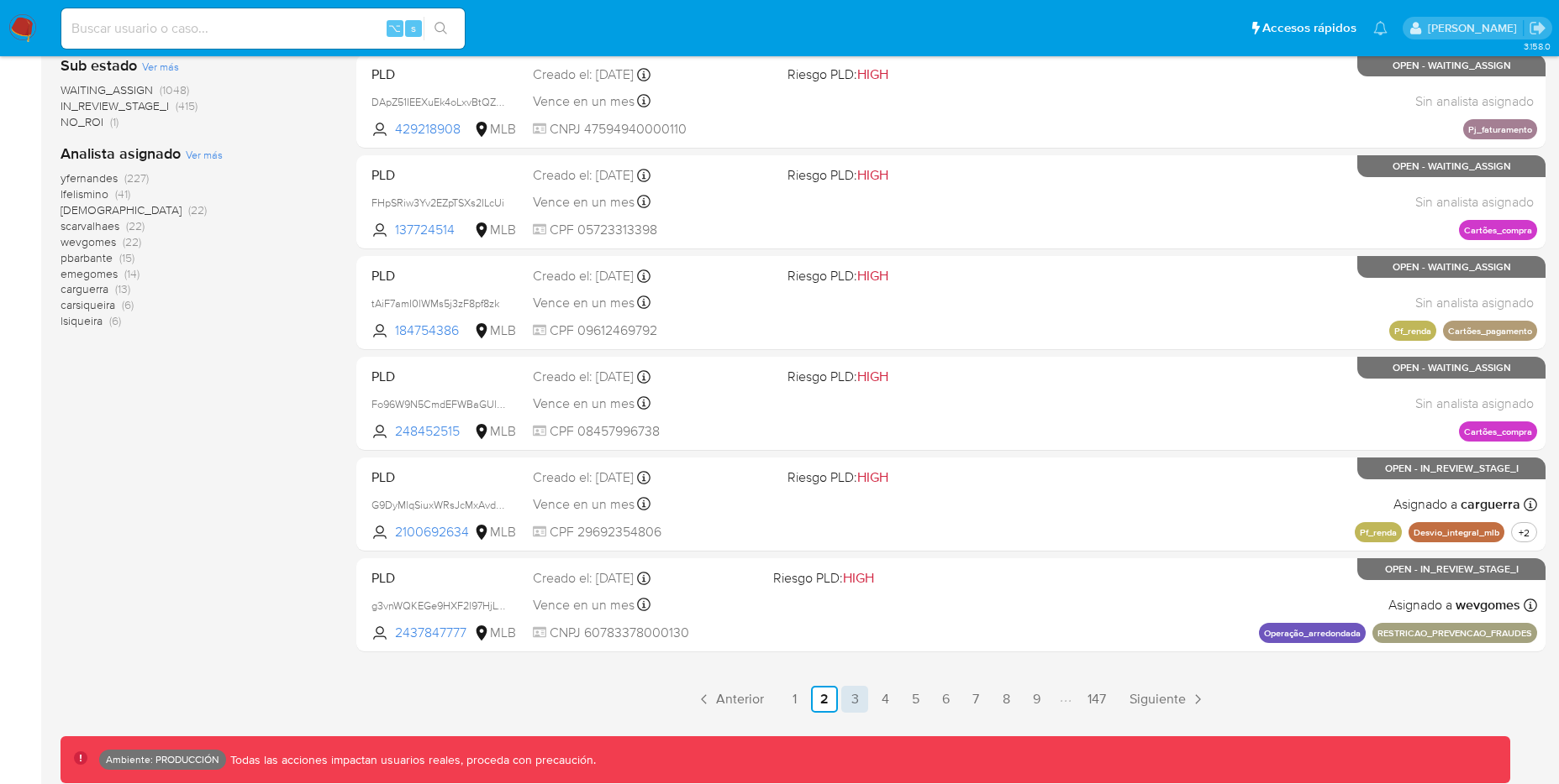
click at [848, 696] on link "3" at bounding box center [854, 699] width 27 height 27
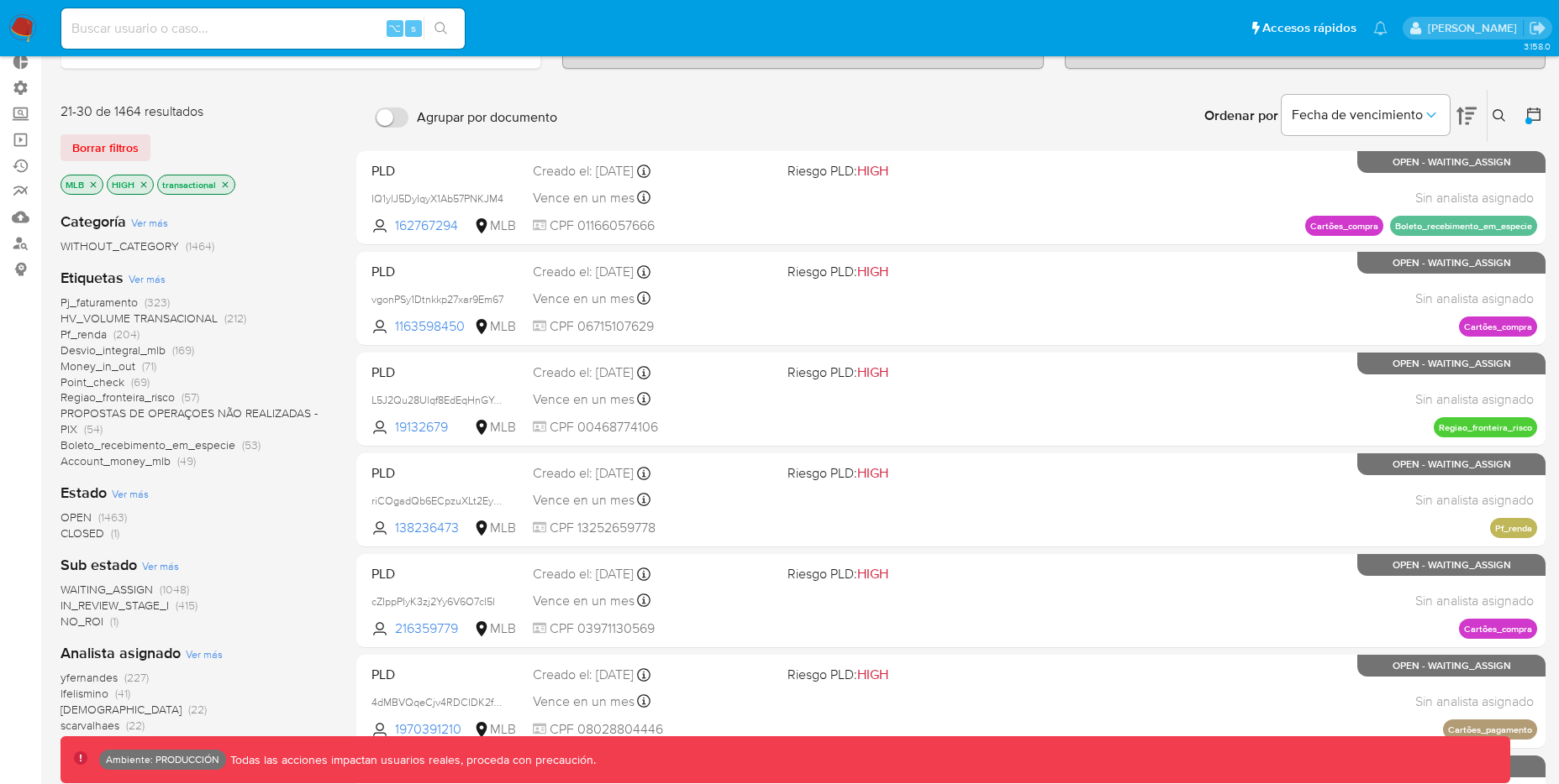
scroll to position [1, 0]
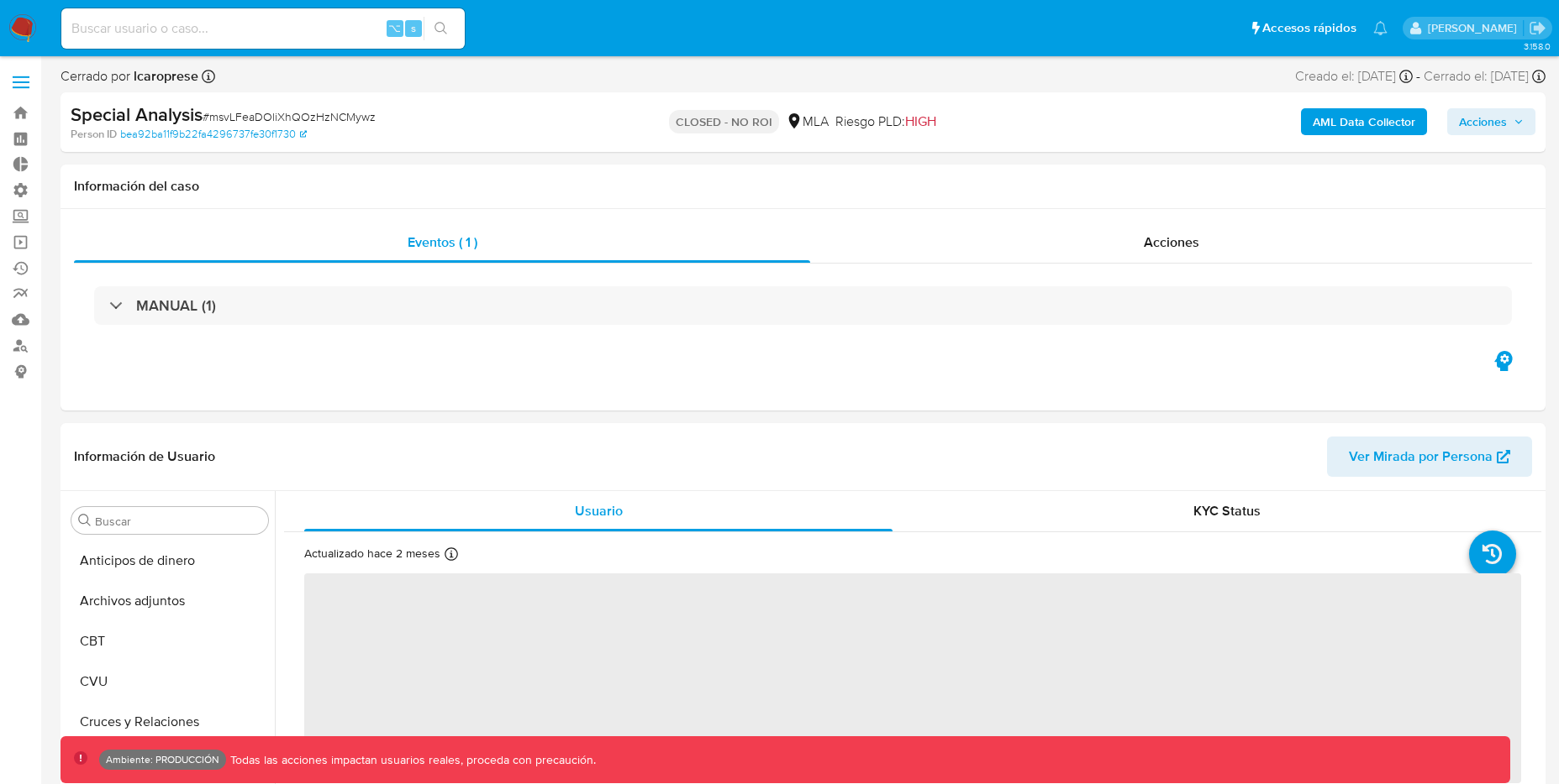
select select "10"
